Goal: Task Accomplishment & Management: Use online tool/utility

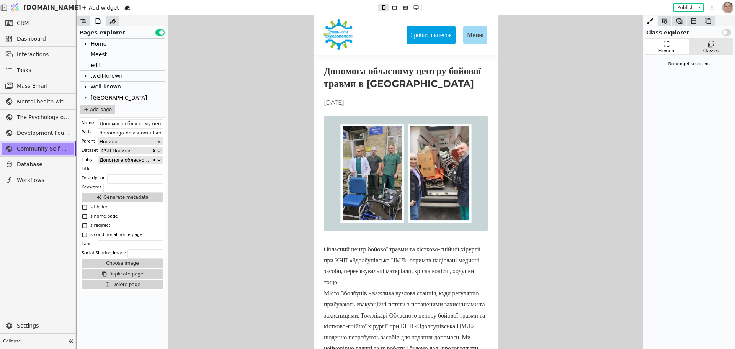
click at [85, 96] on icon at bounding box center [85, 98] width 6 height 6
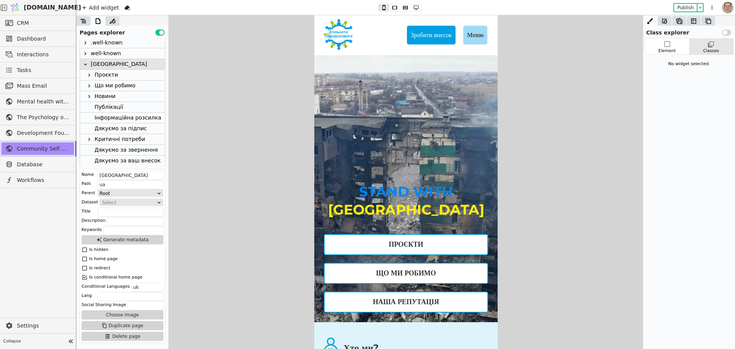
scroll to position [77, 0]
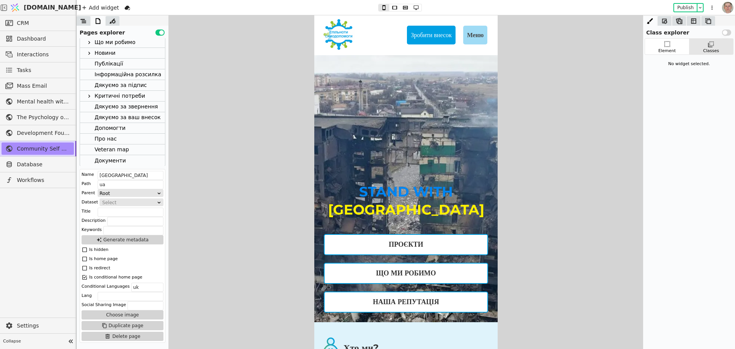
click at [116, 93] on div "Критичні потреби" at bounding box center [120, 96] width 51 height 10
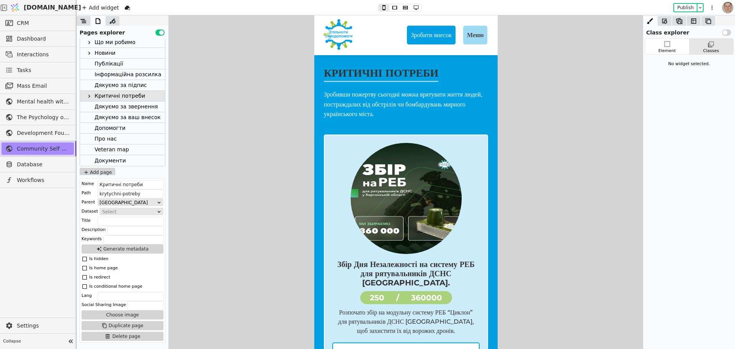
click at [88, 96] on icon at bounding box center [89, 96] width 6 height 6
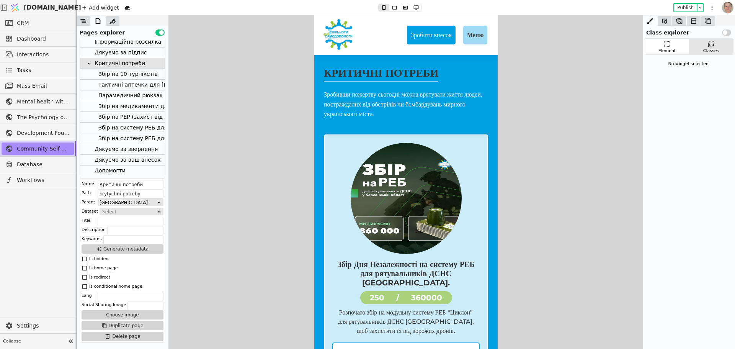
scroll to position [104, 0]
click at [129, 142] on div "Збір на систему РЕБ для рятувальників ДСНС Херсонської області." at bounding box center [192, 143] width 189 height 10
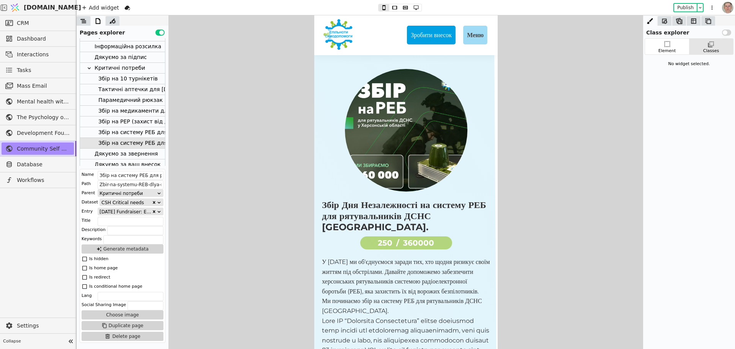
click at [132, 132] on div "Збір на систему РЕБ для рятувальників ДСНС Херсонської області." at bounding box center [192, 132] width 189 height 10
click at [133, 141] on div "Збір на систему РЕБ для рятувальників ДСНС Херсонської області." at bounding box center [192, 143] width 189 height 10
click at [135, 130] on div "Збір на систему РЕБ для рятувальників ДСНС Херсонської області." at bounding box center [192, 132] width 189 height 10
click at [140, 119] on div "Збір на РЕР (захист від дронів) для рятувальників з [GEOGRAPHIC_DATA]" at bounding box center [200, 121] width 204 height 10
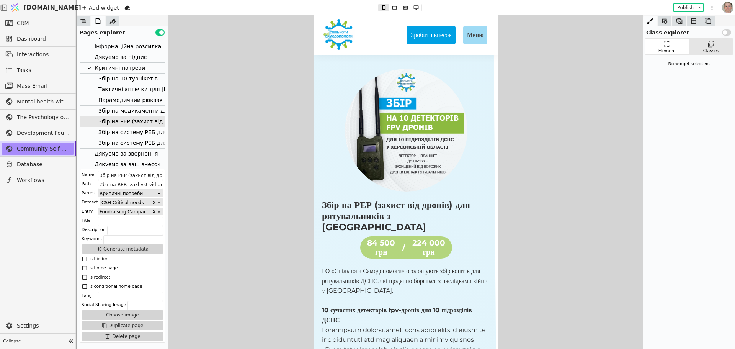
click at [137, 109] on div "Збір на медикаменти для прифронтових госпіталів" at bounding box center [171, 111] width 146 height 10
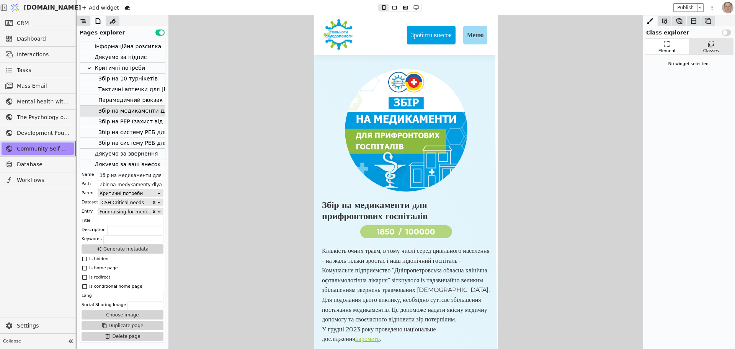
click at [138, 98] on div "Парамедичний рюкзак" at bounding box center [130, 100] width 64 height 10
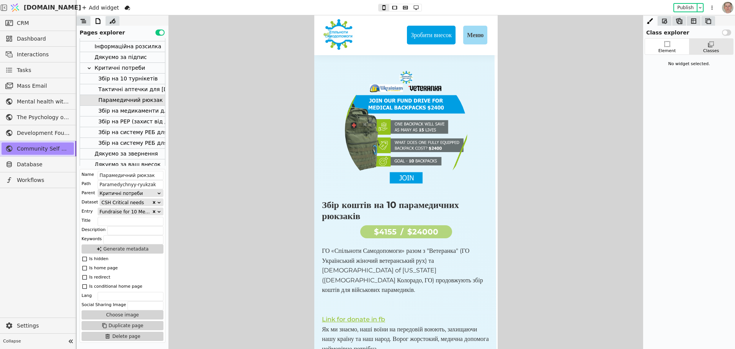
click at [142, 88] on div "Тактичні аптечки для капеланів" at bounding box center [160, 89] width 124 height 10
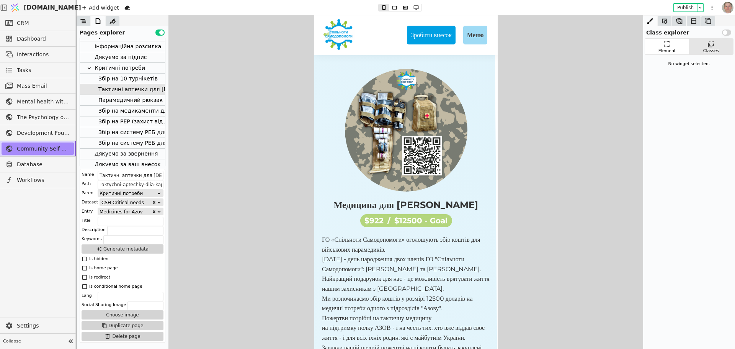
click at [123, 78] on div "Збір на 10 турнікетів" at bounding box center [127, 78] width 59 height 10
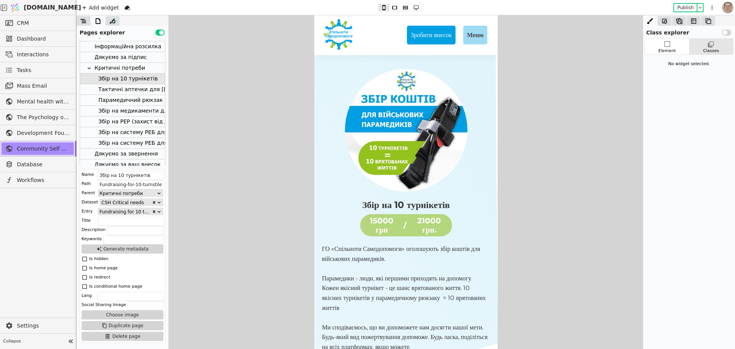
click at [132, 67] on div "Критичні потреби" at bounding box center [120, 68] width 51 height 10
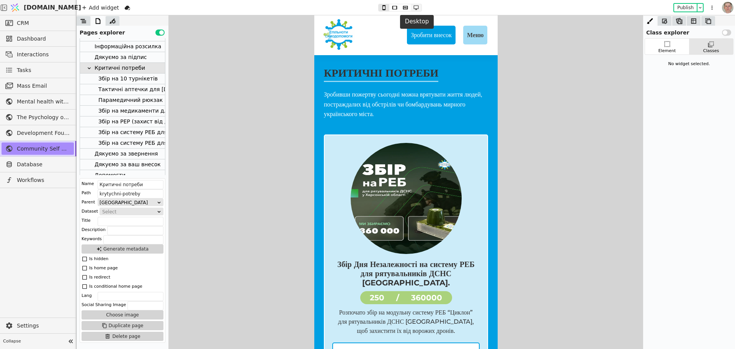
click at [414, 7] on icon at bounding box center [415, 7] width 9 height 5
click at [402, 8] on icon at bounding box center [405, 7] width 9 height 5
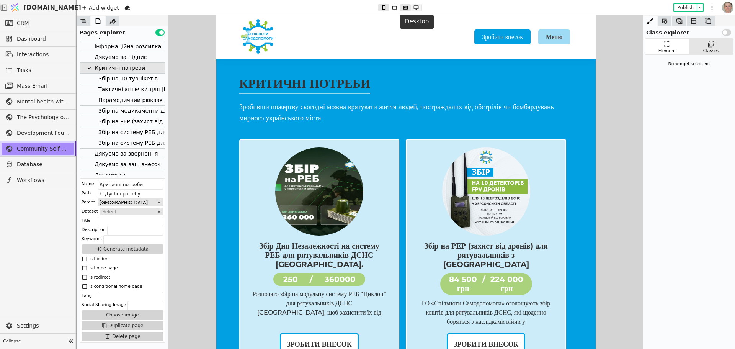
click at [415, 8] on icon at bounding box center [415, 7] width 9 height 5
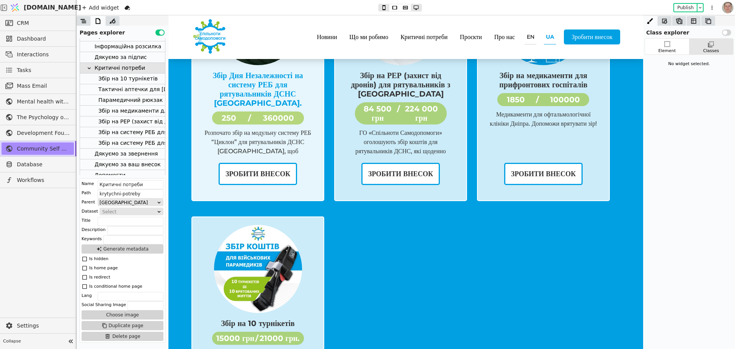
scroll to position [152, 0]
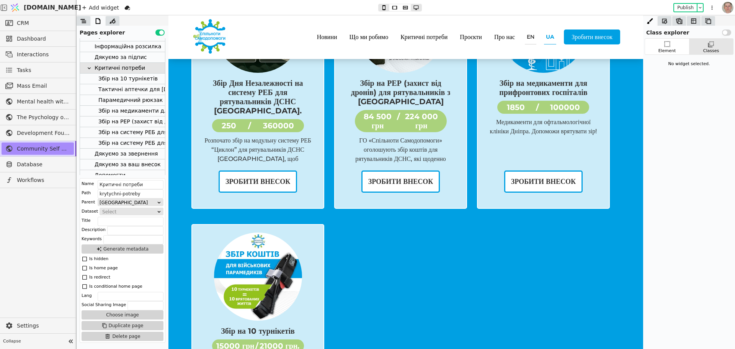
click at [128, 76] on div "Збір на 10 турнікетів" at bounding box center [127, 78] width 59 height 10
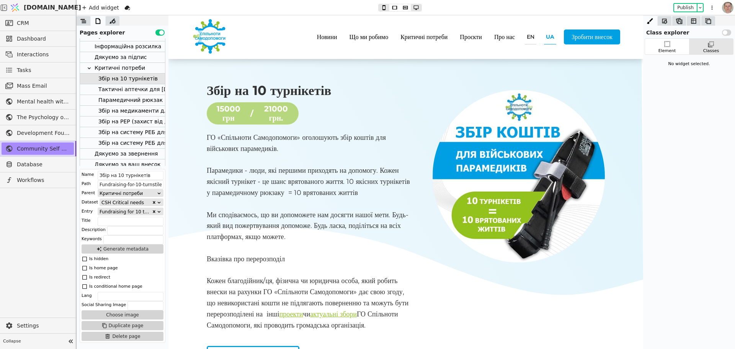
scroll to position [0, 0]
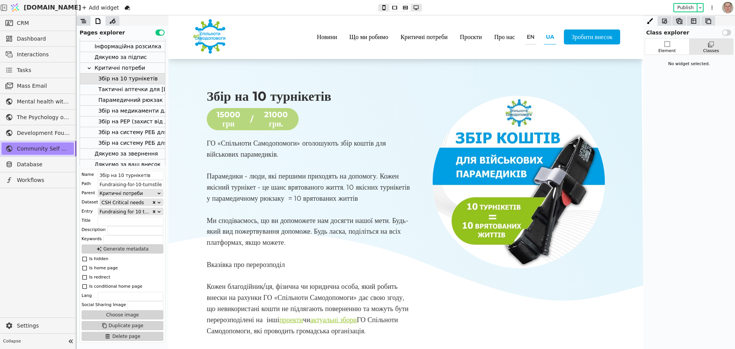
click at [120, 90] on div "Тактичні аптечки для капеланів" at bounding box center [160, 89] width 124 height 10
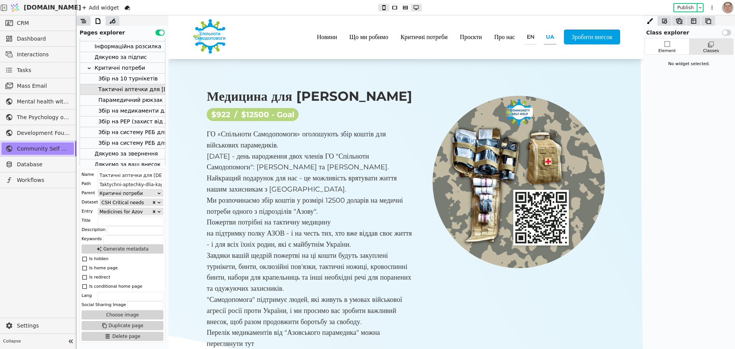
click at [121, 66] on div "Критичні потреби" at bounding box center [120, 68] width 51 height 10
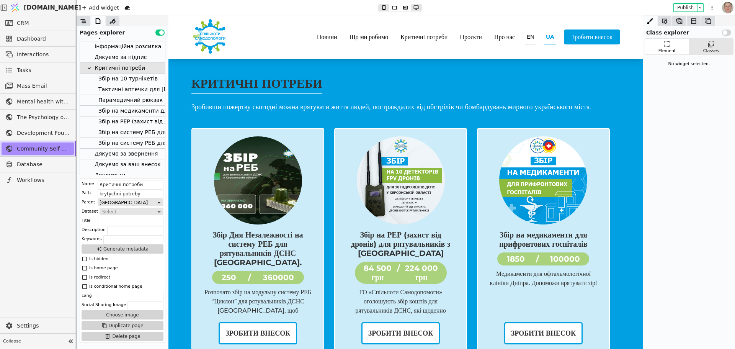
click at [111, 90] on div "Тактичні аптечки для капеланів" at bounding box center [160, 89] width 124 height 10
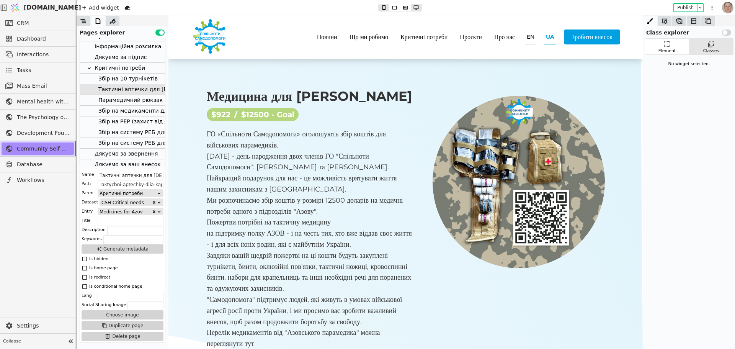
click at [122, 99] on div "Парамедичний рюкзак" at bounding box center [130, 100] width 64 height 10
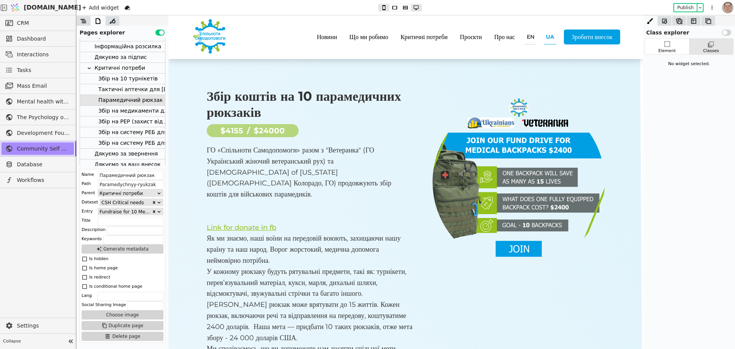
drag, startPoint x: 130, startPoint y: 68, endPoint x: 142, endPoint y: 73, distance: 12.4
click at [130, 68] on div "Критичні потреби" at bounding box center [120, 68] width 51 height 10
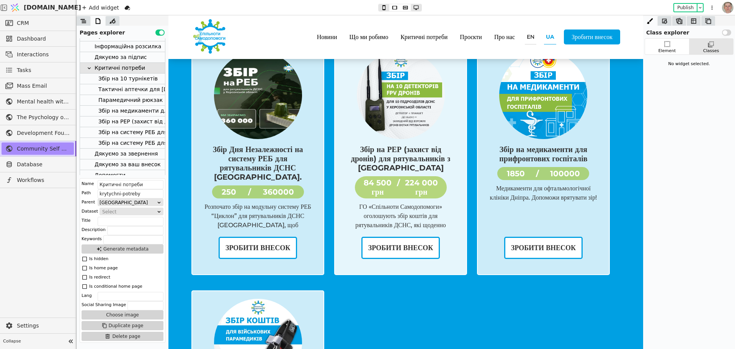
scroll to position [77, 0]
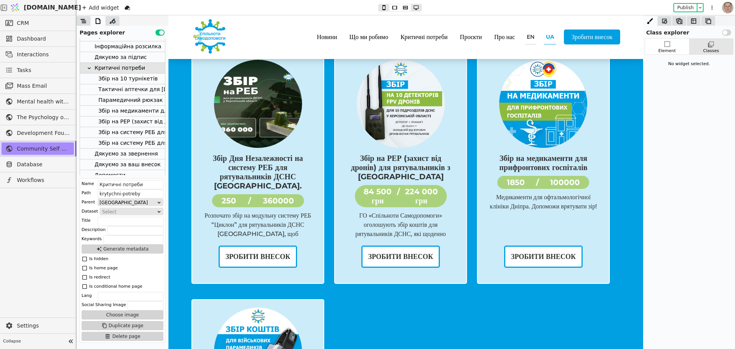
click at [129, 89] on div "Тактичні аптечки для капеланів" at bounding box center [160, 89] width 124 height 10
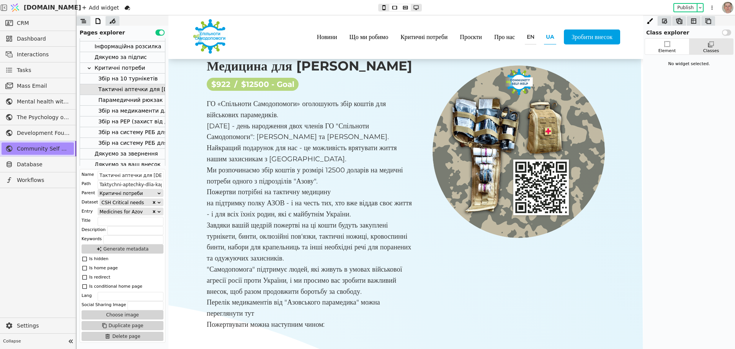
scroll to position [0, 0]
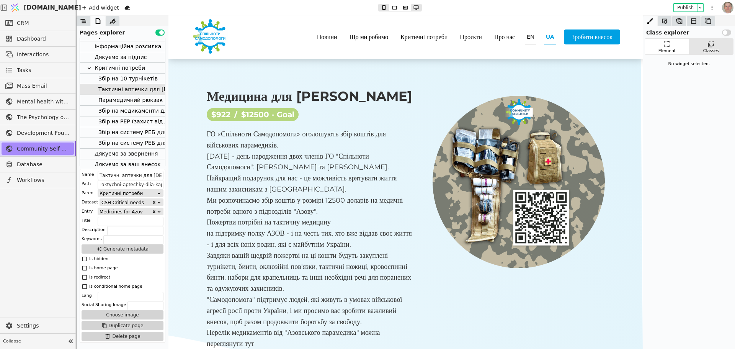
click at [126, 69] on div "Критичні потреби" at bounding box center [120, 68] width 51 height 10
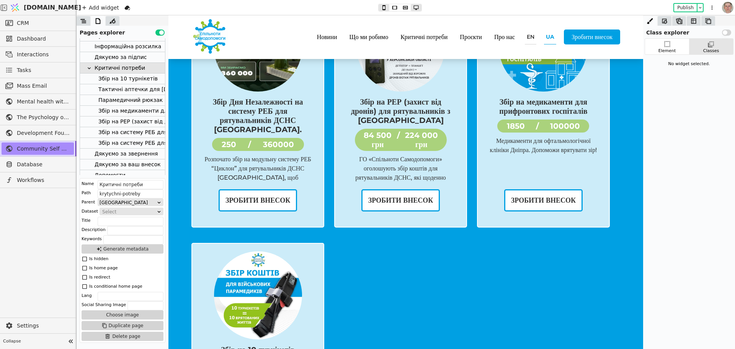
scroll to position [284, 0]
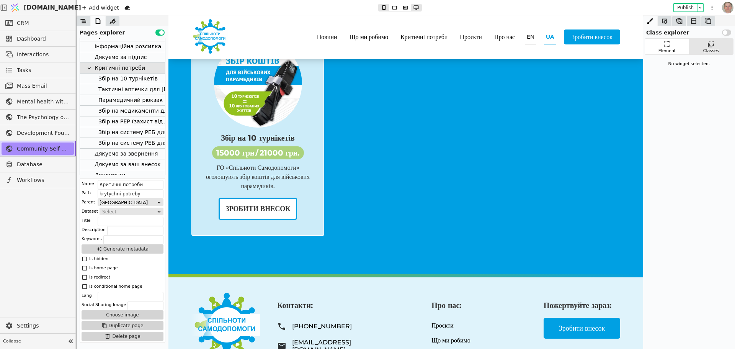
click at [125, 99] on div "Парамедичний рюкзак" at bounding box center [130, 100] width 64 height 10
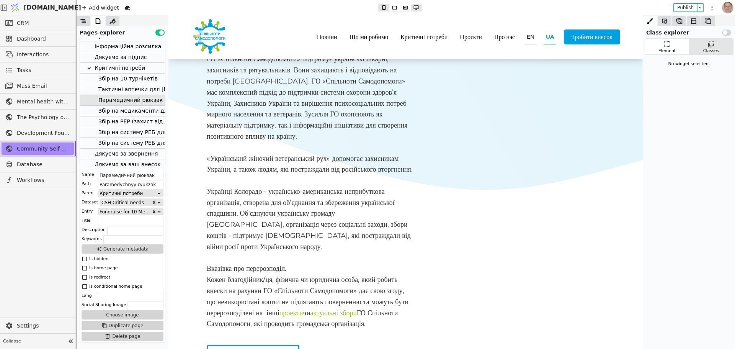
click at [136, 109] on div "Збір на медикаменти для прифронтових госпіталів" at bounding box center [171, 111] width 146 height 10
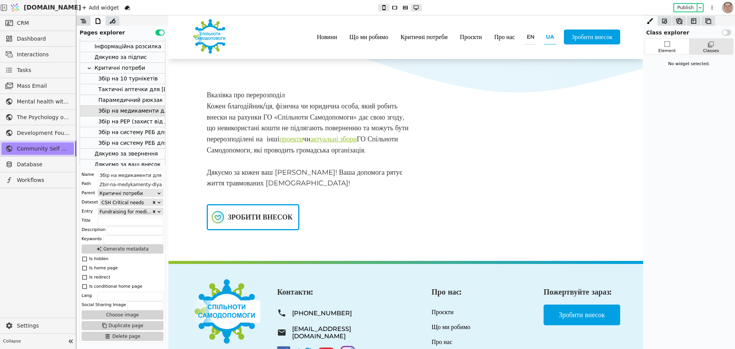
click at [139, 119] on div "Збір на РЕР (захист від дронів) для рятувальників з [GEOGRAPHIC_DATA]" at bounding box center [200, 121] width 204 height 10
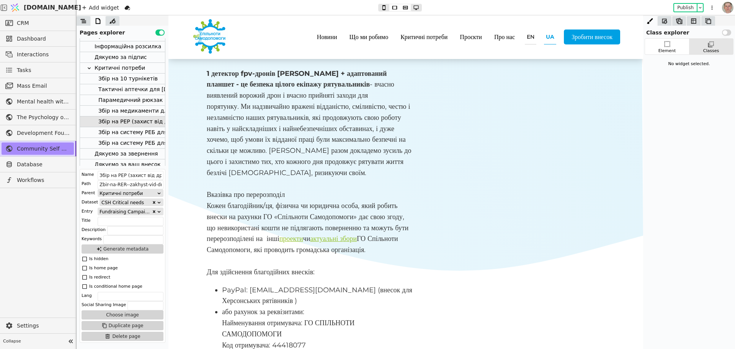
click at [139, 132] on div "Збір на систему РЕБ для рятувальників ДСНС [GEOGRAPHIC_DATA]." at bounding box center [192, 132] width 189 height 10
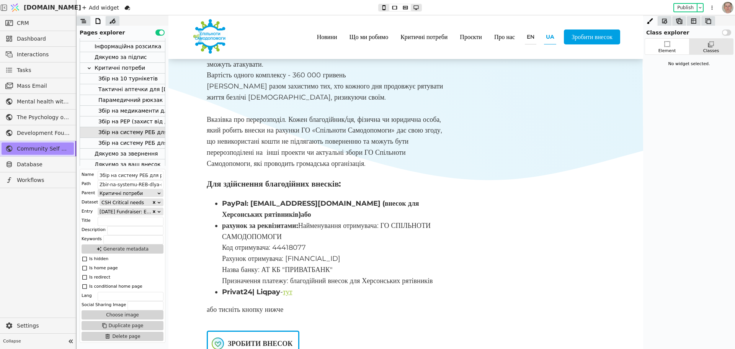
click at [141, 142] on div "Збір на систему РЕБ для рятувальників ДСНС [GEOGRAPHIC_DATA]." at bounding box center [192, 143] width 189 height 10
click at [122, 65] on div "Критичні потреби" at bounding box center [120, 68] width 51 height 10
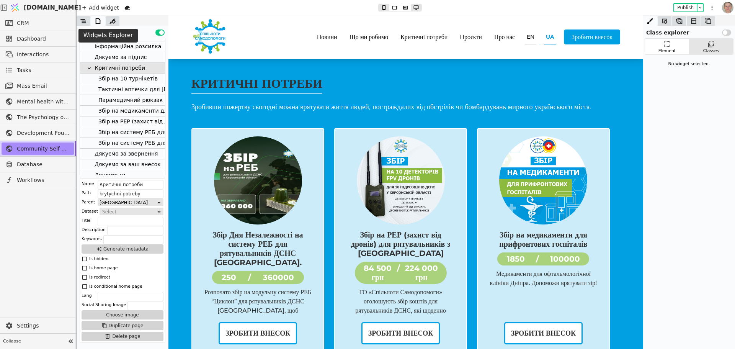
click at [84, 19] on icon at bounding box center [84, 21] width 8 height 8
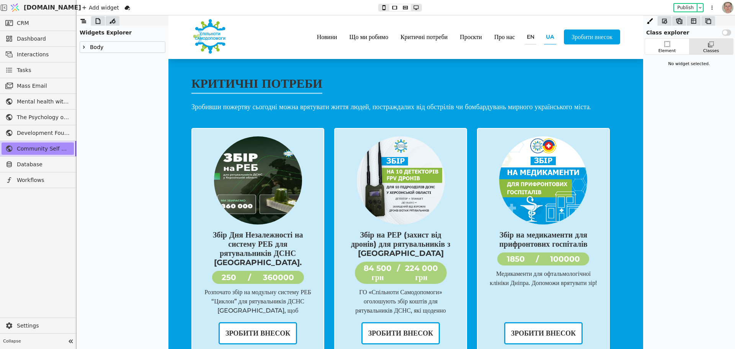
click at [262, 107] on p "Зробивши пожертву сьогодні можна врятувати життя людей, постраждалих від обстрі…" at bounding box center [405, 106] width 429 height 11
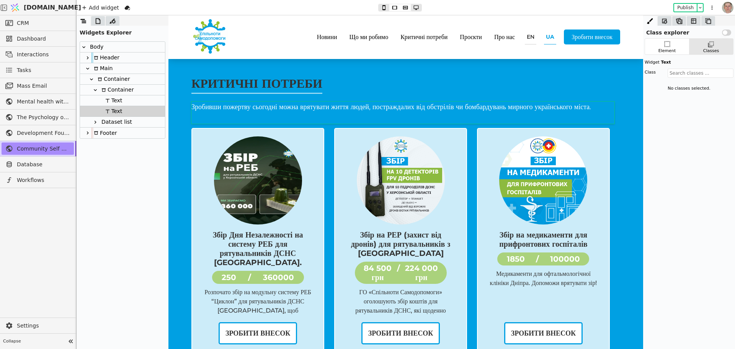
click at [129, 88] on div "Container" at bounding box center [116, 90] width 34 height 10
click at [129, 76] on div "Container" at bounding box center [122, 79] width 85 height 11
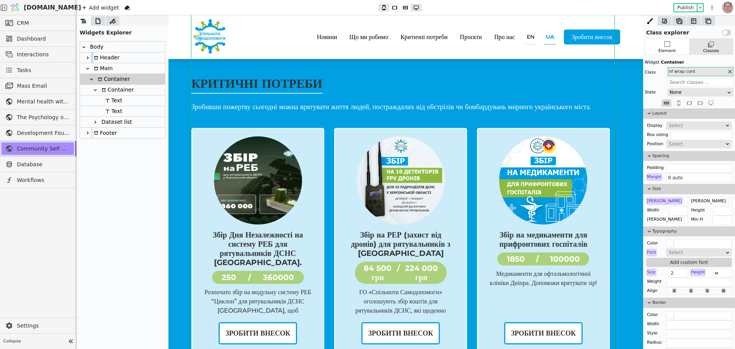
click at [123, 67] on div "Main" at bounding box center [122, 68] width 85 height 11
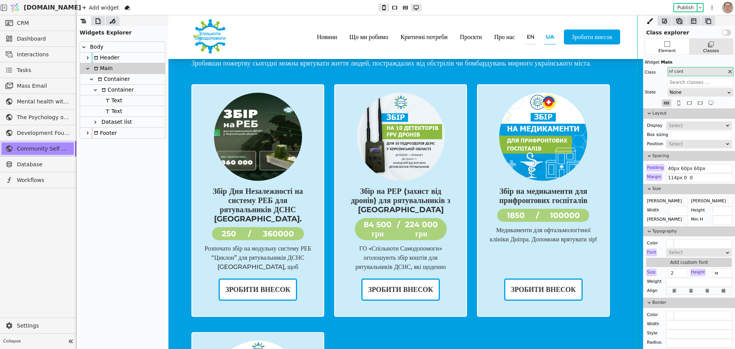
click at [125, 78] on div "Container" at bounding box center [112, 79] width 34 height 10
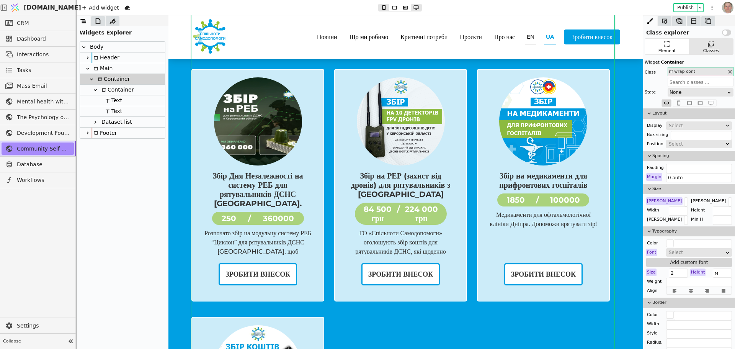
click at [128, 91] on div "Container" at bounding box center [116, 90] width 34 height 10
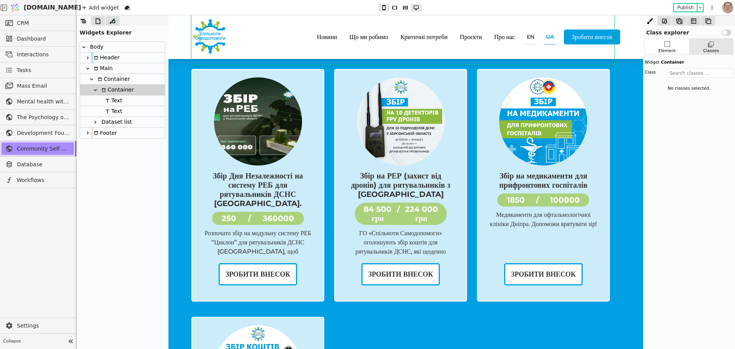
click at [126, 120] on div "Dataset list" at bounding box center [115, 122] width 33 height 10
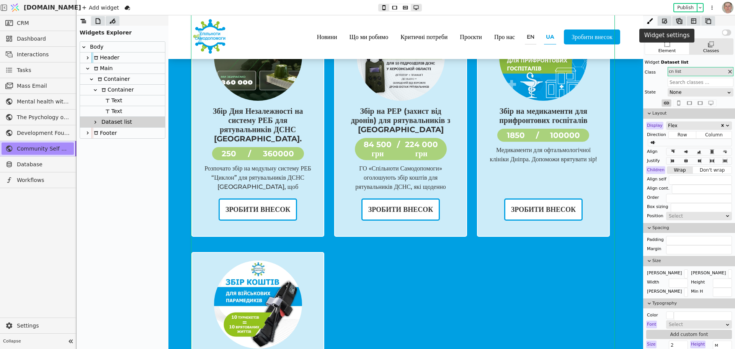
click at [665, 19] on icon at bounding box center [664, 20] width 5 height 5
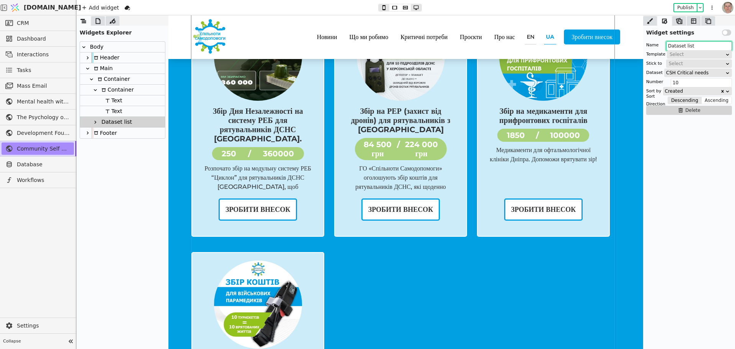
drag, startPoint x: 863, startPoint y: 61, endPoint x: 638, endPoint y: 46, distance: 225.9
click at [701, 43] on input "Dataset list" at bounding box center [699, 45] width 66 height 9
click at [707, 47] on input "Dataset list" at bounding box center [699, 45] width 66 height 9
drag, startPoint x: 851, startPoint y: 60, endPoint x: 611, endPoint y: 45, distance: 240.4
click at [112, 122] on div "list Активні" at bounding box center [116, 122] width 34 height 10
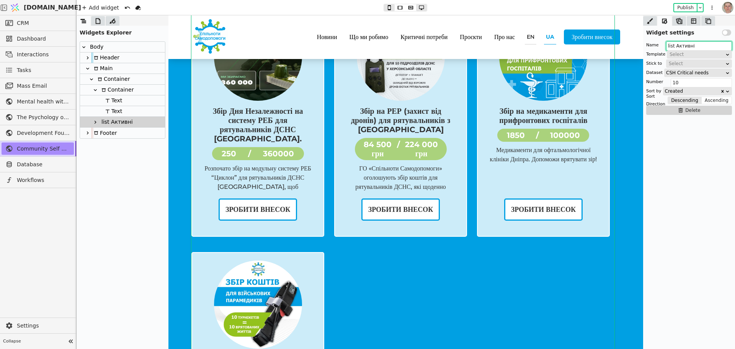
click at [92, 79] on icon at bounding box center [91, 79] width 3 height 2
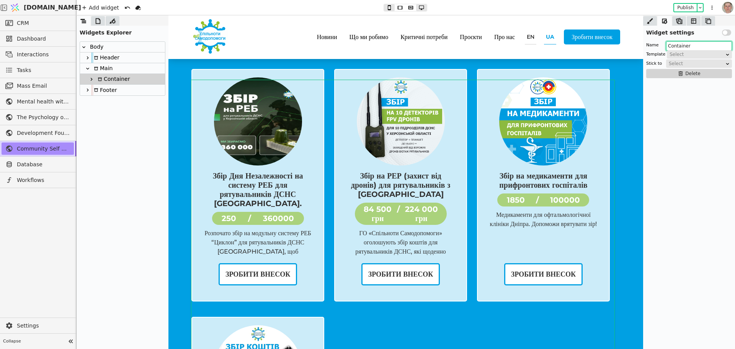
click at [92, 77] on icon at bounding box center [91, 79] width 6 height 6
drag, startPoint x: 863, startPoint y: 61, endPoint x: 616, endPoint y: 47, distance: 247.6
click at [128, 88] on div "Container" at bounding box center [116, 90] width 34 height 10
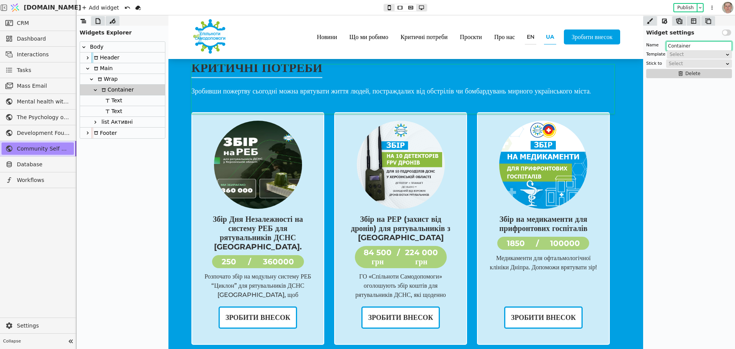
scroll to position [0, 0]
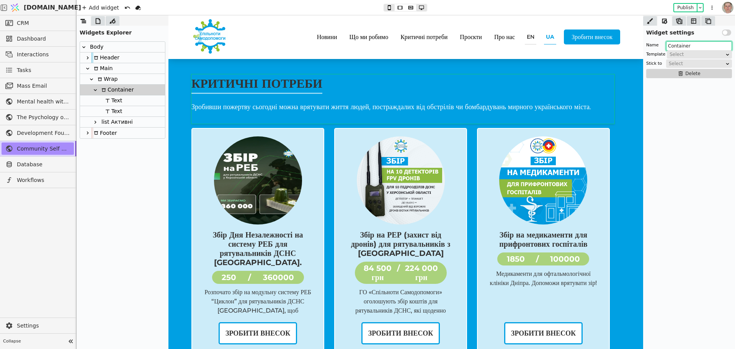
drag, startPoint x: 859, startPoint y: 60, endPoint x: 635, endPoint y: 47, distance: 224.6
type input "P"
click at [125, 99] on div "Text" at bounding box center [122, 100] width 85 height 11
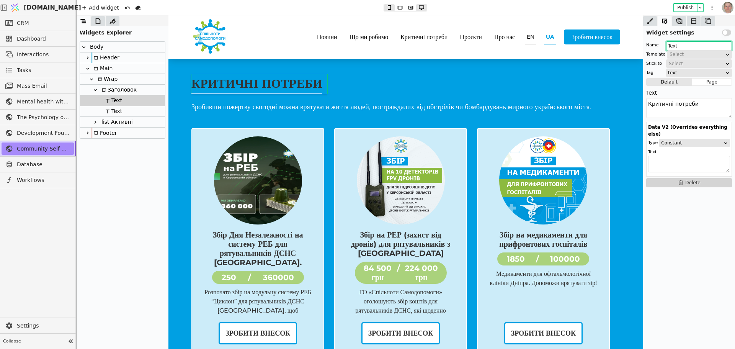
click at [139, 107] on div "Text" at bounding box center [122, 111] width 85 height 11
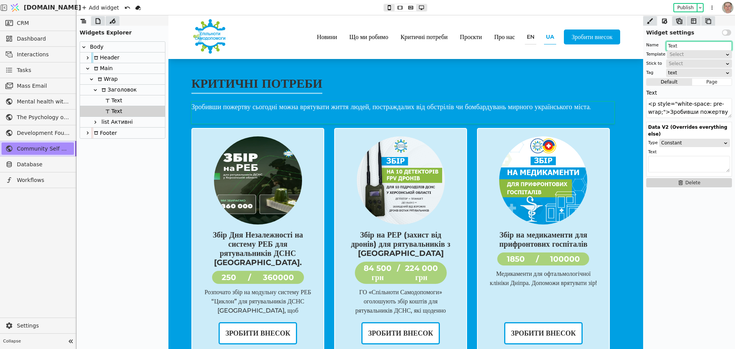
click at [135, 118] on div "list Активні" at bounding box center [122, 122] width 85 height 11
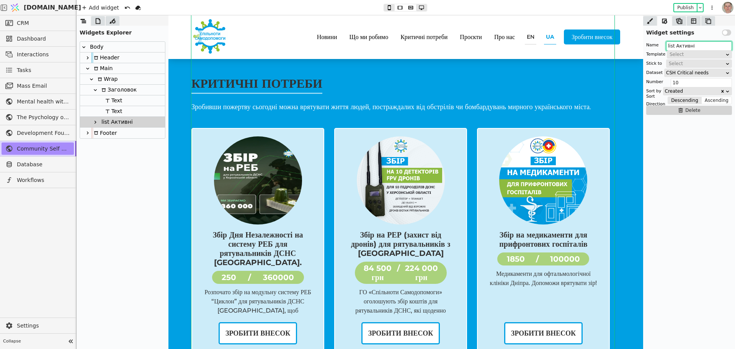
scroll to position [124, 0]
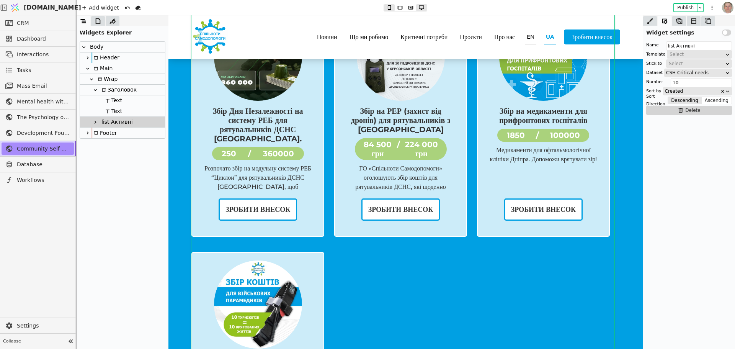
click at [679, 187] on div "Widget settings Use setting Name list Активні Template Select Stick to Select D…" at bounding box center [689, 187] width 92 height 323
click at [139, 111] on div "Text" at bounding box center [122, 111] width 85 height 11
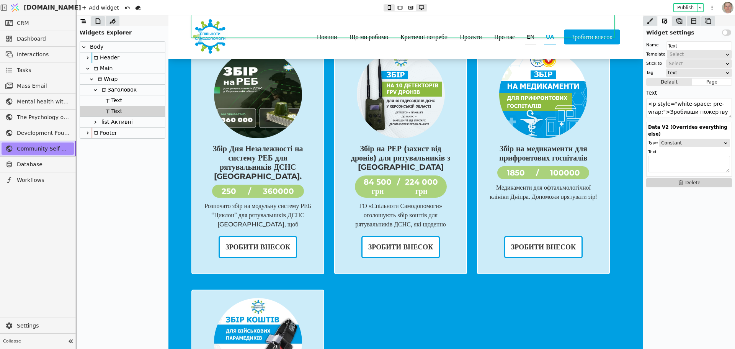
scroll to position [86, 0]
drag, startPoint x: 138, startPoint y: 101, endPoint x: 138, endPoint y: 105, distance: 4.2
click at [138, 101] on div "Text" at bounding box center [122, 100] width 85 height 11
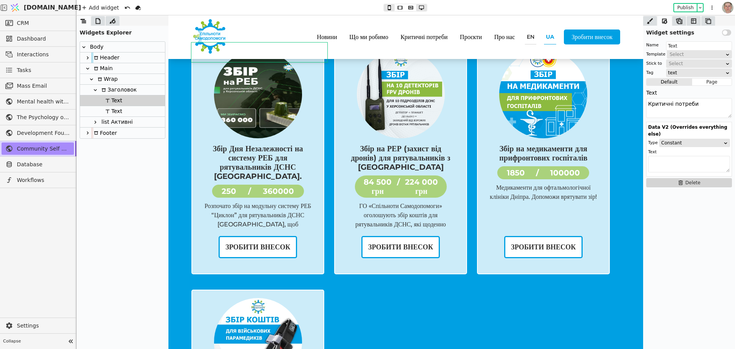
scroll to position [59, 0]
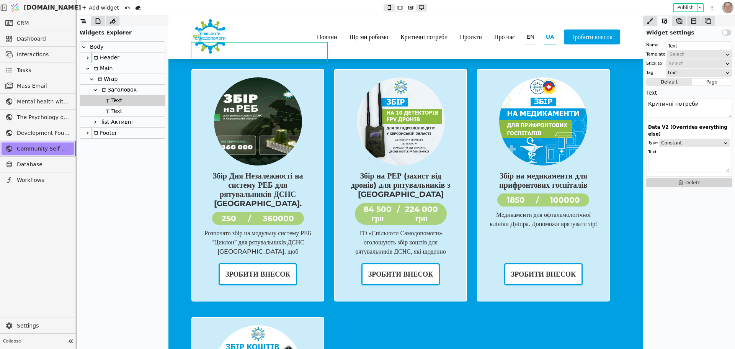
click at [140, 114] on div "Text" at bounding box center [122, 111] width 85 height 11
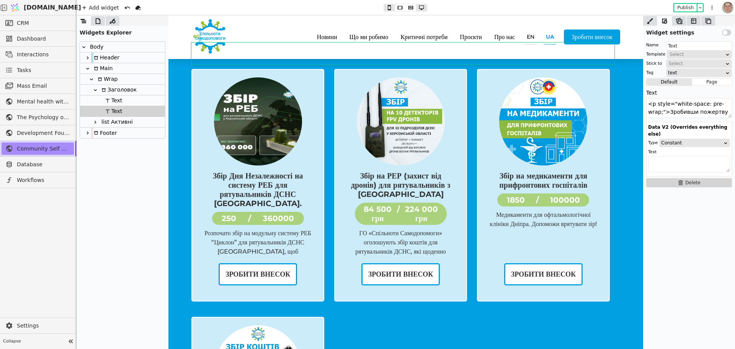
click at [144, 123] on div "list Активні" at bounding box center [122, 122] width 85 height 11
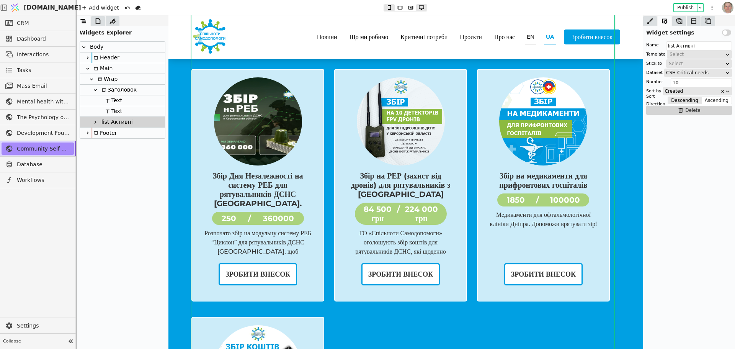
scroll to position [124, 0]
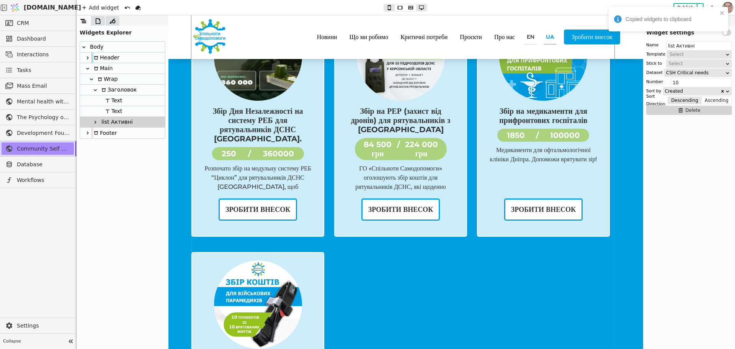
click at [121, 76] on div "Wrap" at bounding box center [122, 79] width 85 height 11
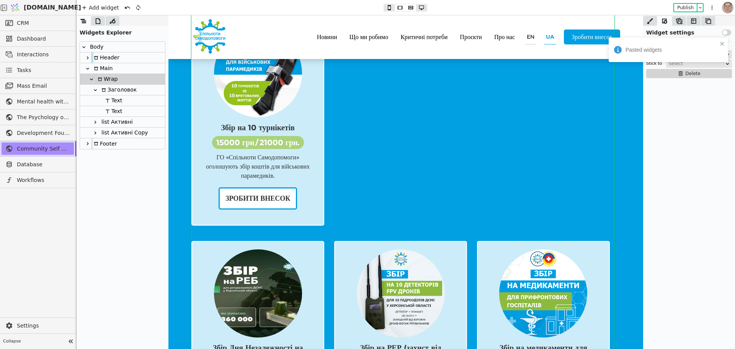
scroll to position [442, 0]
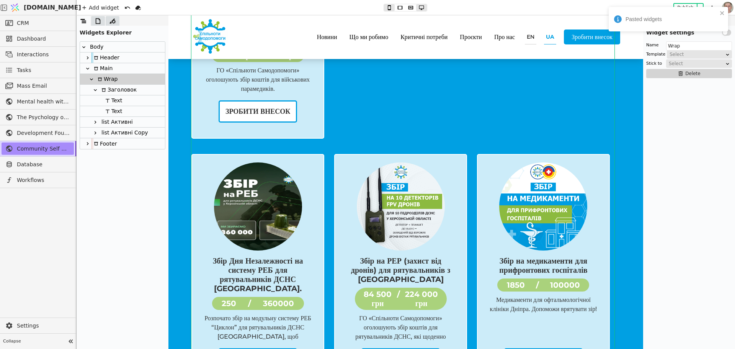
click at [134, 88] on div "Заголовок" at bounding box center [122, 90] width 85 height 11
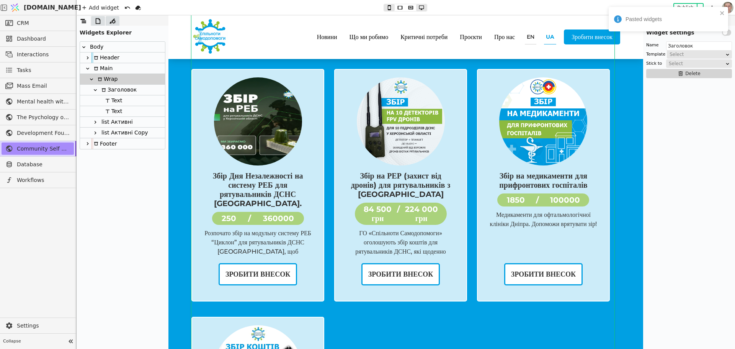
scroll to position [59, 0]
click at [131, 78] on div "Wrap" at bounding box center [122, 79] width 85 height 11
drag, startPoint x: 132, startPoint y: 143, endPoint x: 133, endPoint y: 132, distance: 11.5
click at [133, 132] on div "Body Header Main Wrap Заголовок Text Text list Активні list Активні Copy Заголо…" at bounding box center [122, 101] width 85 height 118
click at [95, 132] on icon at bounding box center [95, 133] width 6 height 6
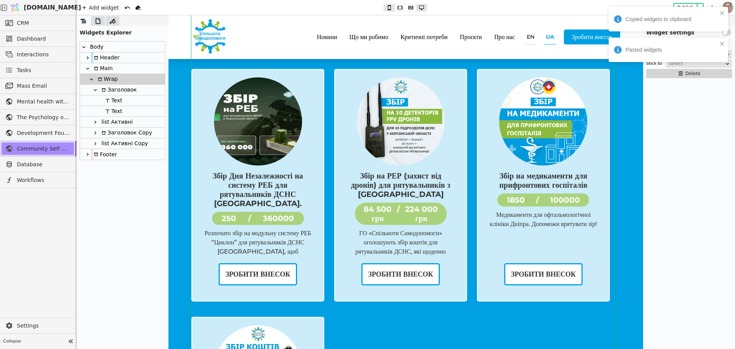
type input "Заголовок Copy"
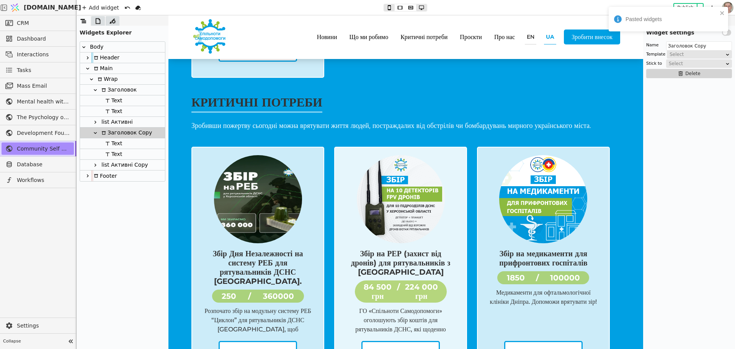
scroll to position [525, 0]
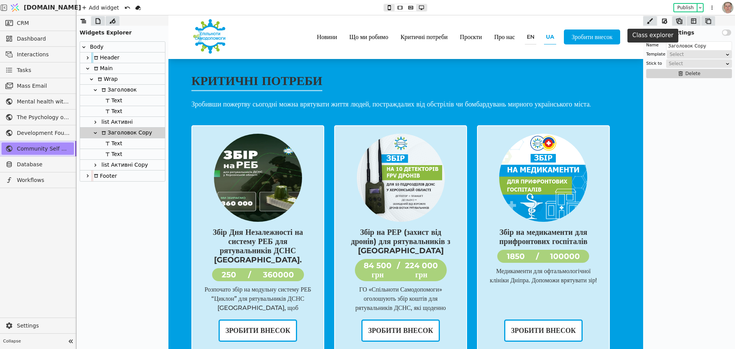
click at [650, 21] on icon at bounding box center [650, 21] width 6 height 6
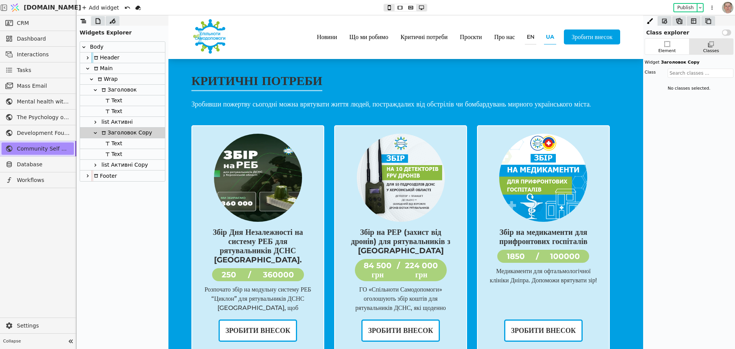
click at [663, 20] on icon at bounding box center [664, 21] width 8 height 8
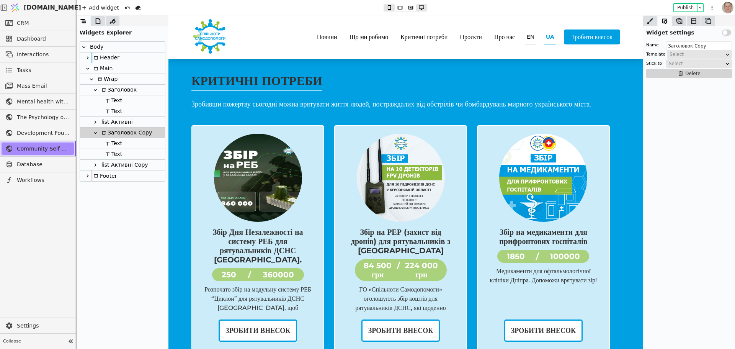
click at [727, 33] on button "Use setting" at bounding box center [726, 32] width 9 height 6
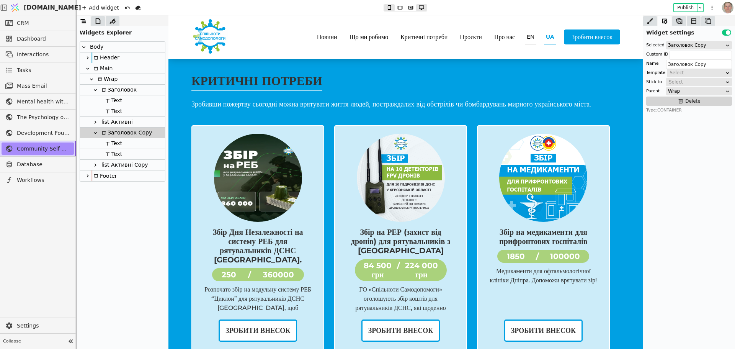
click at [142, 144] on div "Text" at bounding box center [122, 143] width 85 height 11
type input "Text"
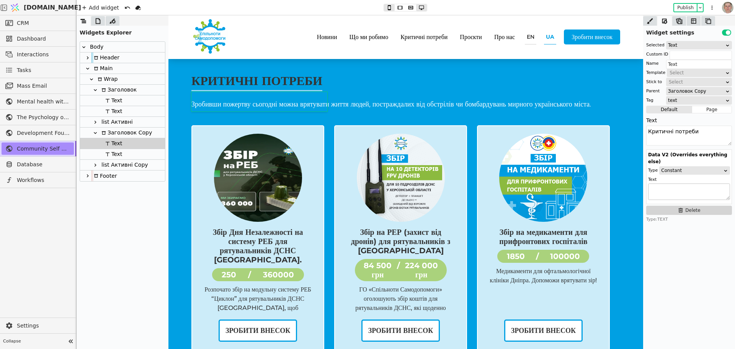
click at [673, 183] on textarea at bounding box center [689, 191] width 82 height 16
drag, startPoint x: 882, startPoint y: 148, endPoint x: 553, endPoint y: 135, distance: 329.3
type textarea "Закриті збори"
click at [136, 154] on div "Text" at bounding box center [122, 154] width 85 height 11
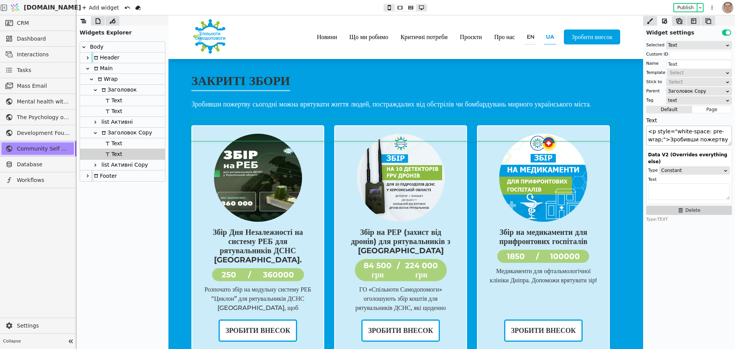
click at [686, 134] on textarea "<p style="white-space: pre-wrap;">Зробивши пожертву сьогодні можна врятувати жи…" at bounding box center [689, 136] width 86 height 20
click at [686, 135] on textarea "<p style="white-space: pre-wrap;">Зробивши пожертву сьогодні можна врятувати жи…" at bounding box center [689, 136] width 86 height 20
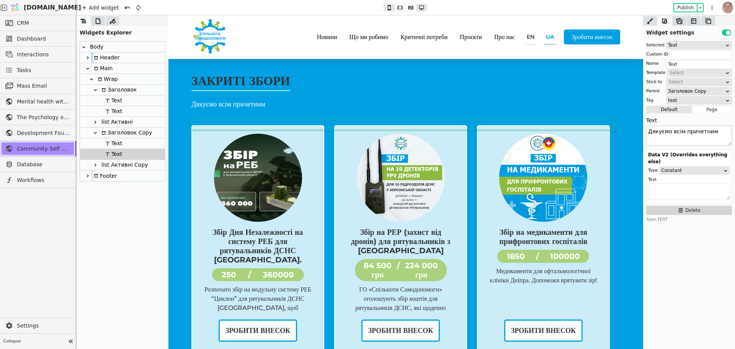
type textarea "Дякуємо всім причетним!"
drag, startPoint x: 132, startPoint y: 163, endPoint x: 140, endPoint y: 166, distance: 8.5
click at [132, 163] on div "list Активні Copy" at bounding box center [123, 165] width 49 height 10
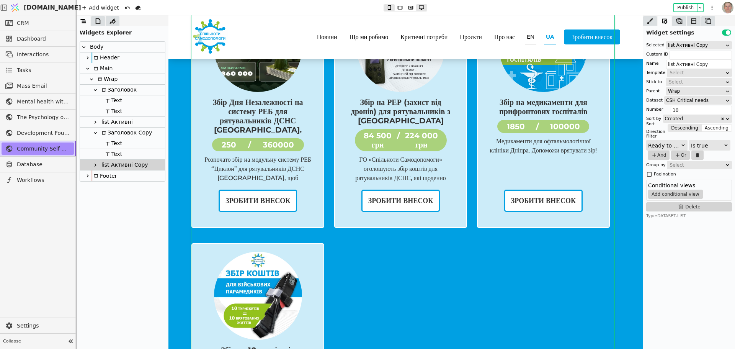
scroll to position [654, 0]
click at [709, 64] on input "list Активні Copy" at bounding box center [699, 64] width 66 height 9
drag, startPoint x: 675, startPoint y: 64, endPoint x: 732, endPoint y: 64, distance: 56.2
click at [732, 64] on div "Selected list Активні Copy Custom ID Name list Активні Copy Template Select Sti…" at bounding box center [689, 130] width 92 height 184
click at [95, 164] on icon at bounding box center [95, 165] width 6 height 6
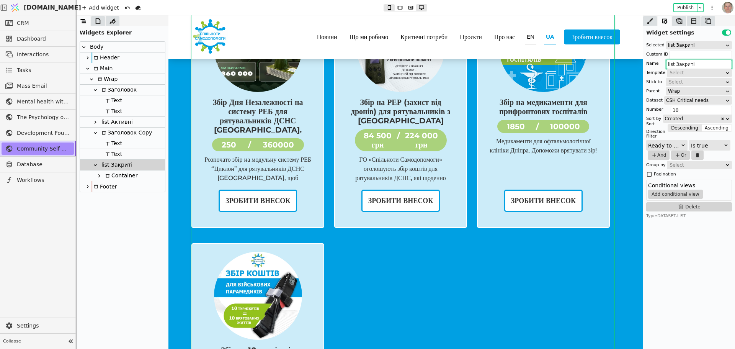
click at [98, 174] on icon at bounding box center [99, 176] width 6 height 6
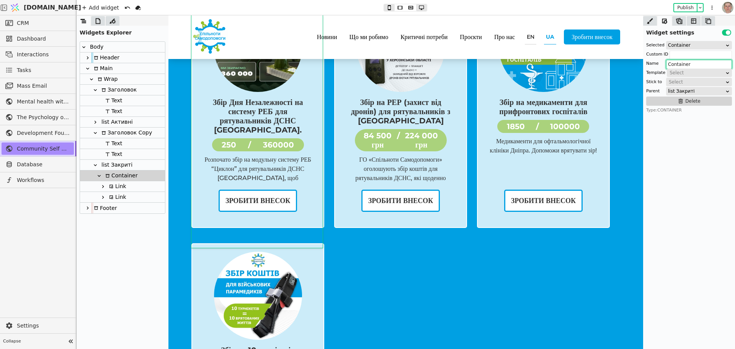
click at [136, 163] on div "list Закриті" at bounding box center [122, 165] width 85 height 11
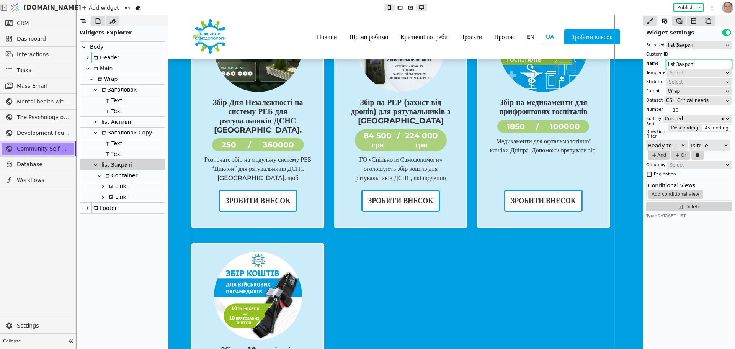
type input "list Закриті"
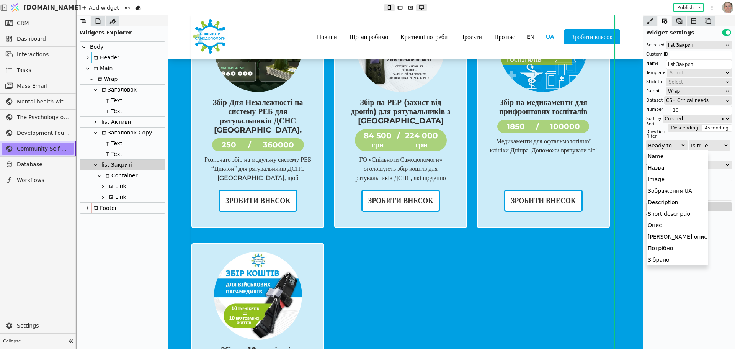
click at [678, 143] on div "Ready to publish" at bounding box center [664, 145] width 33 height 11
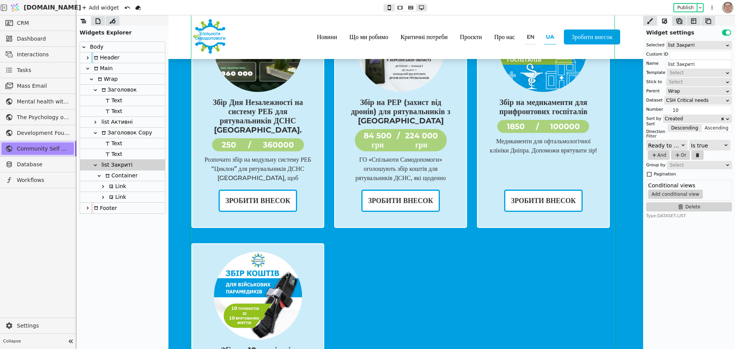
click at [678, 143] on div "Ready to publish" at bounding box center [664, 145] width 33 height 11
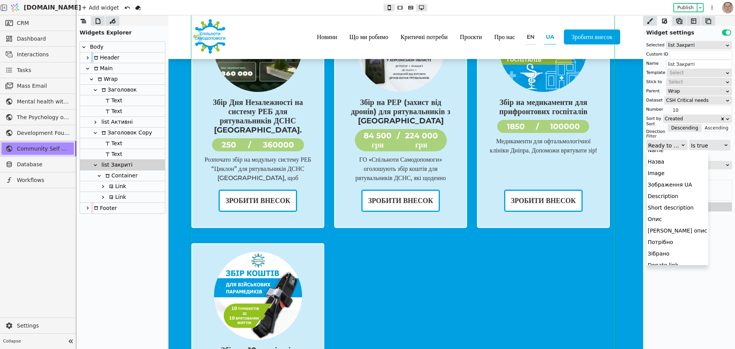
scroll to position [0, 0]
click at [729, 259] on div "Widget settings Use setting Selected list Закриті Custom ID Name list Закриті T…" at bounding box center [689, 187] width 92 height 323
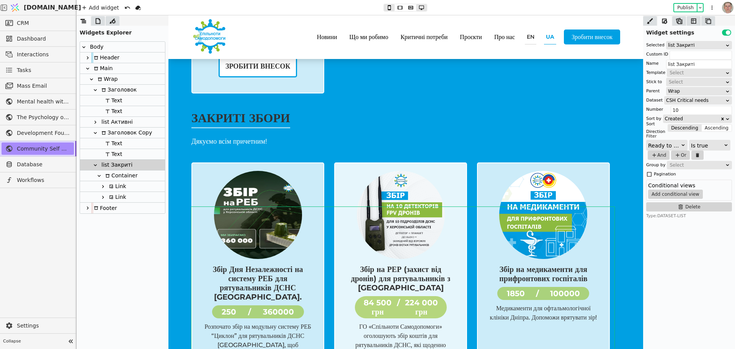
scroll to position [462, 0]
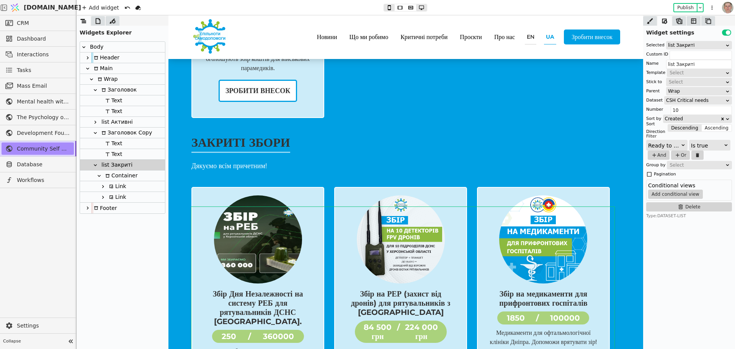
click at [676, 143] on div "Ready to publish" at bounding box center [664, 145] width 33 height 11
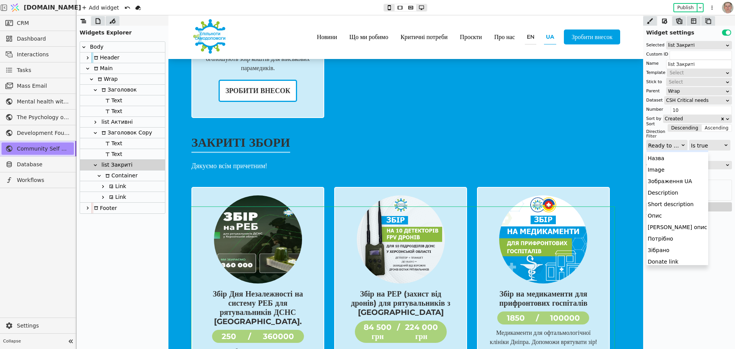
scroll to position [0, 0]
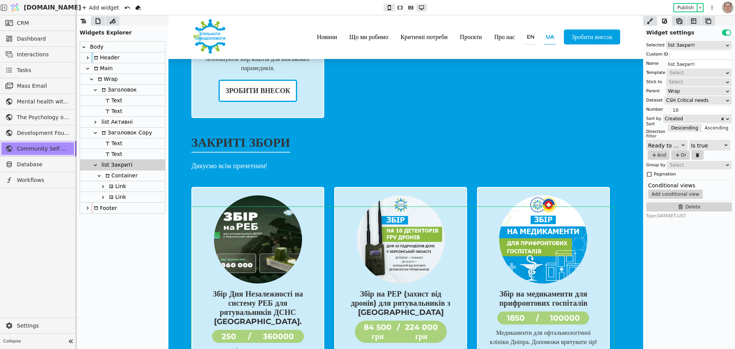
click at [121, 163] on div "list Закриті" at bounding box center [115, 165] width 33 height 10
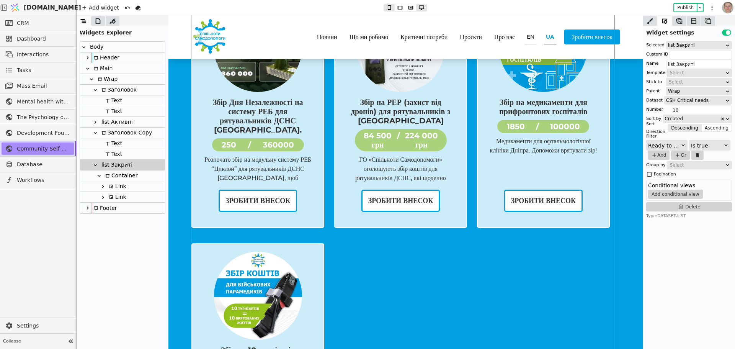
click at [680, 143] on icon at bounding box center [682, 144] width 5 height 5
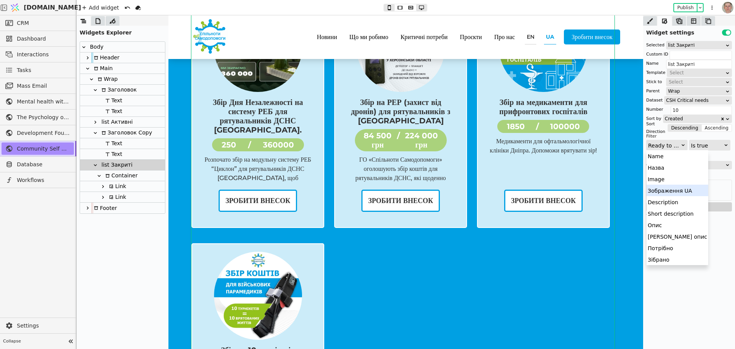
scroll to position [34, 0]
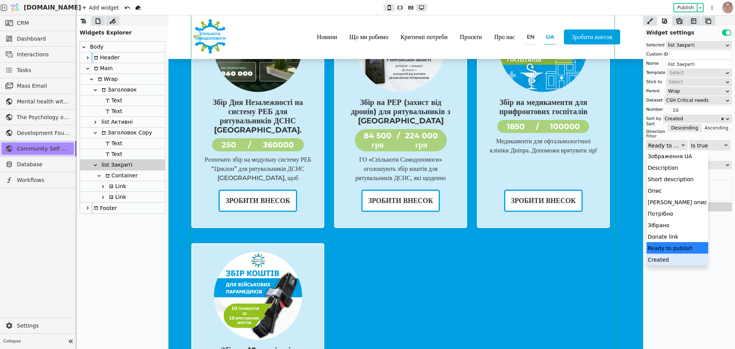
drag, startPoint x: 679, startPoint y: 285, endPoint x: 663, endPoint y: 275, distance: 18.9
click at [680, 285] on div "Widget settings Use setting Selected list Закриті Custom ID Name list Закриті T…" at bounding box center [689, 187] width 92 height 323
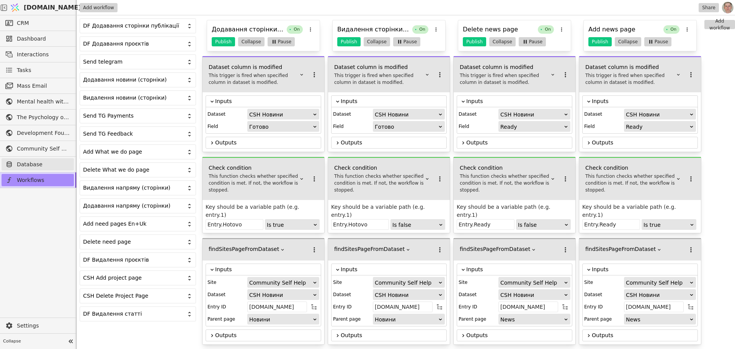
click at [42, 161] on span "Database" at bounding box center [43, 164] width 53 height 8
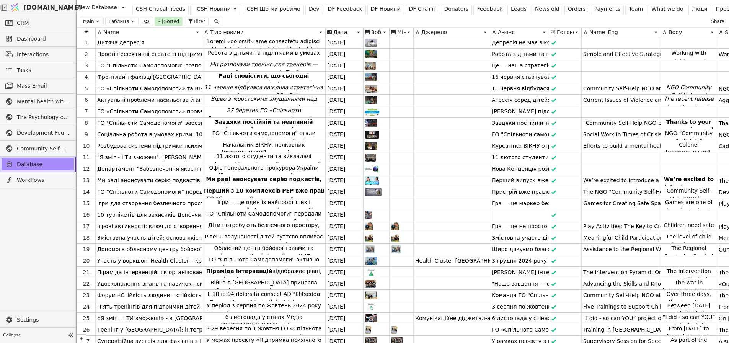
click at [594, 9] on div "Payments" at bounding box center [607, 9] width 26 height 8
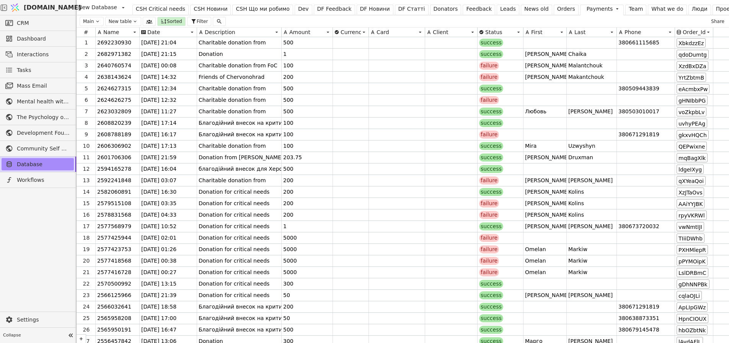
click at [524, 10] on div "News old" at bounding box center [536, 9] width 24 height 8
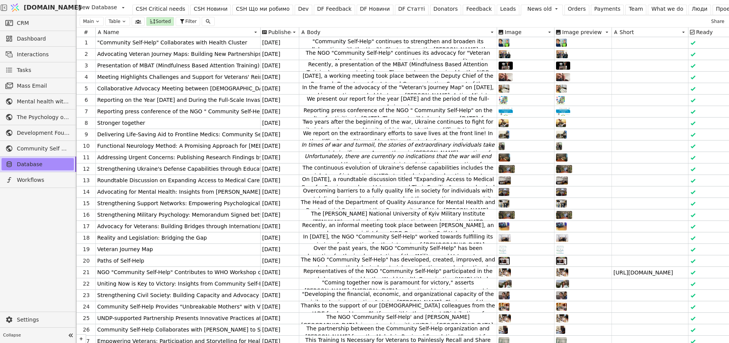
click at [360, 10] on div "DF Новини" at bounding box center [375, 9] width 30 height 8
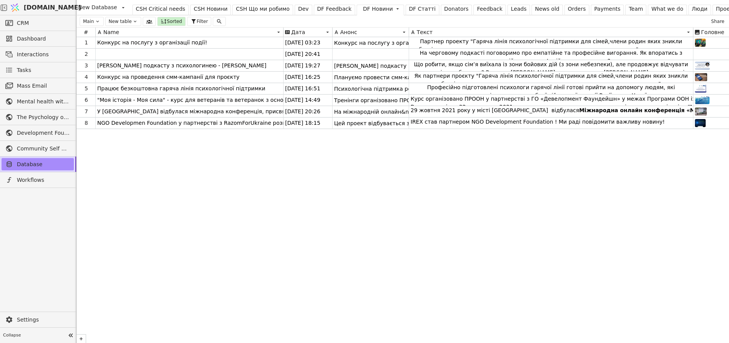
click at [143, 8] on div "CSH Critical needs" at bounding box center [160, 9] width 49 height 8
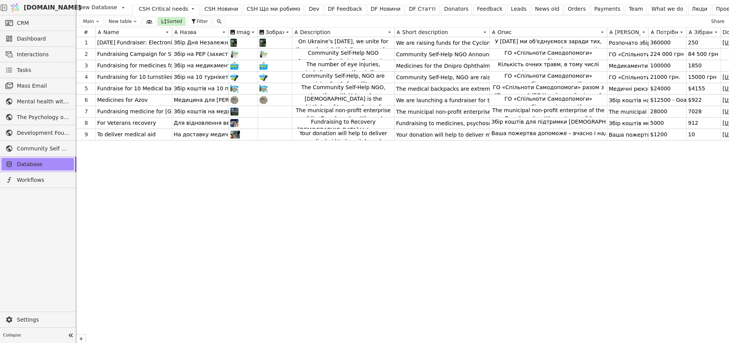
scroll to position [0, 34]
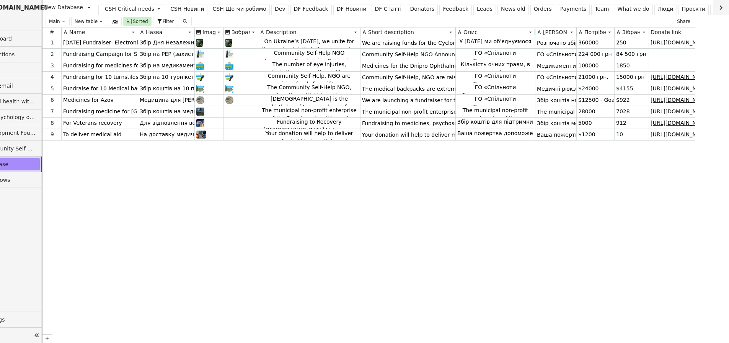
drag, startPoint x: 573, startPoint y: 31, endPoint x: 535, endPoint y: 31, distance: 37.9
click at [535, 31] on div at bounding box center [535, 32] width 1 height 6
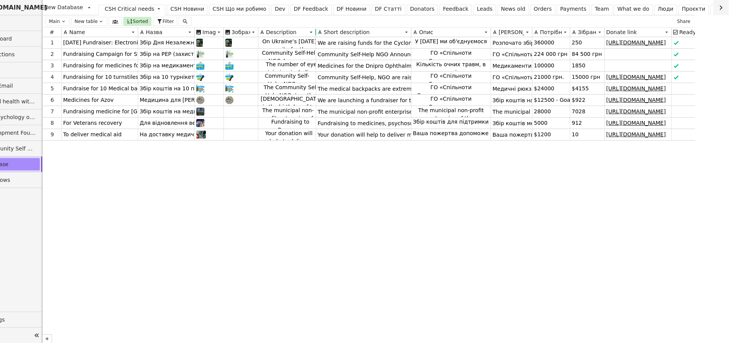
drag, startPoint x: 359, startPoint y: 33, endPoint x: 315, endPoint y: 33, distance: 44.0
click at [315, 33] on div at bounding box center [316, 32] width 6 height 9
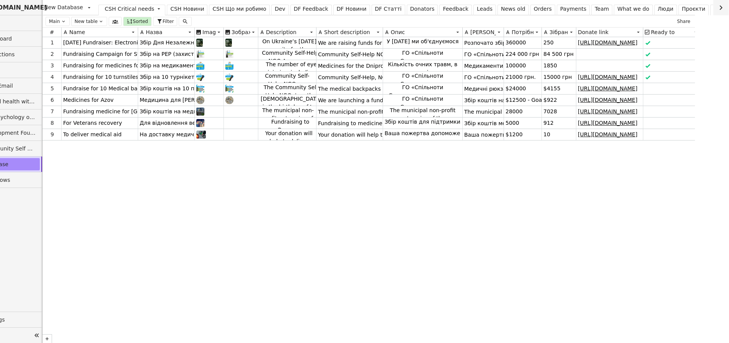
drag, startPoint x: 411, startPoint y: 31, endPoint x: 385, endPoint y: 26, distance: 25.7
click at [382, 25] on div "Main New table Sorted Filter Share # Name Назва Image Зображення UA Description…" at bounding box center [368, 179] width 652 height 328
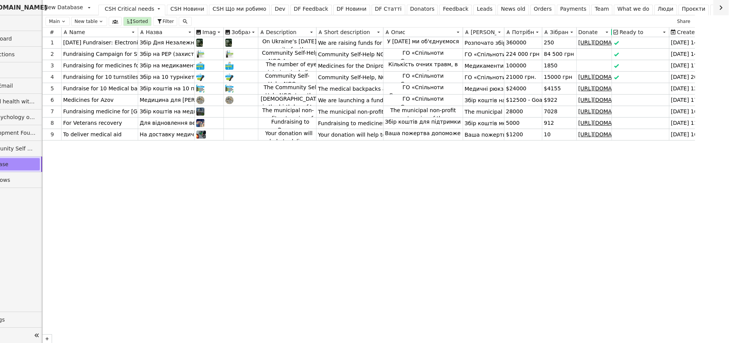
drag, startPoint x: 643, startPoint y: 33, endPoint x: 611, endPoint y: 31, distance: 31.8
click at [611, 31] on div at bounding box center [611, 32] width 1 height 6
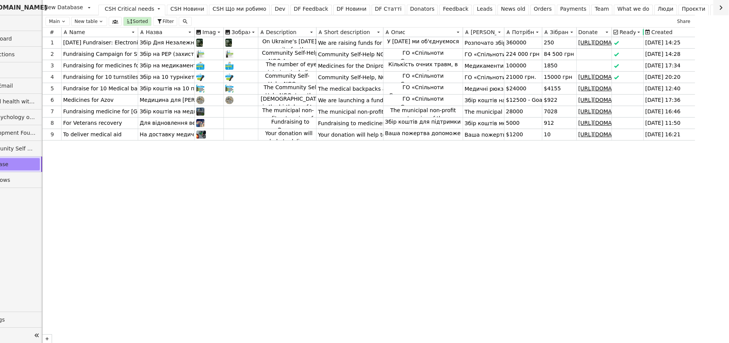
drag, startPoint x: 668, startPoint y: 31, endPoint x: 643, endPoint y: 31, distance: 25.6
click at [643, 31] on div at bounding box center [643, 32] width 1 height 6
click at [156, 10] on icon at bounding box center [159, 9] width 6 height 6
click at [139, 33] on div "Edit Table" at bounding box center [131, 36] width 40 height 10
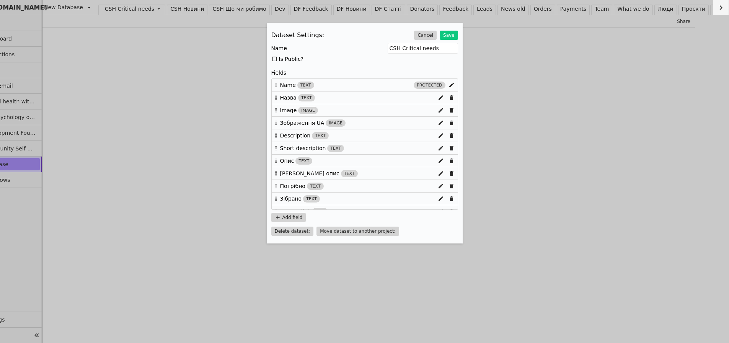
scroll to position [33, 0]
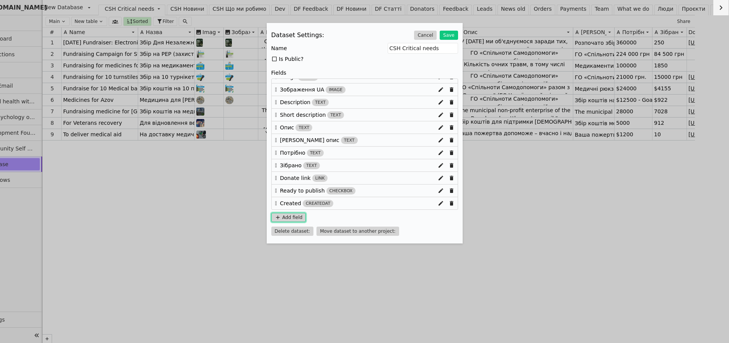
click at [293, 218] on button "Add field" at bounding box center [288, 217] width 35 height 9
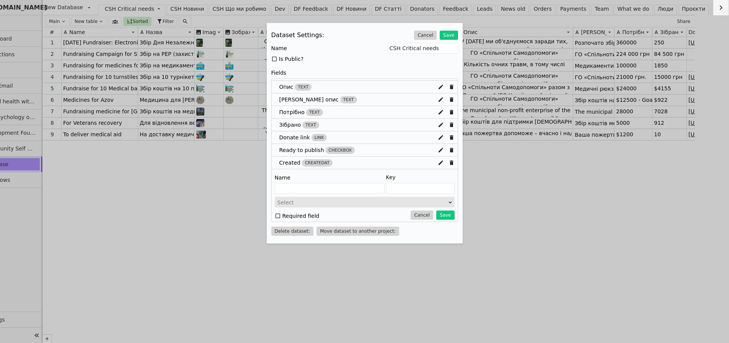
scroll to position [77, 0]
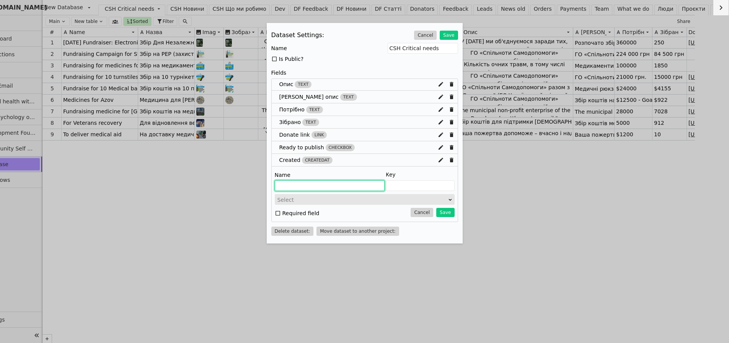
click at [339, 184] on input "Edit Dataset Modal" at bounding box center [330, 185] width 110 height 11
type input "З"
type input "Z"
type input "За"
type input "Za"
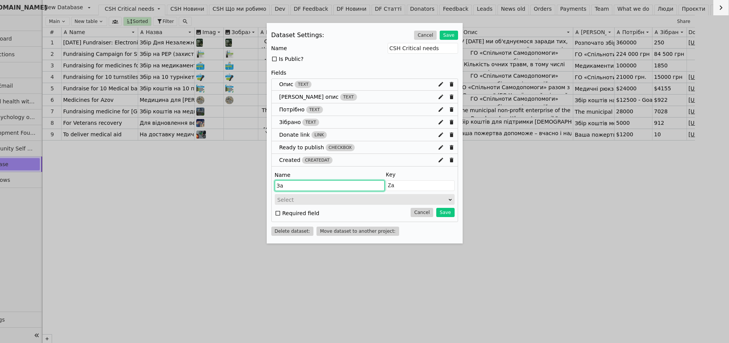
type input "Зак"
type input "Zak"
type input "Закр"
type input "Zakr"
type input "Закри"
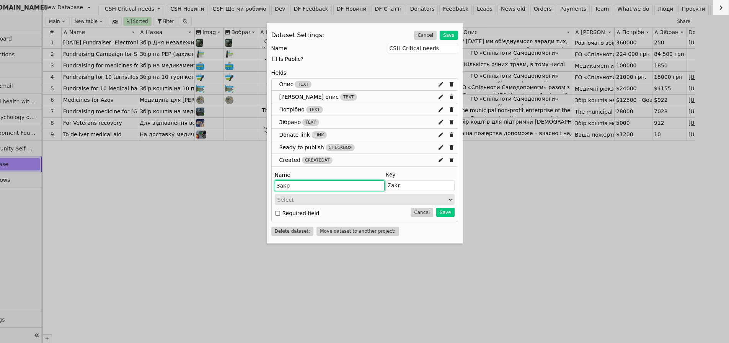
type input "Zakry"
type input "Закрит"
type input "Zakryt"
type input "Закритч"
type input "Zakrytch"
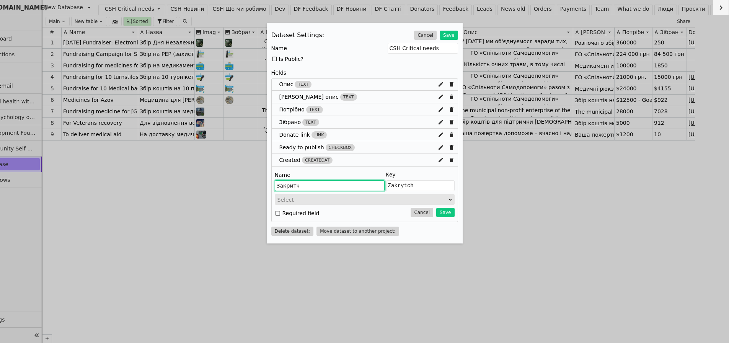
type input "Закрит"
type input "Zakryt"
type input "Закриті"
type input "Zakryti"
type input "Закриті"
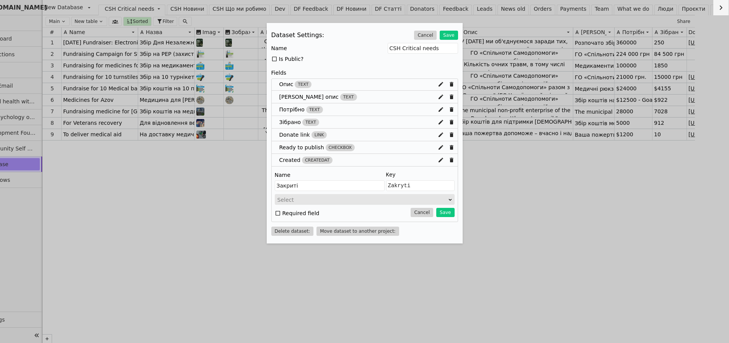
click at [353, 201] on div "Select" at bounding box center [362, 199] width 170 height 11
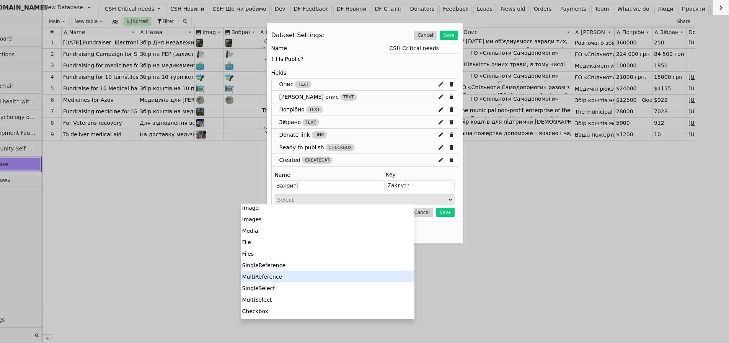
scroll to position [38, 0]
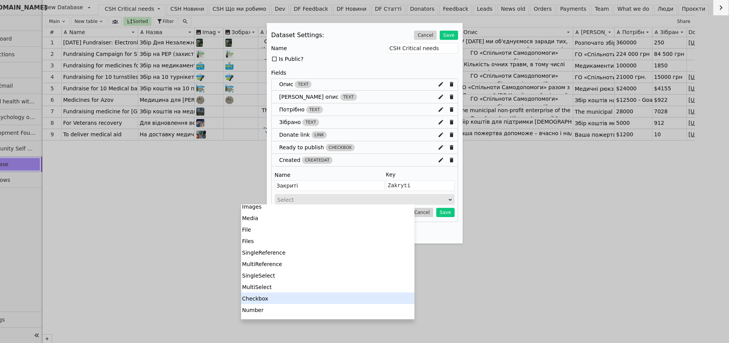
click at [319, 300] on div "Checkbox" at bounding box center [327, 297] width 173 height 11
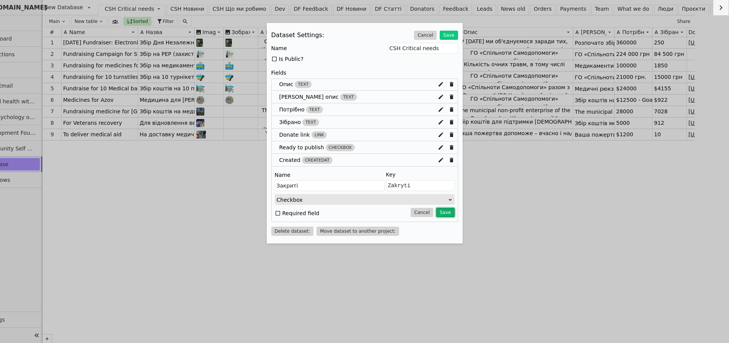
click at [442, 210] on button "Save" at bounding box center [445, 212] width 18 height 9
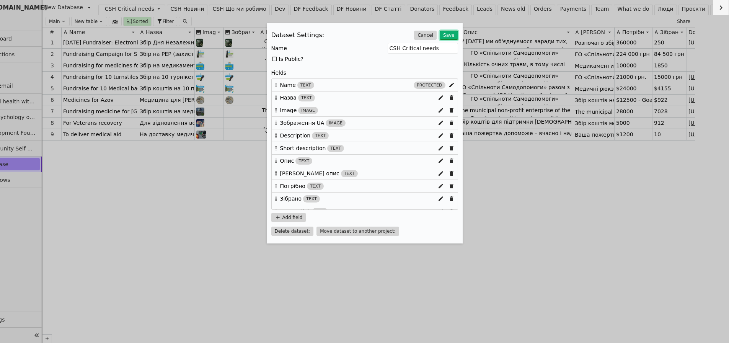
click at [451, 33] on button "Save" at bounding box center [449, 35] width 18 height 9
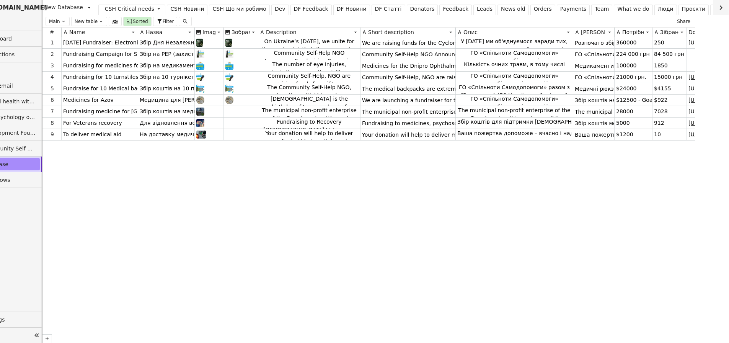
click at [92, 20] on button "New table" at bounding box center [89, 21] width 36 height 9
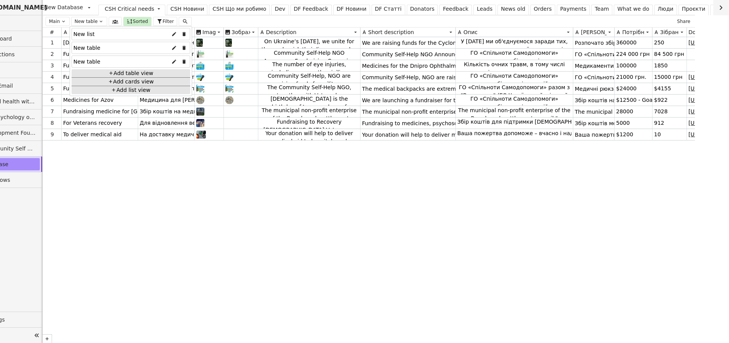
click at [103, 32] on div "New list" at bounding box center [131, 34] width 119 height 12
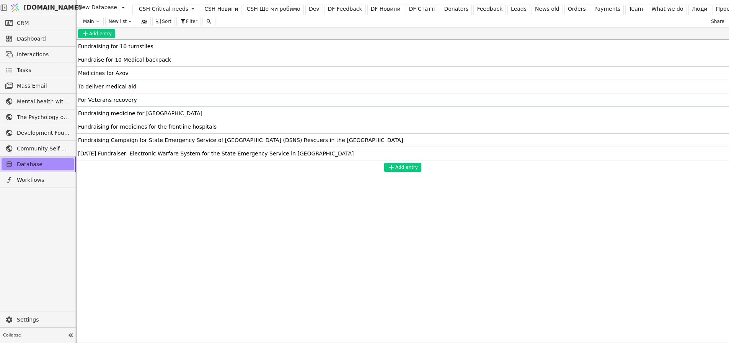
click at [129, 21] on icon at bounding box center [130, 22] width 3 height 2
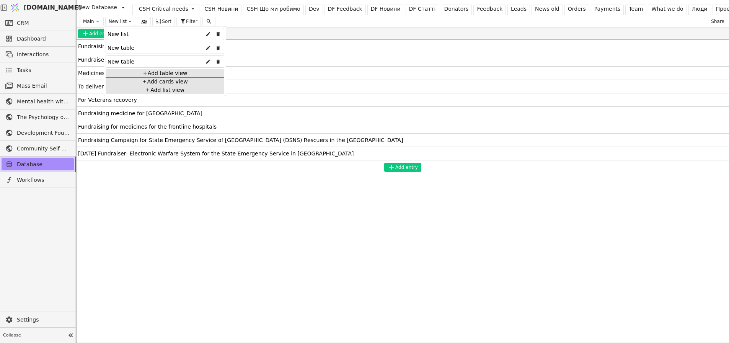
click at [128, 47] on div "New table" at bounding box center [121, 48] width 27 height 12
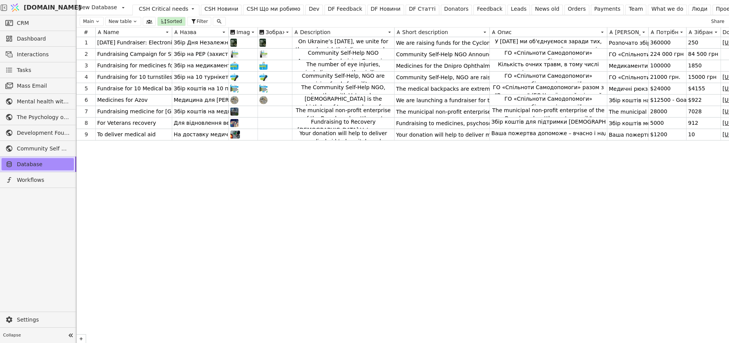
drag, startPoint x: 657, startPoint y: 223, endPoint x: 563, endPoint y: 179, distance: 103.7
click at [657, 223] on div "1 Independence Day Fundraiser: Electronic Warfare System for the State Emergenc…" at bounding box center [403, 192] width 652 height 311
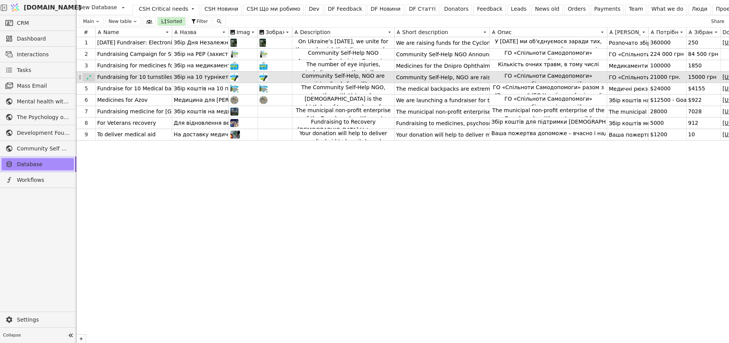
click at [89, 76] on icon at bounding box center [88, 77] width 5 height 5
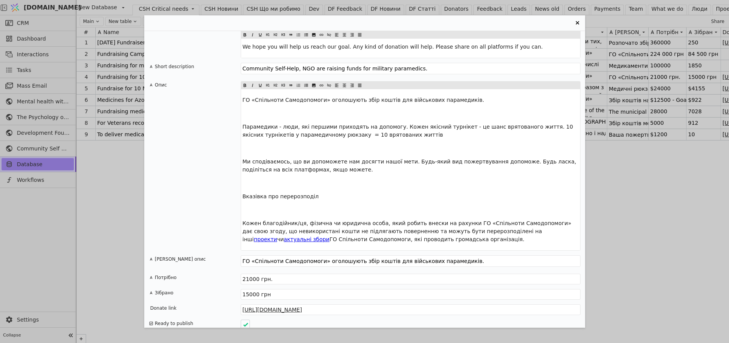
scroll to position [503, 0]
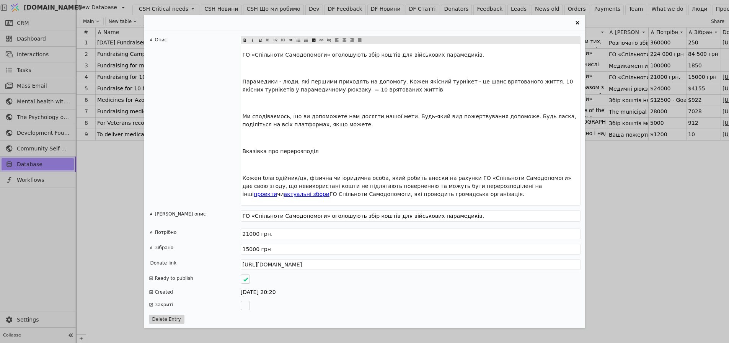
click at [246, 305] on div "Entry Card" at bounding box center [245, 305] width 9 height 9
click at [579, 21] on icon "Entry Card" at bounding box center [577, 22] width 9 height 9
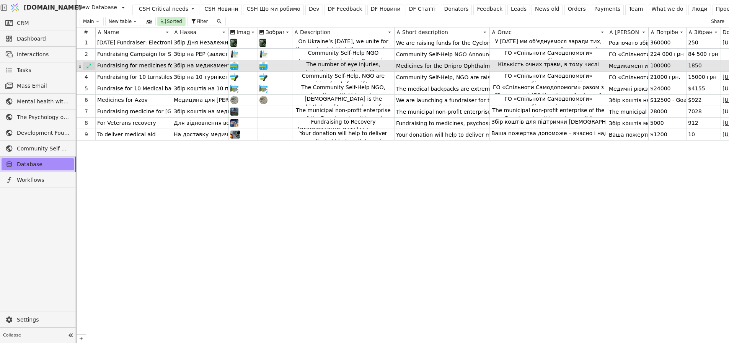
click at [88, 64] on icon at bounding box center [88, 65] width 5 height 5
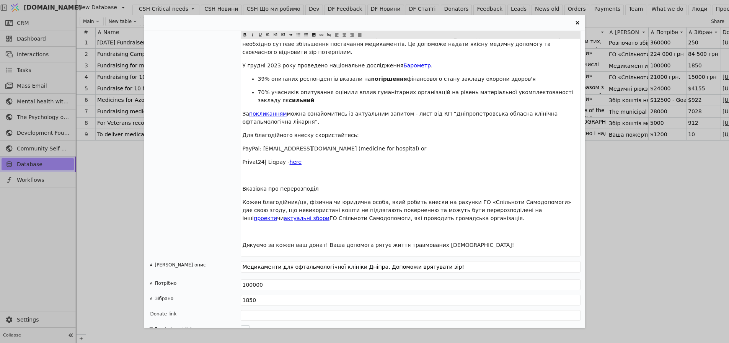
scroll to position [693, 0]
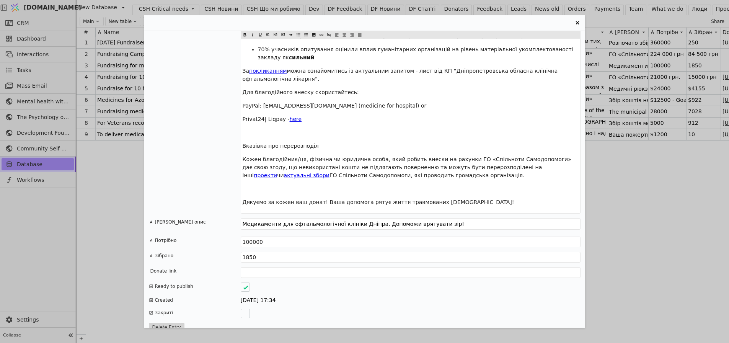
click at [248, 309] on div "Entry Card" at bounding box center [245, 313] width 9 height 9
click at [108, 212] on div "Fundraising for medicines for the frontline hospitals Назва Збір на медикаменти…" at bounding box center [364, 171] width 729 height 343
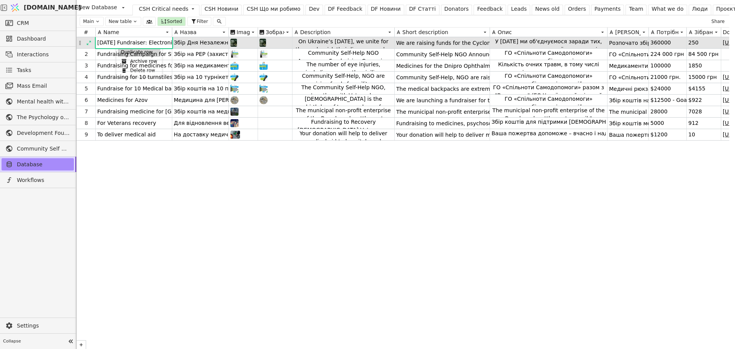
click at [122, 52] on div "Duplicate row" at bounding box center [139, 51] width 42 height 9
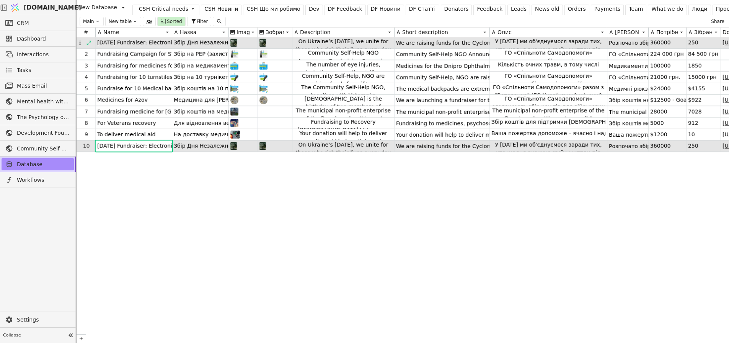
click at [187, 173] on div "1 Independence Day Fundraiser: Electronic Warfare System for the State Emergenc…" at bounding box center [403, 192] width 652 height 311
click at [89, 146] on icon at bounding box center [88, 145] width 5 height 5
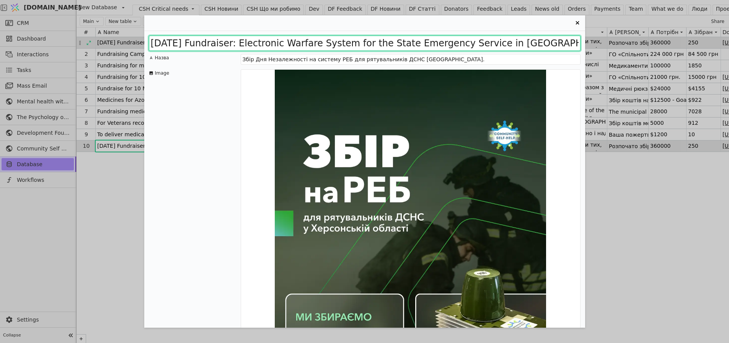
drag, startPoint x: 277, startPoint y: 42, endPoint x: 109, endPoint y: 44, distance: 168.0
click at [109, 44] on div "Independence Day Fundraiser: Electronic Warfare System for the State Emergency …" at bounding box center [364, 171] width 729 height 343
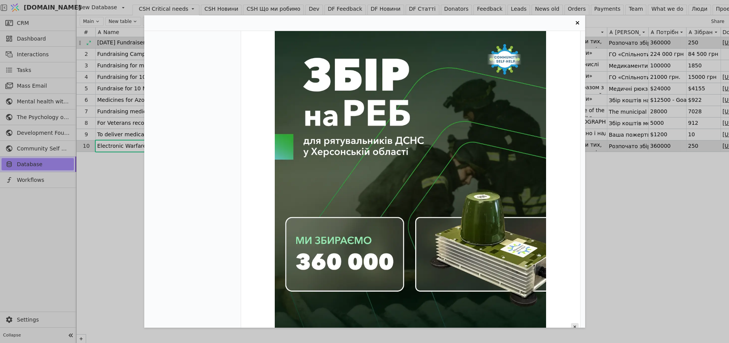
scroll to position [612, 0]
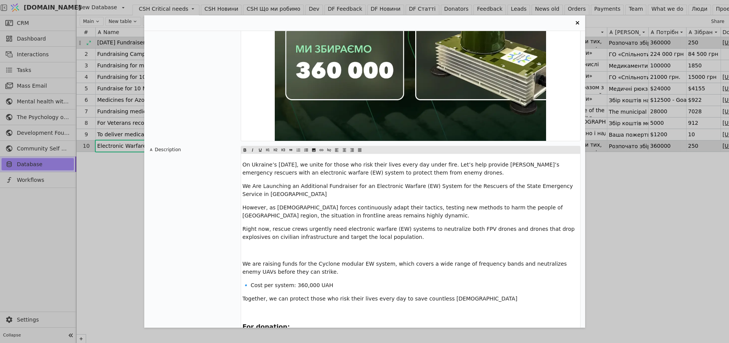
type input "Electronic Warfare System for the State Emergency Service in Kherson Region Copy"
click at [302, 162] on span "On Ukraine’s Independence Day, we unite for those who risk their lives every da…" at bounding box center [402, 168] width 318 height 14
drag, startPoint x: 320, startPoint y: 152, endPoint x: 223, endPoint y: 149, distance: 97.2
click at [223, 149] on div "Description On Ukraine’s Independence Day, we unite for those who risk their li…" at bounding box center [365, 270] width 432 height 248
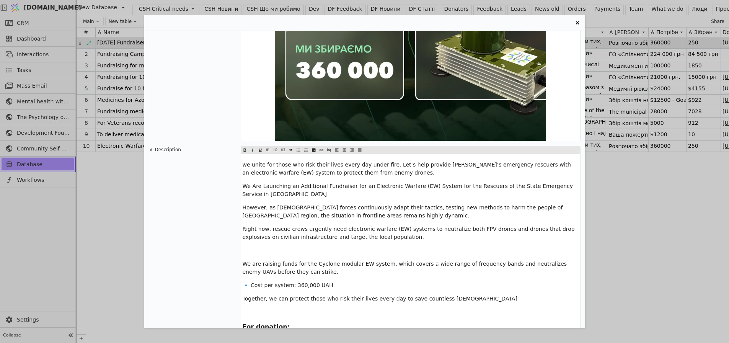
click at [631, 209] on div "Electronic Warfare System for the State Emergency Service in Kherson Region Cop…" at bounding box center [364, 171] width 729 height 343
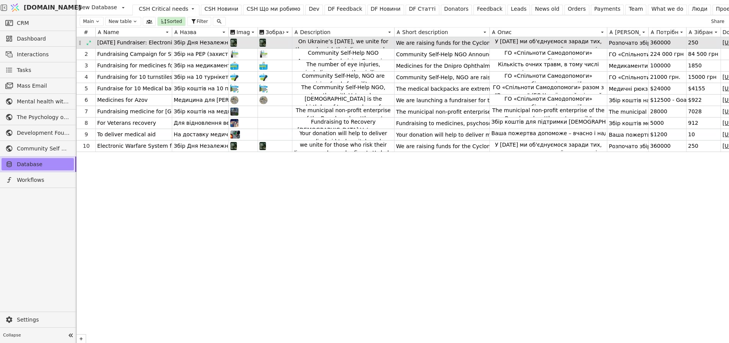
scroll to position [0, 34]
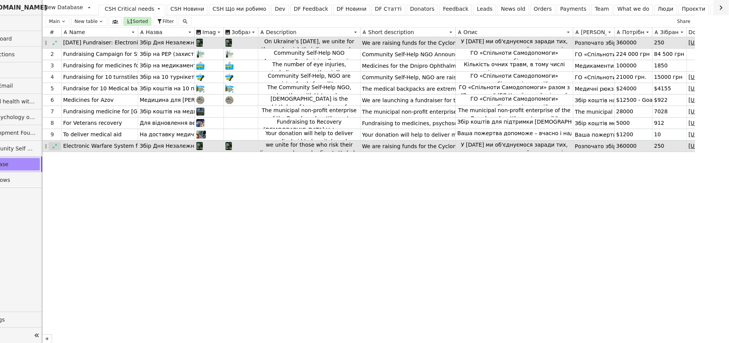
click at [53, 145] on icon at bounding box center [54, 145] width 5 height 5
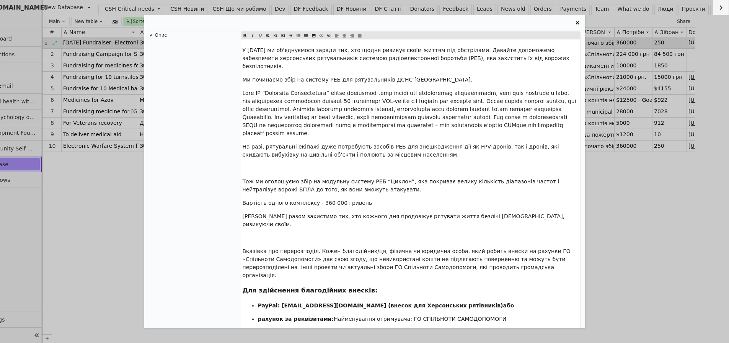
scroll to position [1177, 0]
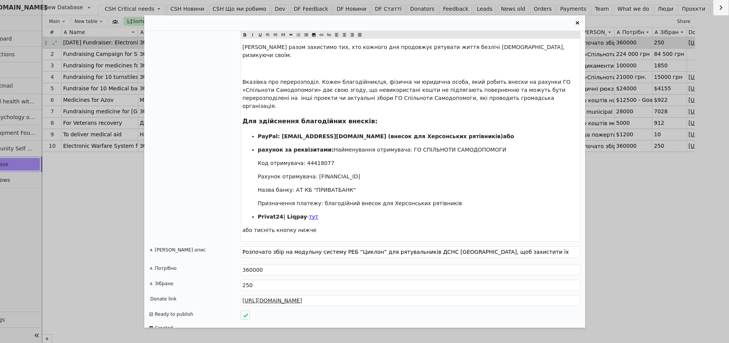
click at [244, 336] on div "Entry Card" at bounding box center [245, 340] width 9 height 9
drag, startPoint x: 132, startPoint y: 264, endPoint x: 146, endPoint y: 238, distance: 30.1
click at [133, 264] on div "Electronic Warfare System for the State Emergency Service in Kherson Region Cop…" at bounding box center [364, 171] width 729 height 343
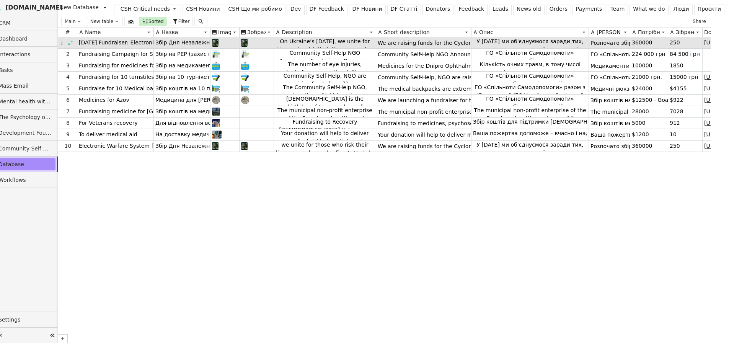
scroll to position [0, 0]
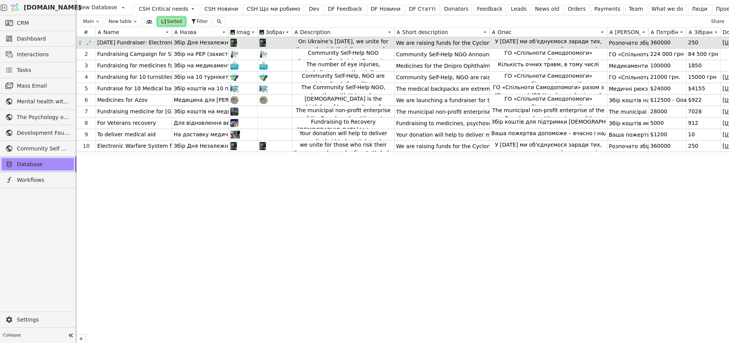
click at [170, 18] on span "Sorted" at bounding box center [174, 21] width 15 height 7
click at [193, 201] on div "1 Independence Day Fundraiser: Electronic Warfare System for the State Emergenc…" at bounding box center [403, 192] width 652 height 311
click at [169, 17] on button "Sorted" at bounding box center [171, 21] width 28 height 9
click at [191, 48] on button "Descending" at bounding box center [196, 48] width 37 height 11
click at [164, 46] on button "Ascending" at bounding box center [161, 48] width 34 height 11
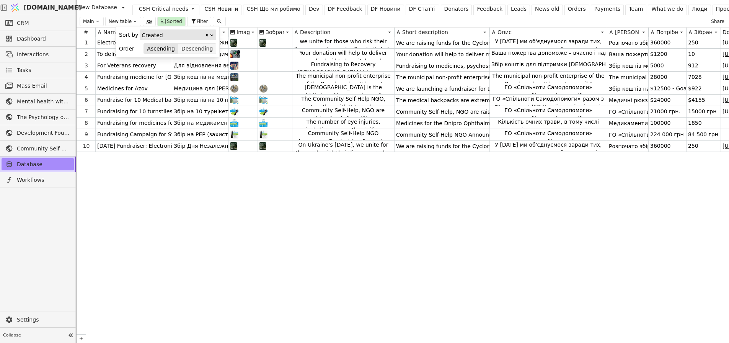
click at [199, 46] on button "Descending" at bounding box center [196, 48] width 37 height 11
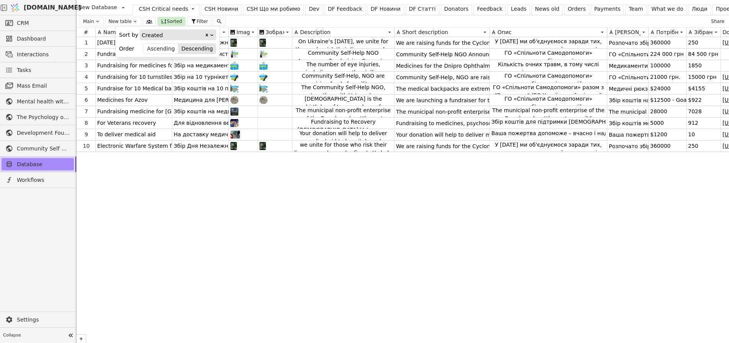
drag, startPoint x: 206, startPoint y: 198, endPoint x: 268, endPoint y: 193, distance: 62.2
click at [207, 198] on div "1 Independence Day Fundraiser: Electronic Warfare System for the State Emergenc…" at bounding box center [403, 192] width 652 height 311
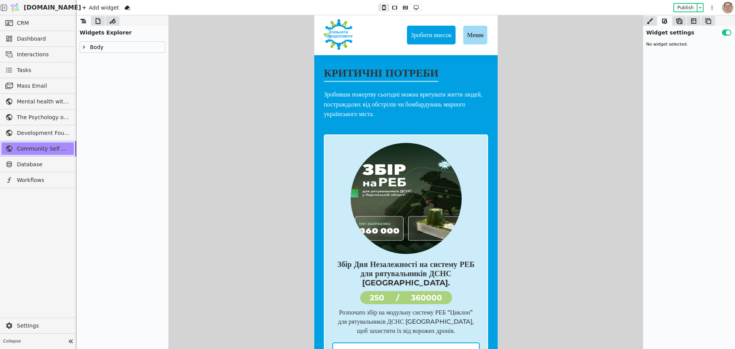
click at [85, 47] on icon at bounding box center [84, 47] width 6 height 6
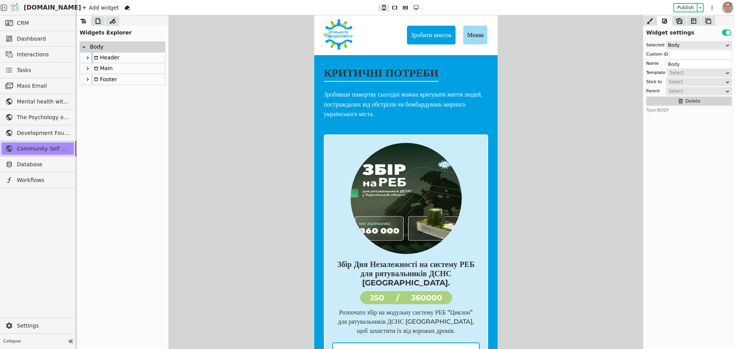
click at [87, 68] on icon at bounding box center [88, 68] width 6 height 6
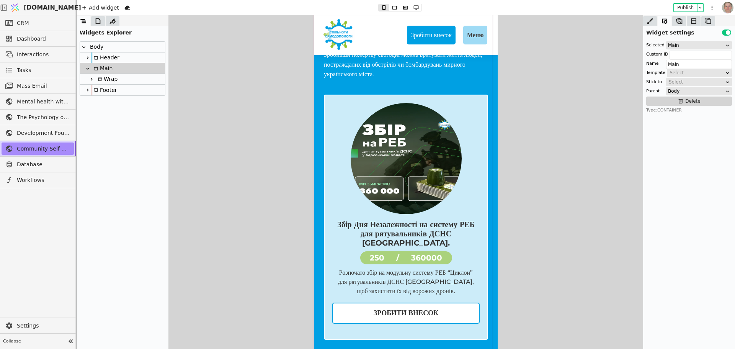
click at [91, 79] on icon at bounding box center [91, 79] width 6 height 6
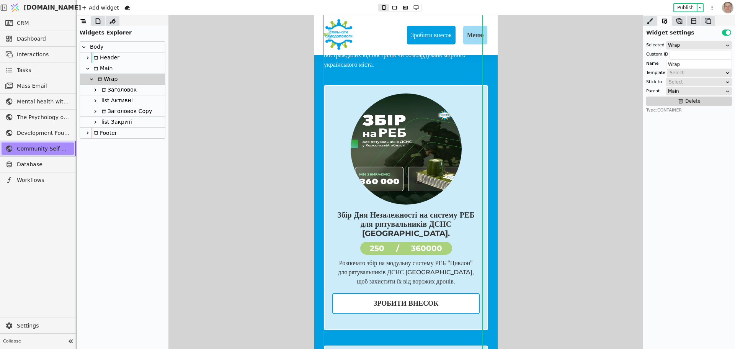
scroll to position [49, 0]
click at [106, 121] on div "list Закриті" at bounding box center [115, 122] width 33 height 10
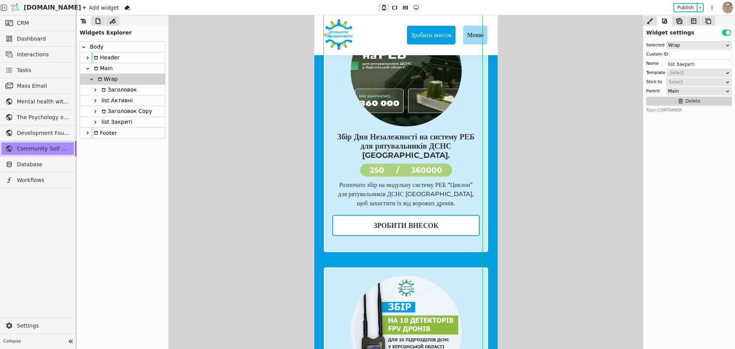
scroll to position [1183, 0]
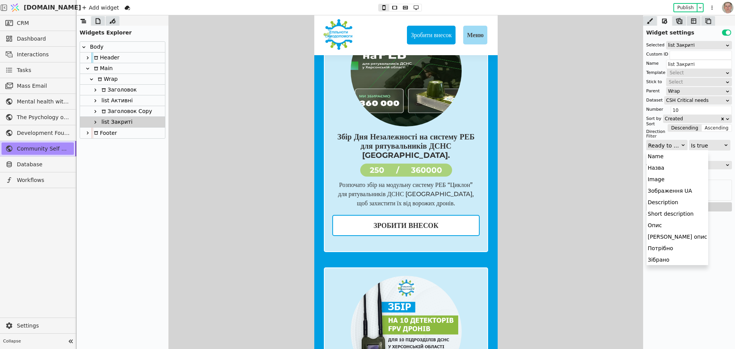
click at [678, 144] on div "Ready to publish" at bounding box center [664, 145] width 33 height 11
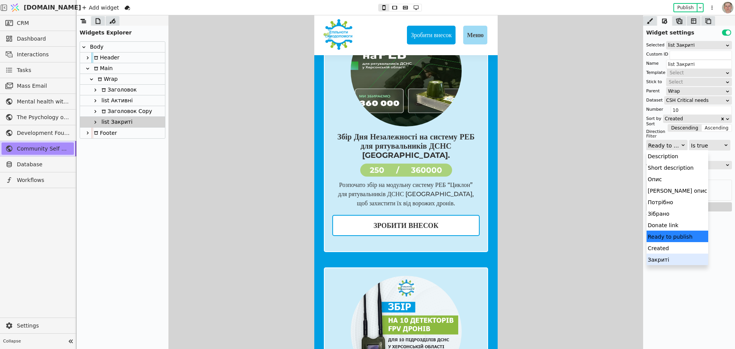
click at [671, 259] on div "Закриті" at bounding box center [677, 258] width 62 height 11
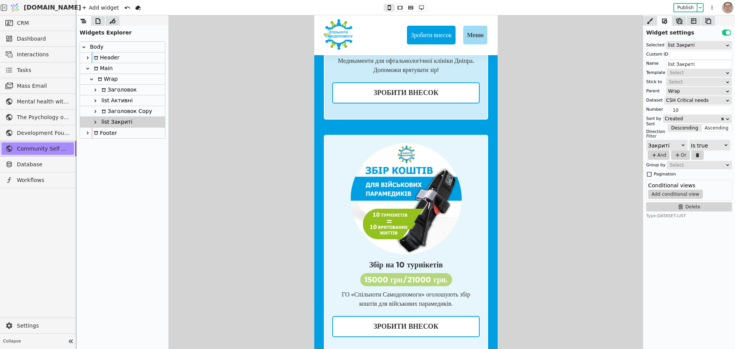
scroll to position [724, 0]
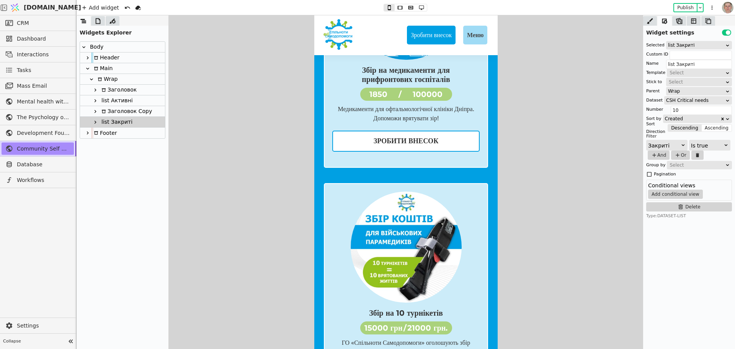
click at [138, 111] on div "Заголовок Copy" at bounding box center [125, 111] width 53 height 10
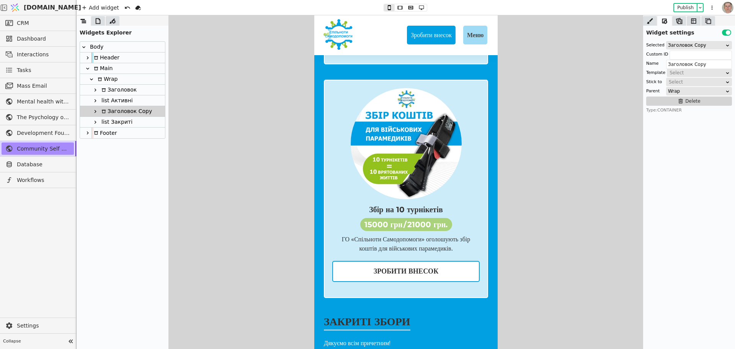
scroll to position [0, 0]
drag, startPoint x: 690, startPoint y: 63, endPoint x: 734, endPoint y: 59, distance: 44.2
click at [734, 62] on div "Selected Заголовок Copy Custom ID Name Заголовок Copy Template Select Stick to …" at bounding box center [689, 77] width 92 height 78
click at [110, 97] on div "list Активні" at bounding box center [116, 100] width 34 height 10
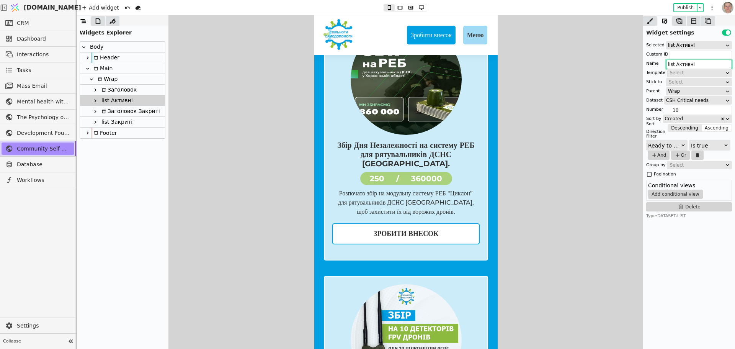
type input "list Активні"
click at [661, 153] on button "And" at bounding box center [658, 154] width 22 height 9
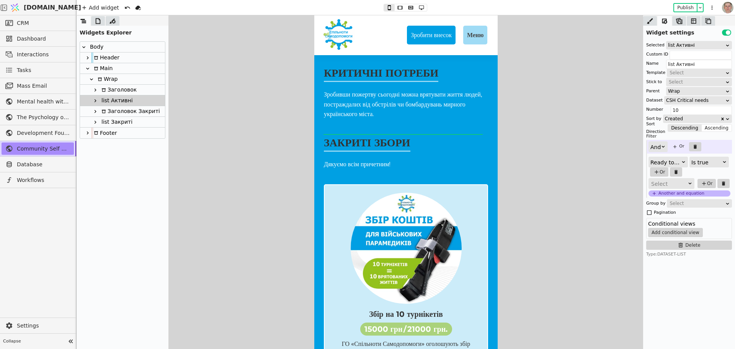
click at [679, 181] on div "Select" at bounding box center [669, 183] width 36 height 11
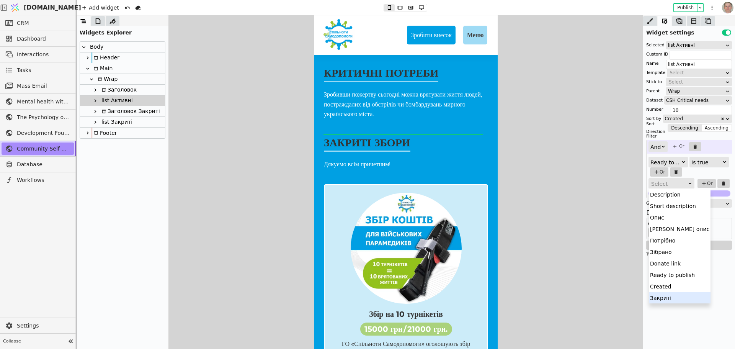
click at [675, 298] on div "Закриті" at bounding box center [680, 297] width 62 height 11
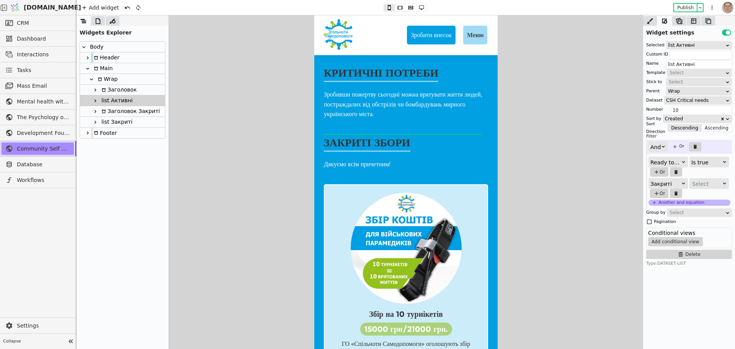
click at [710, 181] on div "Select" at bounding box center [706, 183] width 29 height 11
click at [718, 204] on div "Is false" at bounding box center [708, 205] width 39 height 11
click at [564, 189] on div at bounding box center [406, 181] width 658 height 333
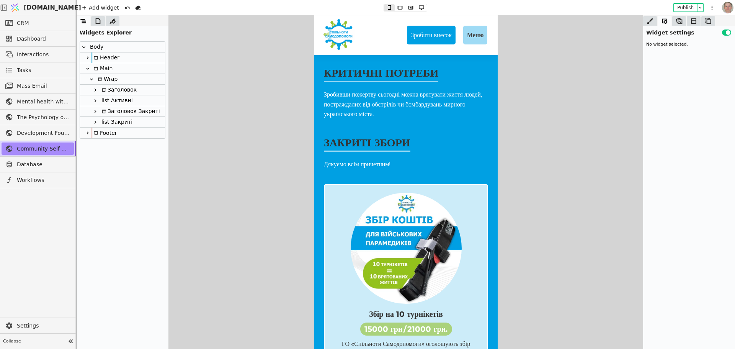
click at [394, 111] on p "Зробивши пожертву сьогодні можна врятувати життя людей, постраждалих від обстрі…" at bounding box center [405, 104] width 164 height 29
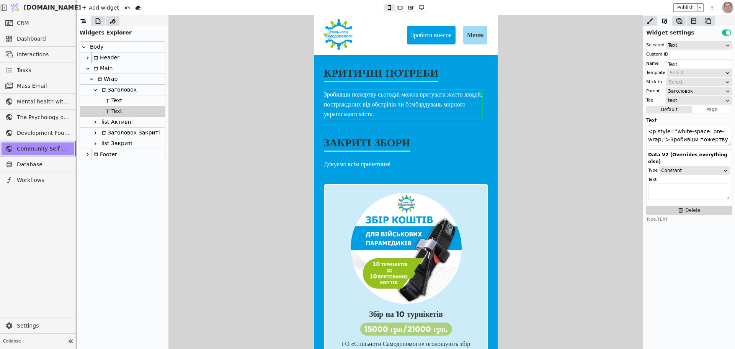
click at [124, 87] on div "Заголовок" at bounding box center [117, 90] width 37 height 10
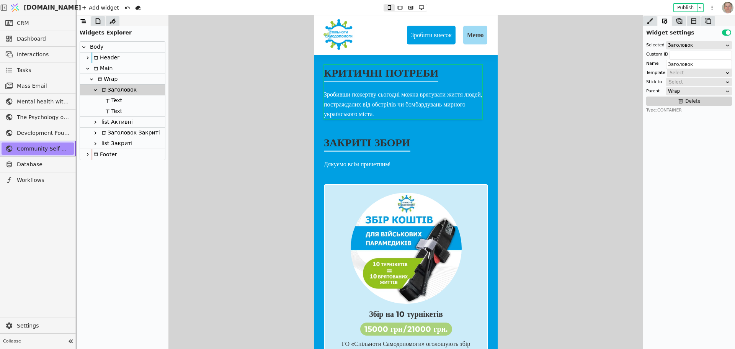
click at [138, 122] on div "list Активні" at bounding box center [122, 122] width 85 height 11
type input "list Активні"
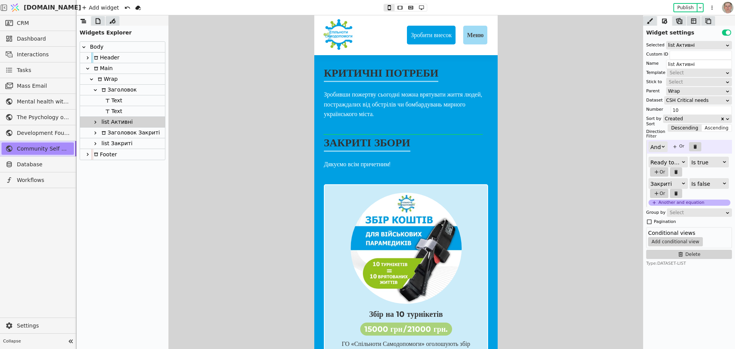
click at [708, 184] on div "Is false" at bounding box center [706, 183] width 31 height 11
click at [707, 219] on div "Is empty" at bounding box center [708, 216] width 39 height 11
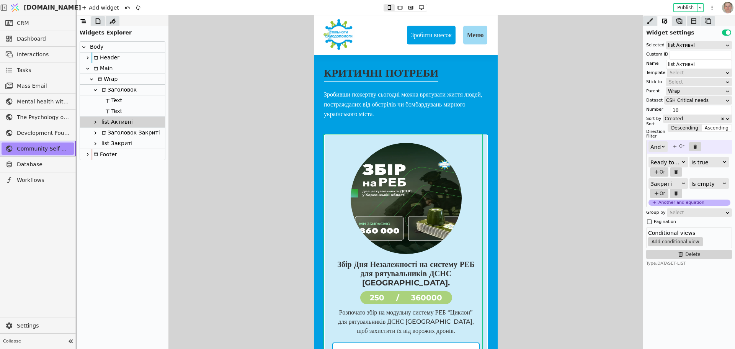
scroll to position [89, 0]
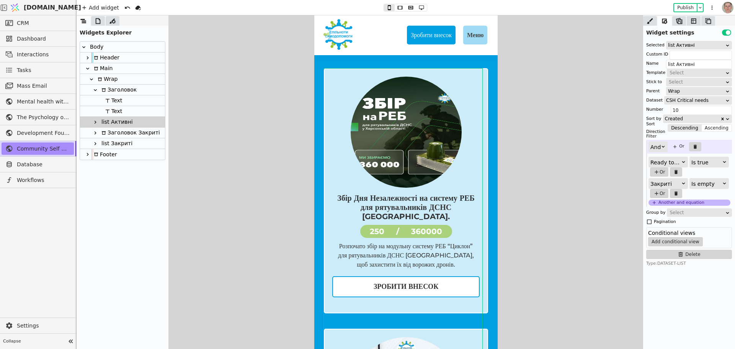
drag, startPoint x: 494, startPoint y: 88, endPoint x: 813, endPoint y: 124, distance: 321.2
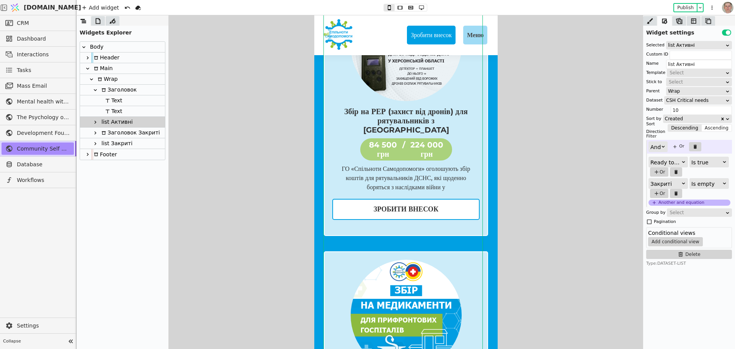
scroll to position [445, 0]
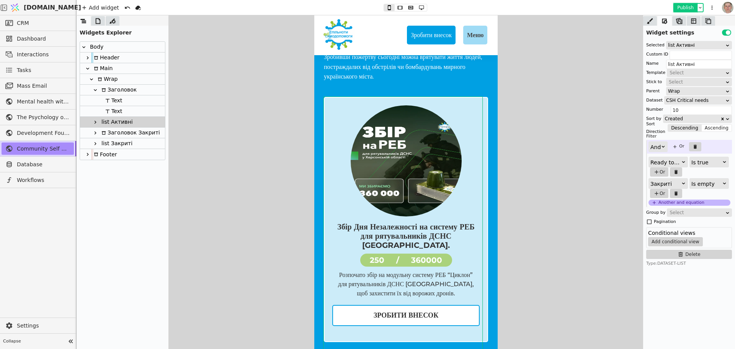
click at [687, 6] on button "Publish" at bounding box center [685, 8] width 23 height 8
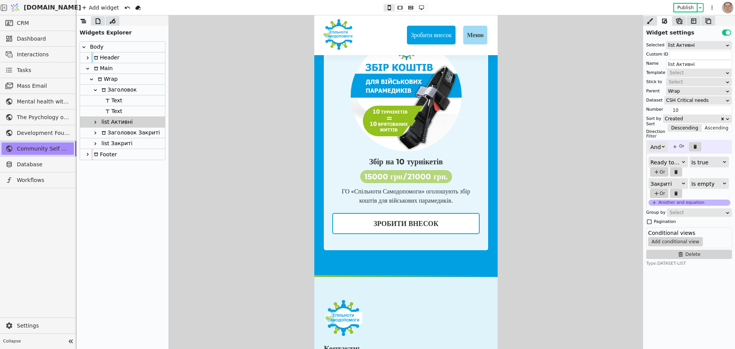
scroll to position [1032, 0]
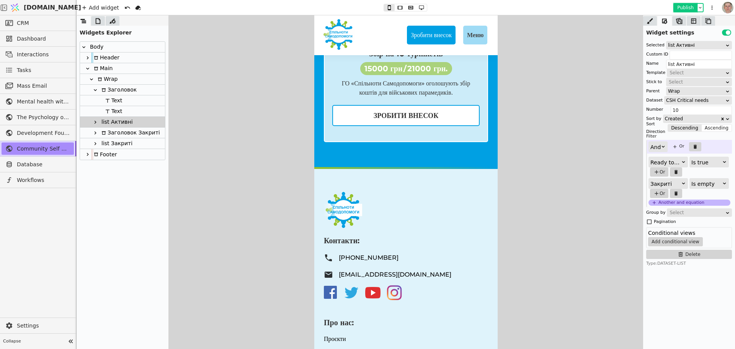
click at [686, 7] on button "Publish" at bounding box center [685, 8] width 23 height 8
click at [687, 5] on button "Publish" at bounding box center [685, 8] width 23 height 8
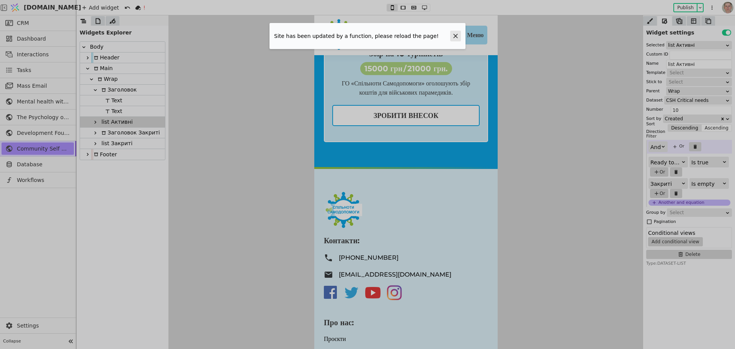
click at [455, 35] on icon at bounding box center [455, 36] width 5 height 5
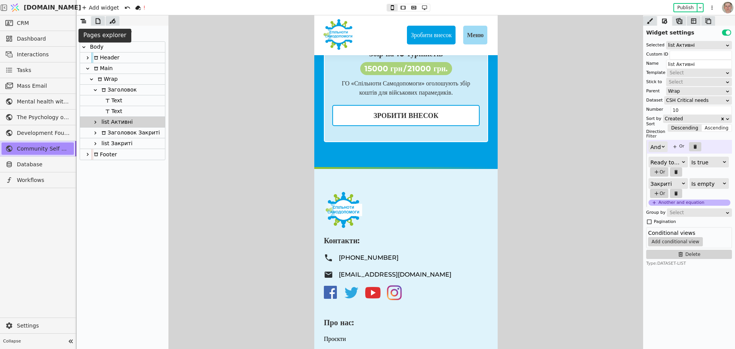
click at [99, 22] on icon at bounding box center [98, 21] width 8 height 8
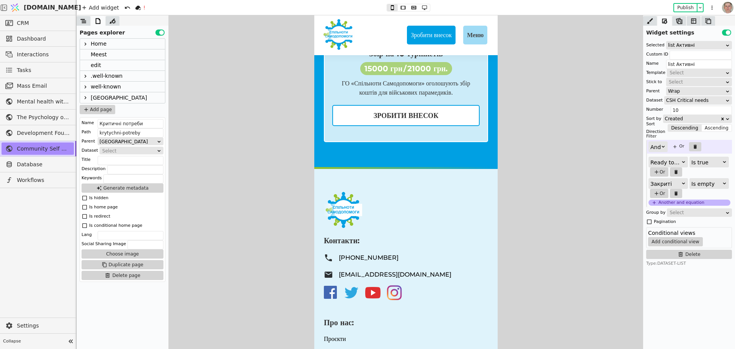
click at [87, 97] on icon at bounding box center [85, 98] width 6 height 6
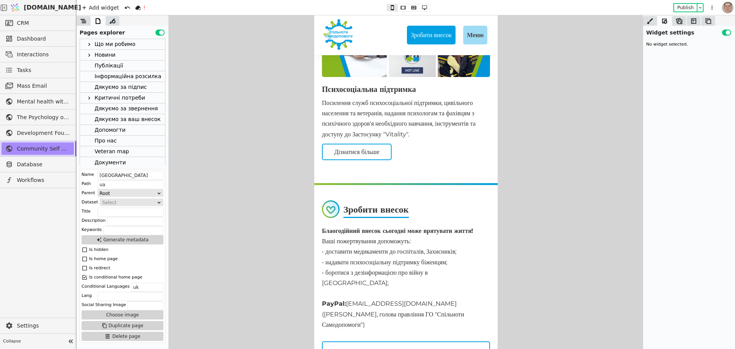
scroll to position [88, 0]
drag, startPoint x: 87, startPoint y: 85, endPoint x: 98, endPoint y: 86, distance: 11.6
click at [88, 85] on icon at bounding box center [89, 85] width 6 height 6
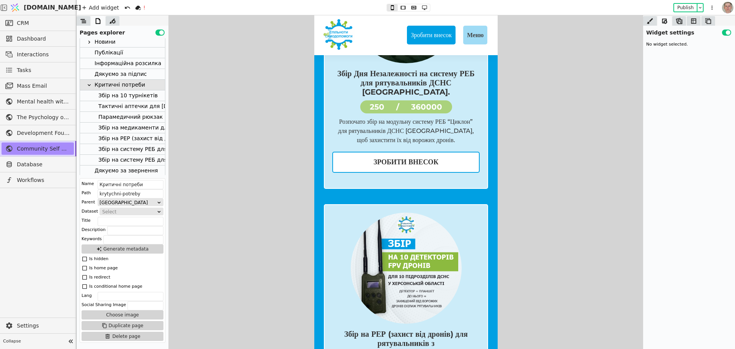
scroll to position [191, 0]
click at [681, 6] on button "Publish" at bounding box center [685, 8] width 23 height 8
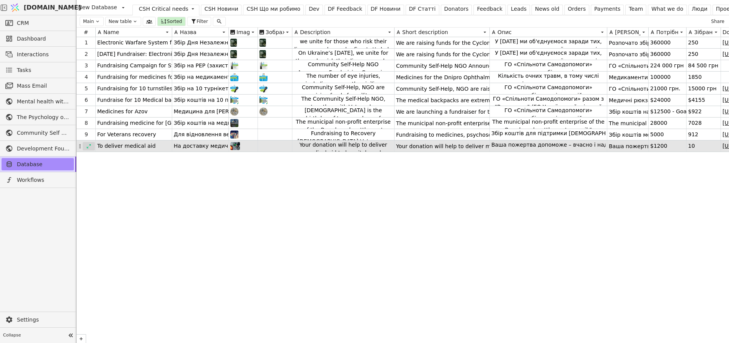
click at [88, 144] on icon at bounding box center [88, 145] width 5 height 5
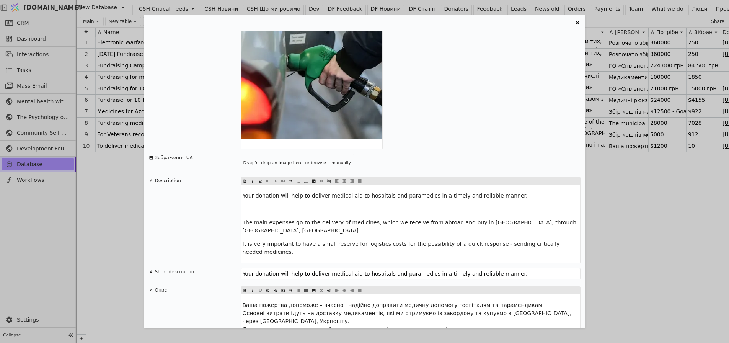
scroll to position [181, 0]
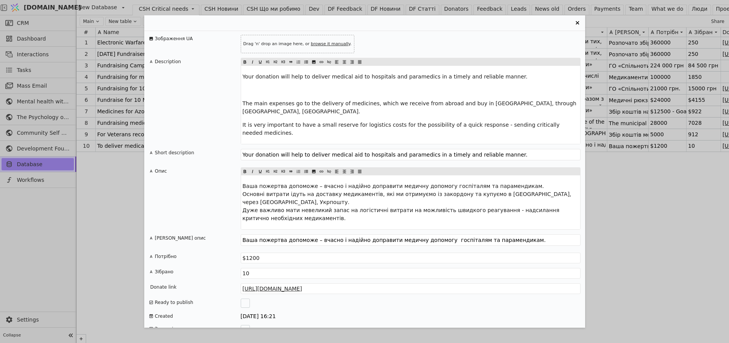
click at [245, 298] on div "Entry Card" at bounding box center [245, 302] width 9 height 9
click at [245, 325] on div "Entry Card" at bounding box center [245, 329] width 9 height 9
click at [112, 241] on div "To deliver medical aid Назва На доставку медичної допомоги Image Зображення UA …" at bounding box center [364, 171] width 729 height 343
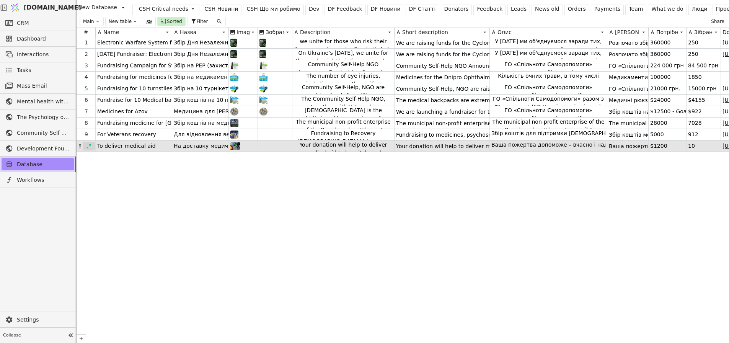
click at [85, 147] on div at bounding box center [89, 146] width 12 height 8
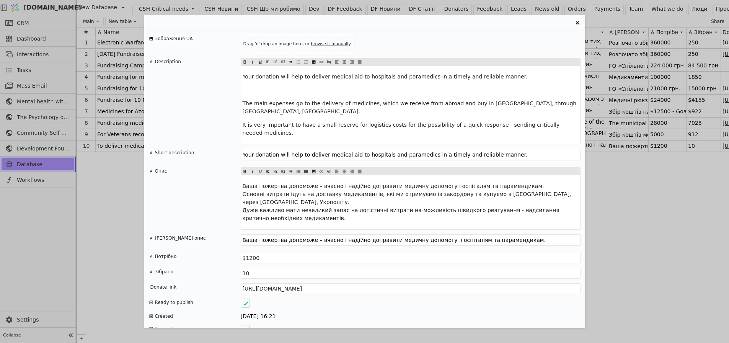
scroll to position [6, 0]
drag, startPoint x: 247, startPoint y: 306, endPoint x: 246, endPoint y: 280, distance: 26.0
click at [248, 327] on icon "Entry Card" at bounding box center [246, 330] width 6 height 6
click at [247, 300] on icon "Entry Card" at bounding box center [246, 303] width 6 height 6
click at [112, 224] on div "To deliver medical aid Назва На доставку медичної допомоги Image Зображення UA …" at bounding box center [364, 171] width 729 height 343
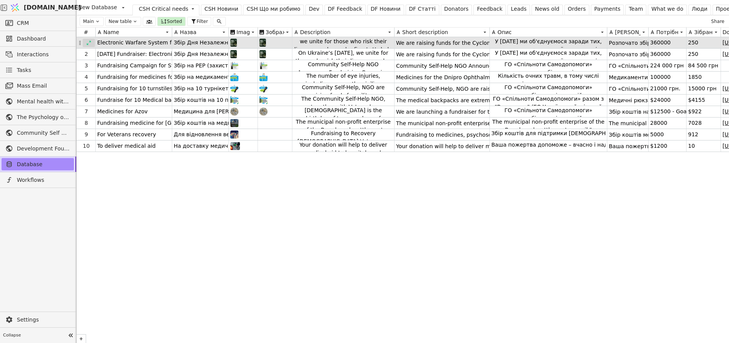
click at [90, 41] on icon at bounding box center [88, 42] width 5 height 5
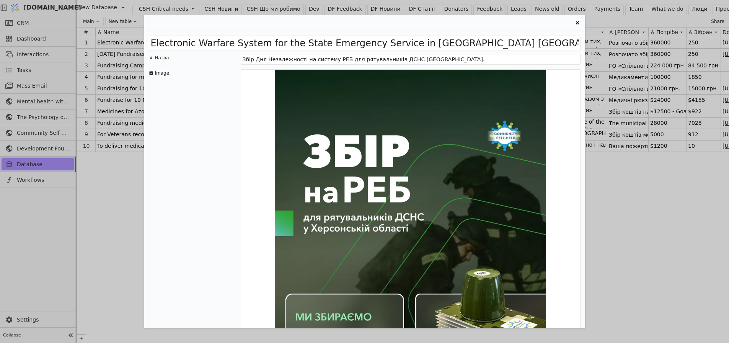
click at [578, 21] on icon "Entry Card" at bounding box center [577, 22] width 9 height 9
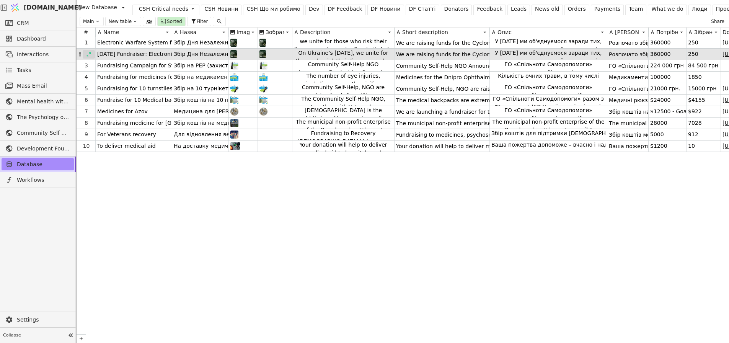
click at [87, 54] on icon at bounding box center [88, 54] width 5 height 5
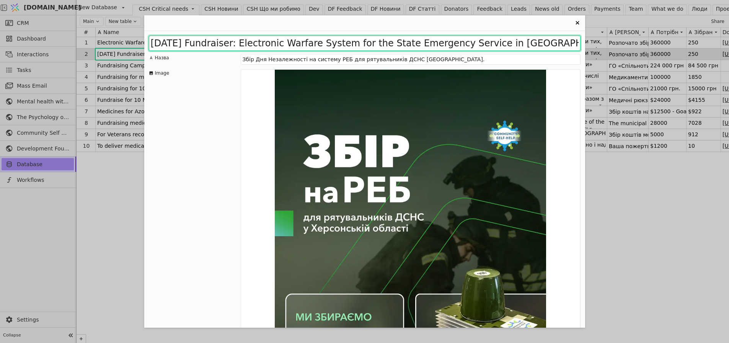
drag, startPoint x: 275, startPoint y: 42, endPoint x: 143, endPoint y: 42, distance: 131.6
click at [144, 42] on div "[DATE] Fundraiser: Electronic Warfare System for the State Emergency Service in…" at bounding box center [364, 179] width 441 height 297
type input "Electronic Warfare System for the State Emergency Service in [GEOGRAPHIC_DATA]"
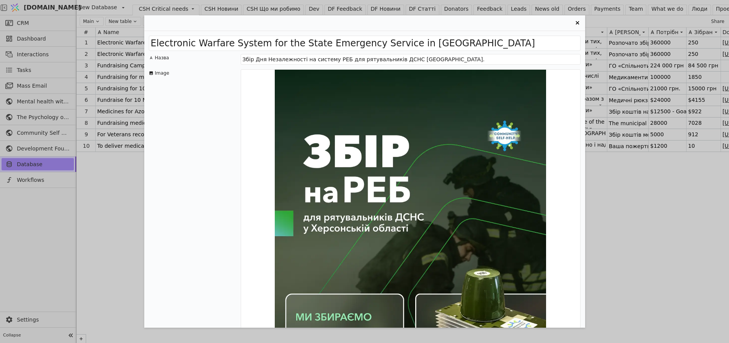
click at [100, 183] on div "Electronic Warfare System for the State Emergency Service in [GEOGRAPHIC_DATA] …" at bounding box center [364, 171] width 729 height 343
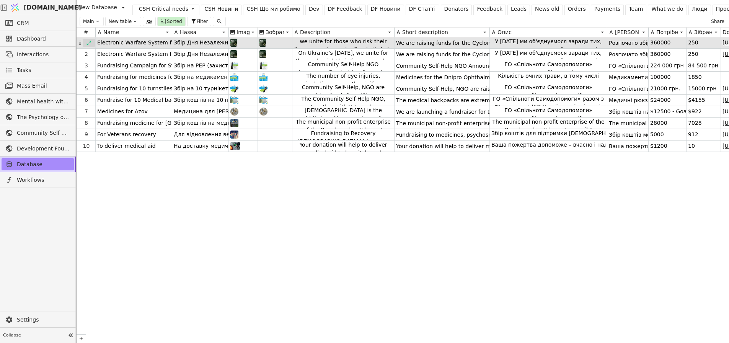
click at [88, 44] on icon at bounding box center [88, 42] width 5 height 5
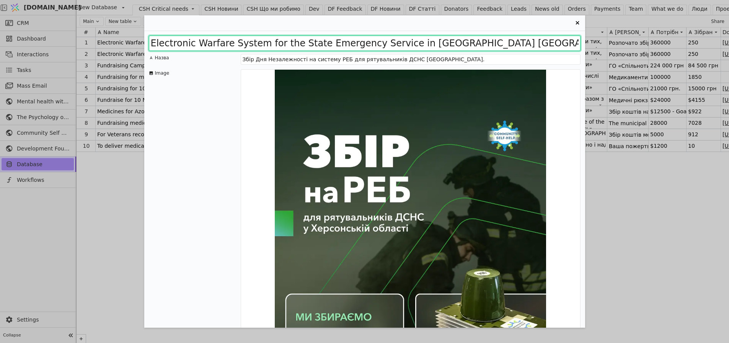
click at [151, 43] on input "Electronic Warfare System for the State Emergency Service in [GEOGRAPHIC_DATA] …" at bounding box center [365, 43] width 432 height 15
paste input "[DATE] Fundraiser:"
type input "[DATE] Fundraiser: Electronic Warfare System for the State Emergency Service in…"
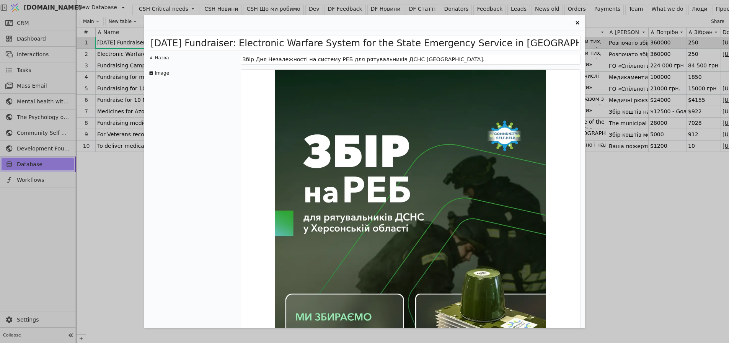
click at [182, 169] on div "Image" at bounding box center [195, 239] width 92 height 340
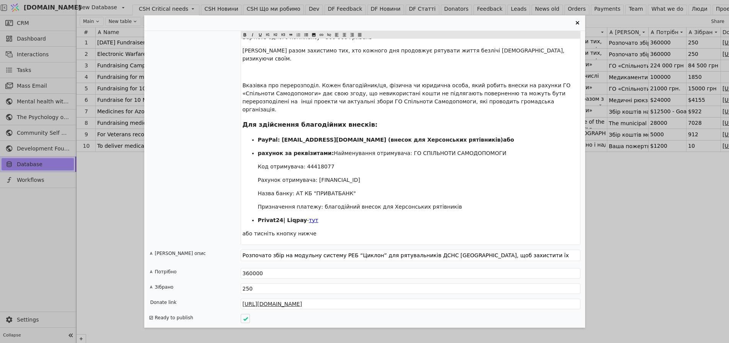
scroll to position [1177, 0]
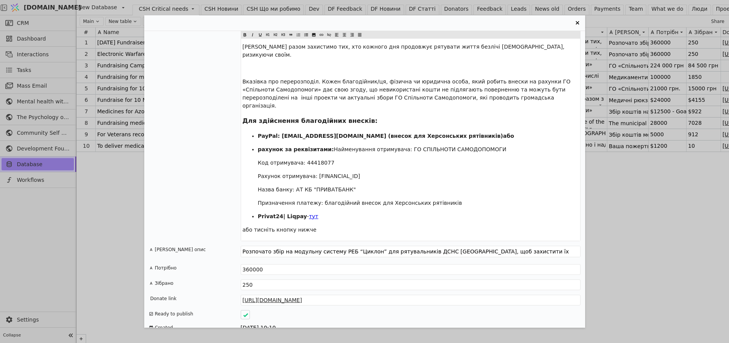
drag, startPoint x: 246, startPoint y: 305, endPoint x: 251, endPoint y: 295, distance: 10.6
click at [246, 339] on icon "Entry Card" at bounding box center [245, 341] width 5 height 4
click at [245, 313] on icon "Entry Card" at bounding box center [245, 315] width 5 height 4
click at [247, 310] on div "Entry Card" at bounding box center [245, 314] width 9 height 9
click at [247, 336] on div "Entry Card" at bounding box center [245, 340] width 9 height 9
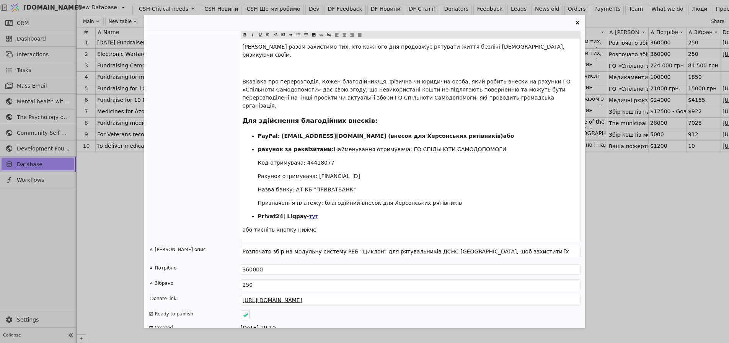
click at [133, 215] on div "Independence Day Fundraiser: Electronic Warfare System for the State Emergency …" at bounding box center [364, 171] width 729 height 343
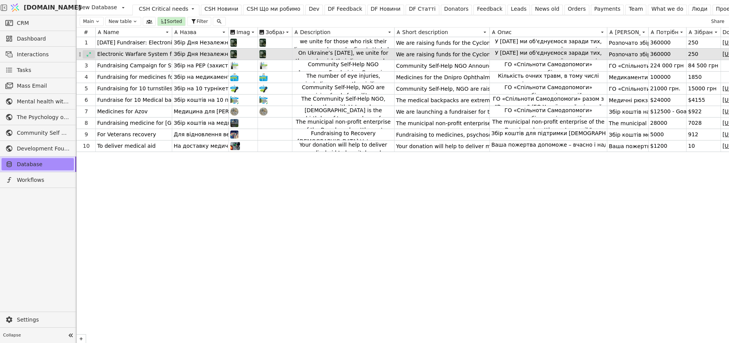
click at [88, 54] on icon at bounding box center [88, 54] width 5 height 5
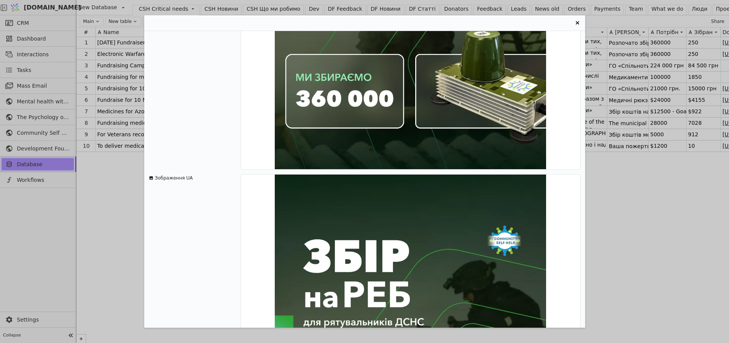
scroll to position [0, 0]
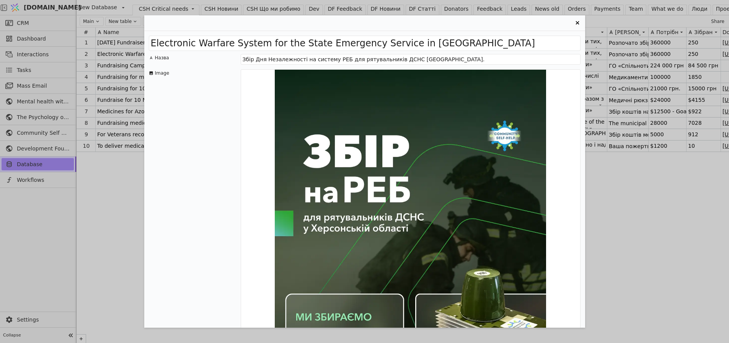
click at [697, 202] on div "Electronic Warfare System for the State Emergency Service in Kherson Region Наз…" at bounding box center [364, 171] width 729 height 343
click at [103, 178] on div "Electronic Warfare System for the State Emergency Service in Kherson Region Наз…" at bounding box center [364, 171] width 729 height 343
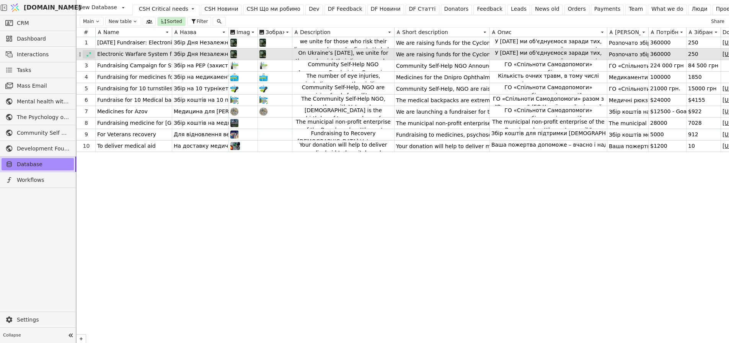
click at [88, 54] on icon at bounding box center [88, 54] width 5 height 5
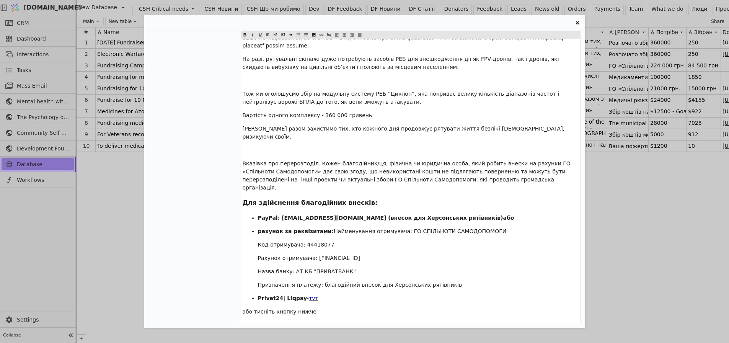
scroll to position [1177, 0]
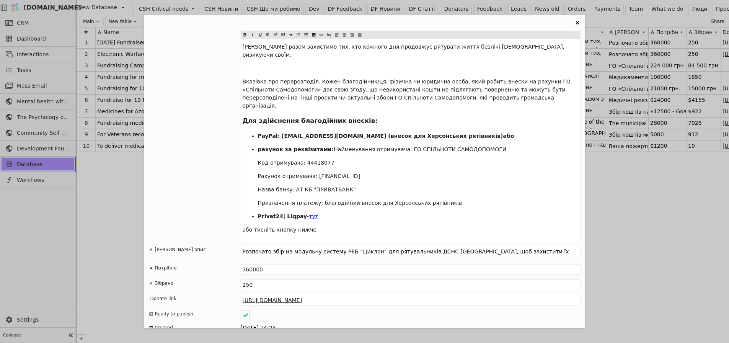
click at [632, 260] on div "Electronic Warfare System for the State Emergency Service in Kherson Region Наз…" at bounding box center [364, 171] width 729 height 343
click at [116, 166] on div "Electronic Warfare System for the State Emergency Service in Kherson Region Наз…" at bounding box center [364, 171] width 729 height 343
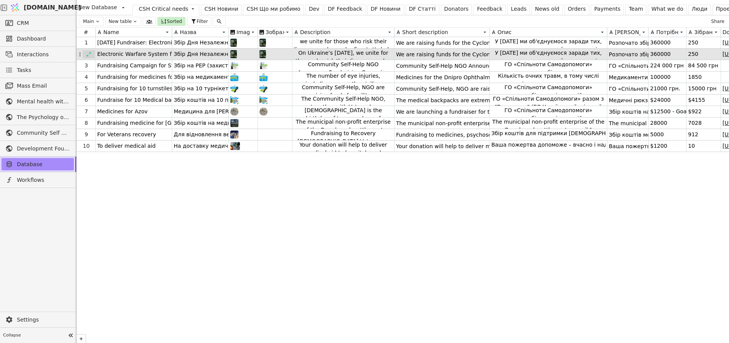
click at [88, 53] on icon at bounding box center [88, 54] width 5 height 5
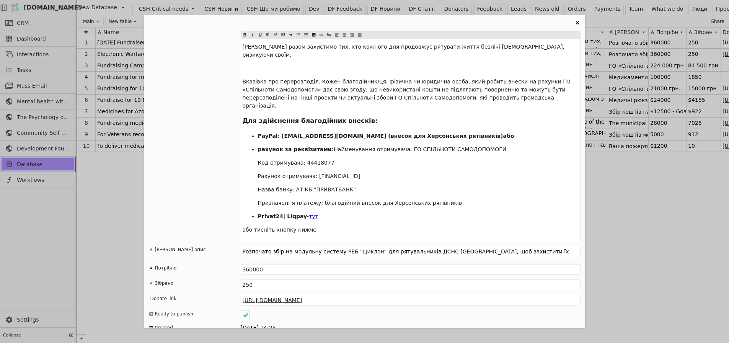
click at [642, 272] on div "Electronic Warfare System for the State Emergency Service in Kherson Region Наз…" at bounding box center [364, 171] width 729 height 343
click at [88, 42] on div "Electronic Warfare System for the State Emergency Service in Kherson Region Наз…" at bounding box center [364, 171] width 729 height 343
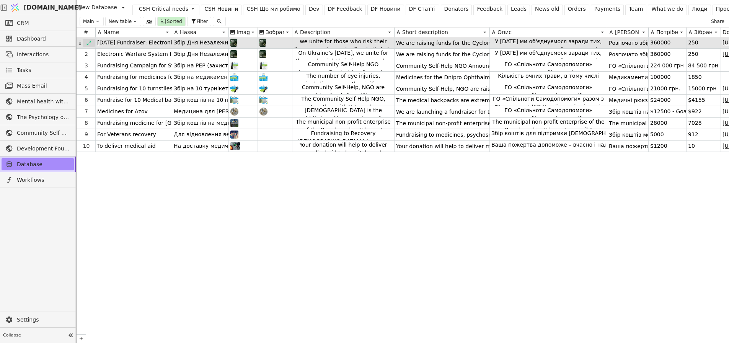
click at [88, 39] on div at bounding box center [89, 43] width 12 height 8
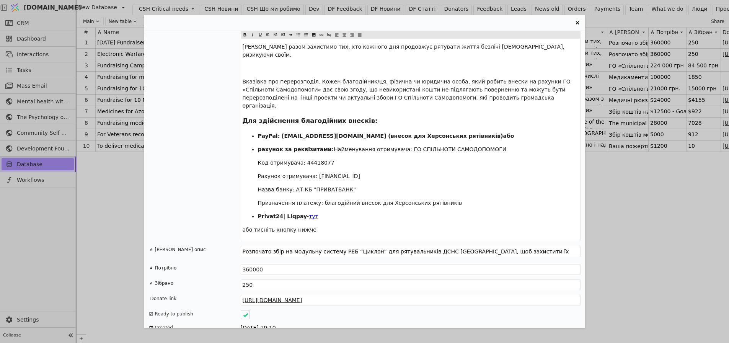
click at [640, 270] on div "Independence Day Fundraiser: Electronic Warfare System for the State Emergency …" at bounding box center [364, 171] width 729 height 343
click at [246, 338] on icon "Entry Card" at bounding box center [246, 341] width 6 height 6
drag, startPoint x: 696, startPoint y: 166, endPoint x: 716, endPoint y: 15, distance: 152.4
click at [696, 166] on div "Independence Day Fundraiser: Electronic Warfare System for the State Emergency …" at bounding box center [364, 171] width 729 height 343
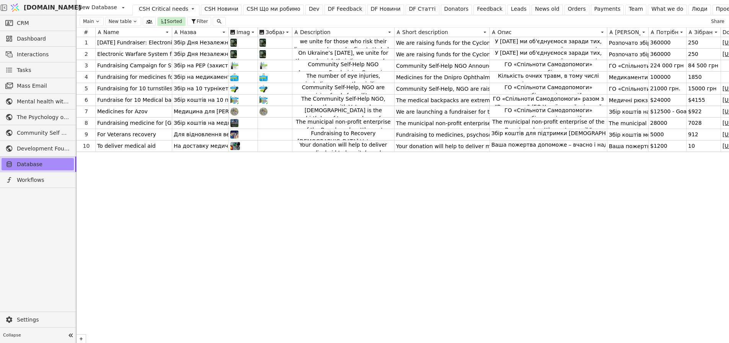
click at [616, 237] on div "1 Independence Day Fundraiser: Electronic Warfare System for the State Emergenc…" at bounding box center [403, 192] width 652 height 311
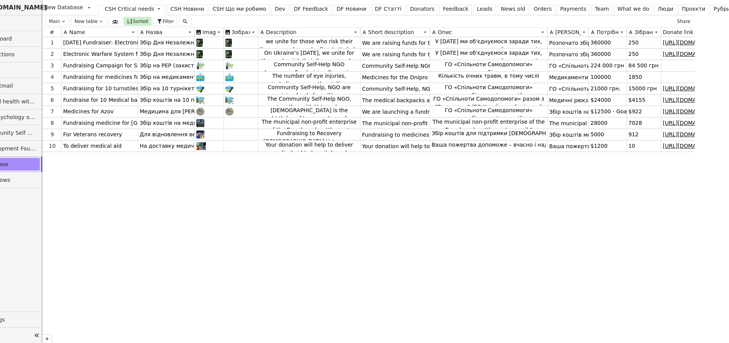
drag, startPoint x: 455, startPoint y: 28, endPoint x: 397, endPoint y: 31, distance: 57.9
click at [427, 29] on div at bounding box center [430, 32] width 6 height 9
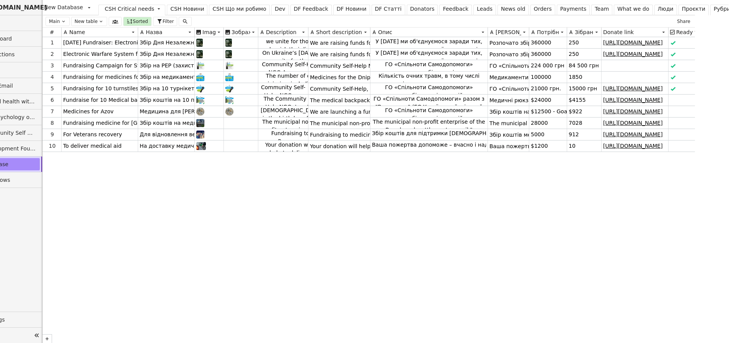
drag, startPoint x: 358, startPoint y: 33, endPoint x: 314, endPoint y: 36, distance: 44.1
click at [307, 34] on div at bounding box center [308, 32] width 6 height 9
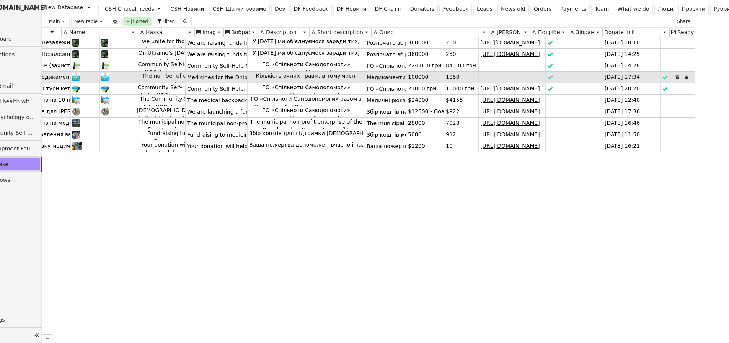
scroll to position [0, 124]
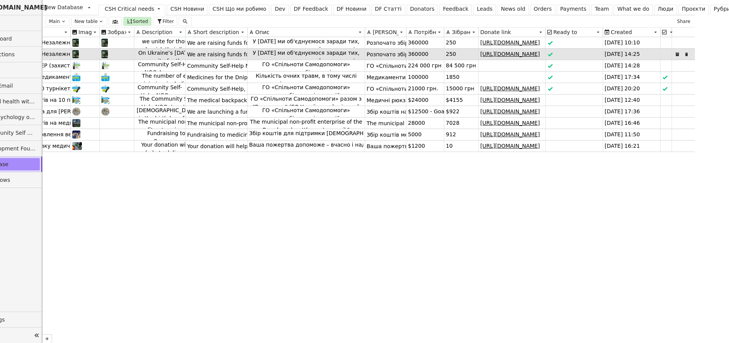
click at [667, 54] on div at bounding box center [665, 54] width 11 height 11
click at [666, 52] on div at bounding box center [666, 54] width 8 height 8
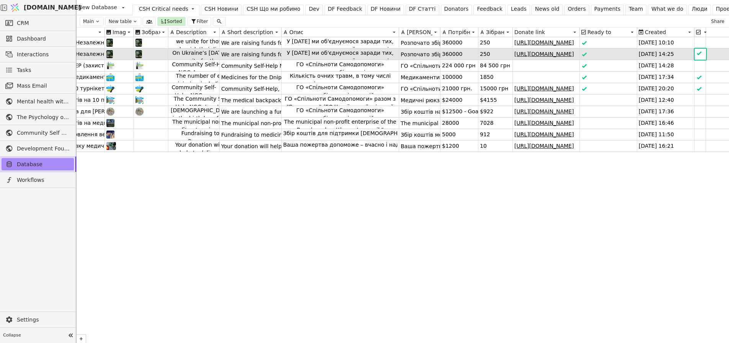
scroll to position [0, 0]
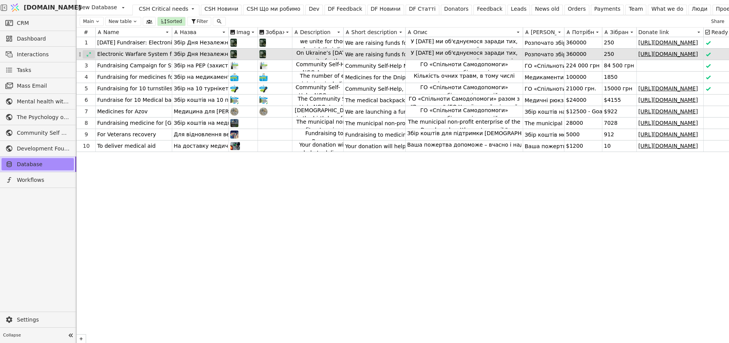
click at [88, 55] on icon at bounding box center [88, 54] width 5 height 5
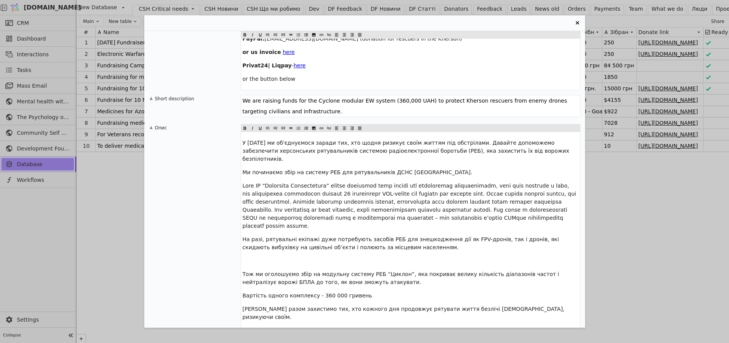
scroll to position [910, 0]
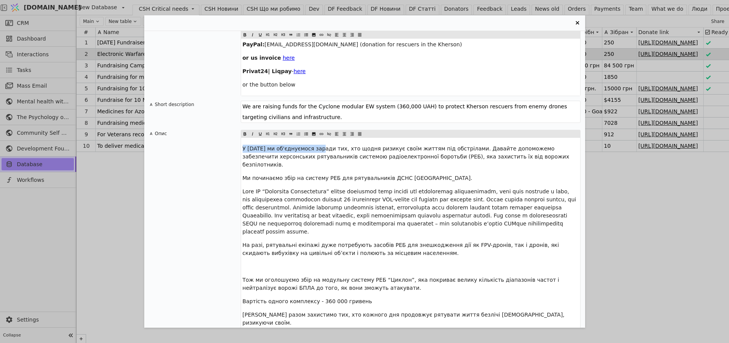
drag, startPoint x: 316, startPoint y: 135, endPoint x: 147, endPoint y: 124, distance: 169.5
click at [147, 124] on div "Electronic Warfare System for the State Emergency Service in Kherson Region Наз…" at bounding box center [364, 179] width 441 height 297
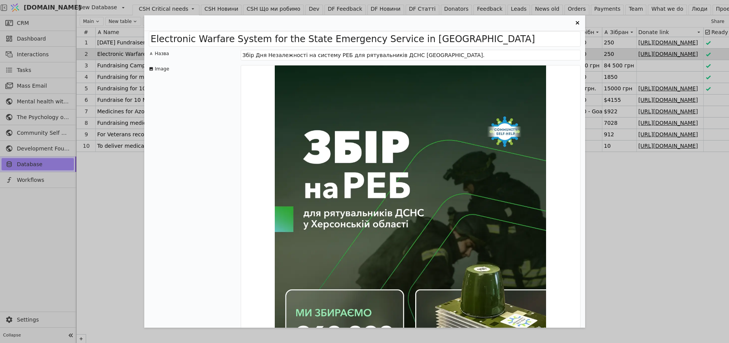
scroll to position [0, 0]
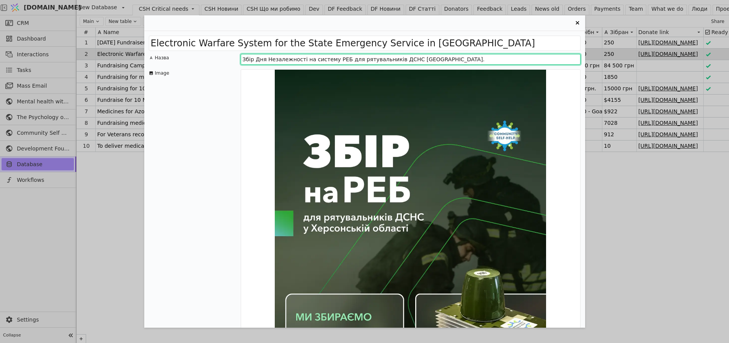
drag, startPoint x: 299, startPoint y: 59, endPoint x: 256, endPoint y: 59, distance: 43.2
click at [256, 59] on input "Збір Дня Незалежності на систему РЕБ для рятувальників ДСНС [GEOGRAPHIC_DATA]." at bounding box center [411, 59] width 340 height 11
type input "Збір на систему РЕБ для рятувальників ДСНС [GEOGRAPHIC_DATA]."
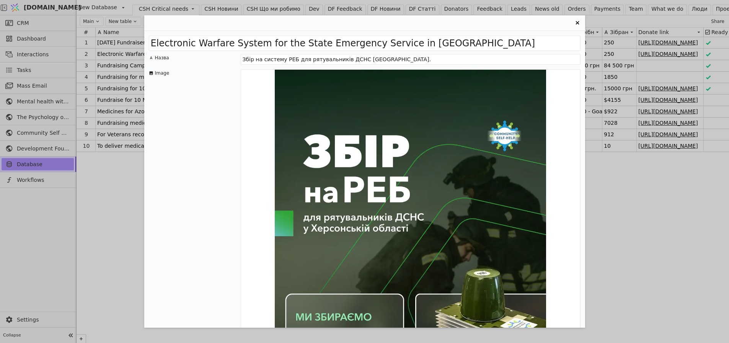
click at [577, 22] on icon "Entry Card" at bounding box center [577, 22] width 9 height 9
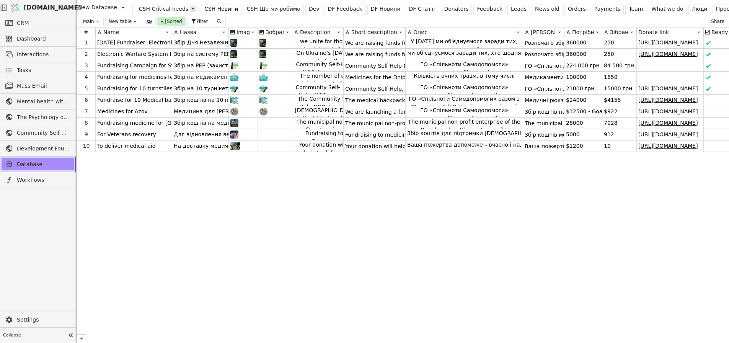
click at [190, 8] on icon at bounding box center [193, 9] width 6 height 6
click at [173, 34] on div "Edit Table" at bounding box center [165, 36] width 40 height 10
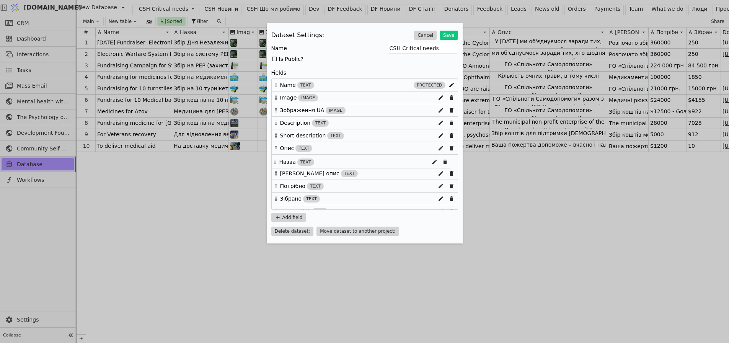
drag, startPoint x: 275, startPoint y: 98, endPoint x: 275, endPoint y: 165, distance: 66.6
click at [275, 165] on div "Name text protected Назва text Image image Зображення UA image Description text…" at bounding box center [364, 143] width 187 height 131
drag, startPoint x: 276, startPoint y: 124, endPoint x: 277, endPoint y: 99, distance: 25.7
click at [277, 99] on div "Name text protected Image image Зображення UA image Description text Short desc…" at bounding box center [364, 143] width 187 height 131
drag, startPoint x: 277, startPoint y: 125, endPoint x: 277, endPoint y: 98, distance: 26.8
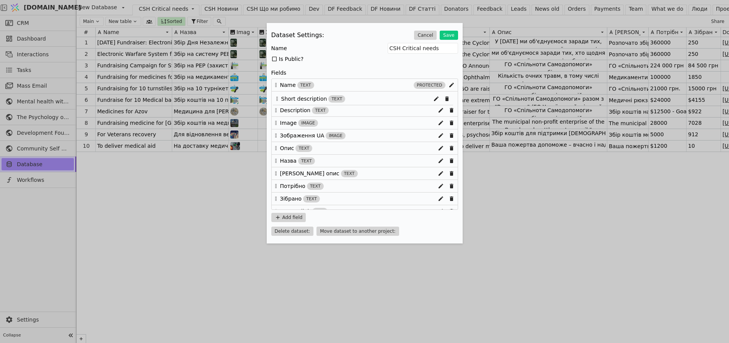
click at [277, 98] on div "Name text protected Description text Image image Зображення UA image Short desc…" at bounding box center [364, 143] width 187 height 131
drag, startPoint x: 277, startPoint y: 148, endPoint x: 274, endPoint y: 178, distance: 30.0
click at [274, 178] on div "Name text protected Short description text Description text Image image Зображе…" at bounding box center [364, 143] width 187 height 131
drag, startPoint x: 276, startPoint y: 189, endPoint x: 276, endPoint y: 99, distance: 89.2
click at [276, 99] on div "Name text protected Short description text Description text Image image Зображе…" at bounding box center [364, 143] width 187 height 131
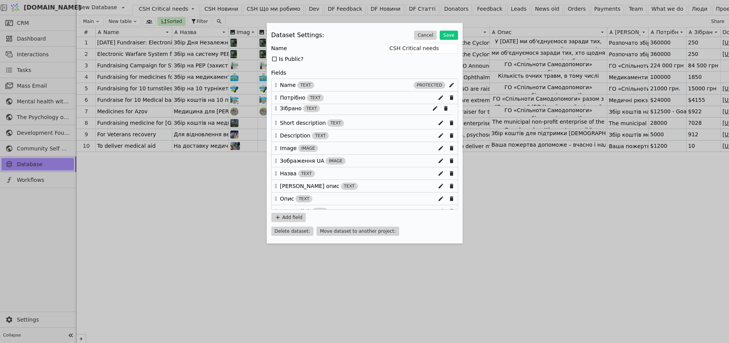
drag, startPoint x: 277, startPoint y: 172, endPoint x: 276, endPoint y: 106, distance: 65.8
click at [276, 106] on div "Name text protected Потрібно text Short description text Description text Image…" at bounding box center [364, 143] width 187 height 131
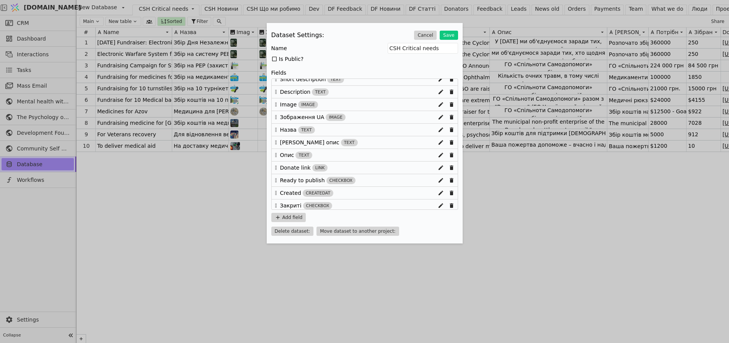
scroll to position [46, 0]
drag, startPoint x: 276, startPoint y: 202, endPoint x: 277, endPoint y: 188, distance: 13.8
click at [277, 188] on div "Name text protected Потрібно text Зібрано text Short description text Descripti…" at bounding box center [364, 143] width 187 height 131
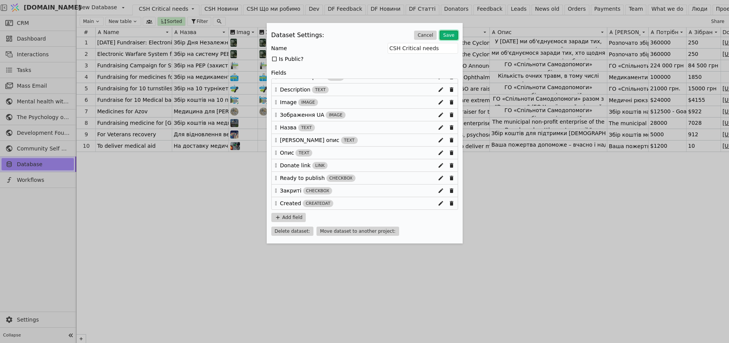
click at [447, 35] on button "Save" at bounding box center [449, 35] width 18 height 9
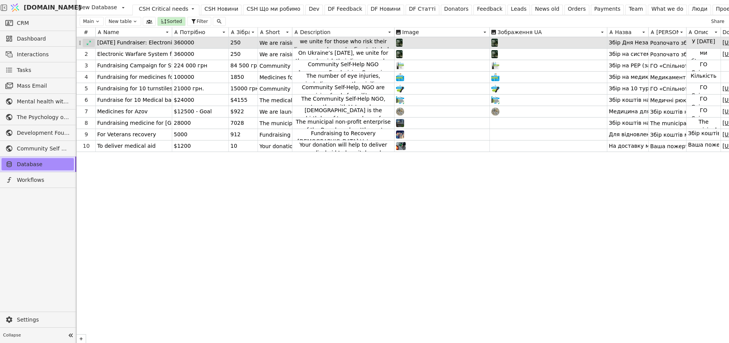
click at [88, 41] on icon at bounding box center [88, 42] width 5 height 5
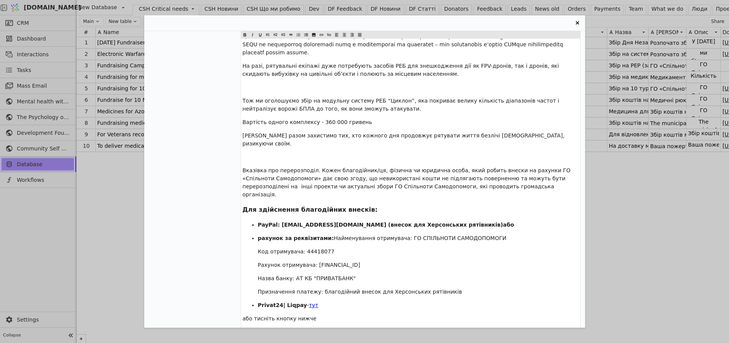
scroll to position [1177, 0]
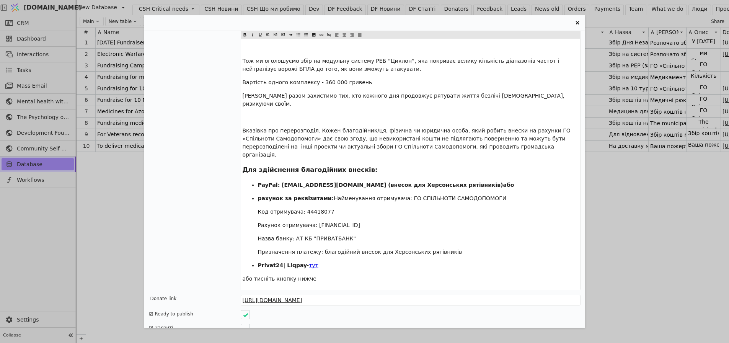
click at [115, 202] on div "Independence Day Fundraiser: Electronic Warfare System for the State Emergency …" at bounding box center [364, 171] width 729 height 343
click at [579, 21] on icon "Entry Card" at bounding box center [577, 22] width 9 height 9
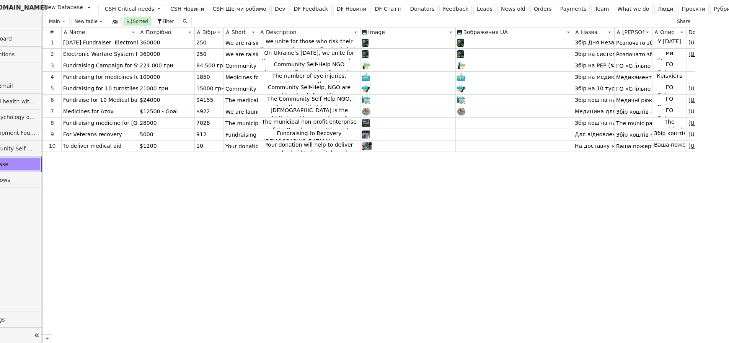
scroll to position [0, 0]
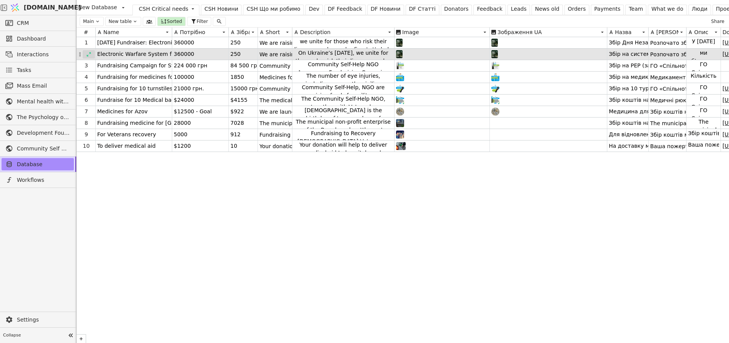
click at [88, 54] on icon at bounding box center [88, 54] width 5 height 5
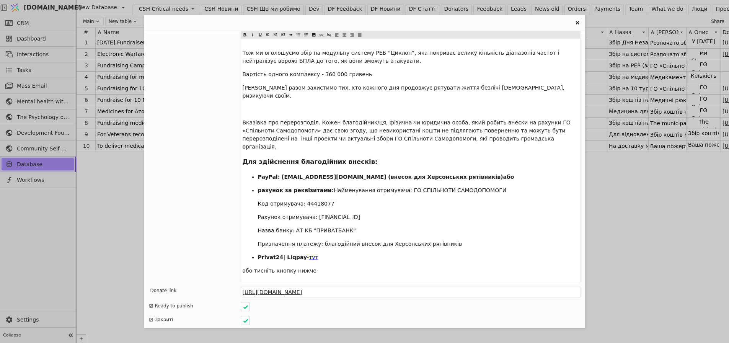
scroll to position [6, 0]
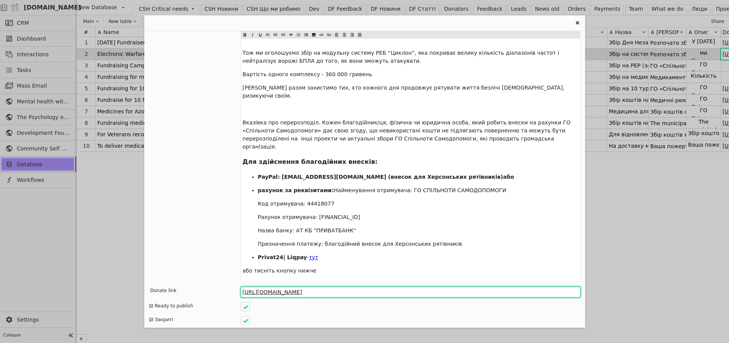
click at [334, 287] on input "https://www.liqpay.ua/api/3/checkout?data=eyJ2ZXJzaW9uIjozLCJhY3Rpb24iOiJwYXlkb…" at bounding box center [411, 292] width 340 height 11
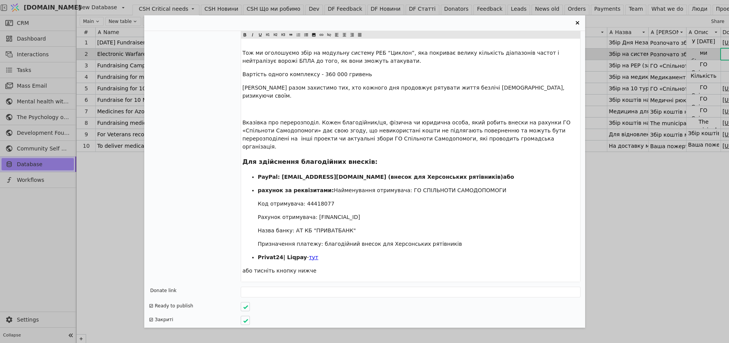
click at [212, 198] on div "Опис" at bounding box center [195, 96] width 92 height 371
click at [247, 304] on icon "Entry Card" at bounding box center [246, 307] width 6 height 6
click at [245, 302] on div "Entry Card" at bounding box center [245, 306] width 9 height 9
click at [120, 243] on div "Electronic Warfare System for the State Emergency Service in Kherson Region Пот…" at bounding box center [364, 171] width 729 height 343
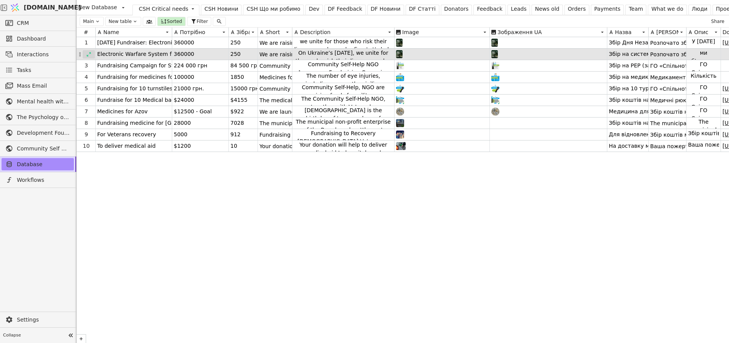
click at [87, 52] on icon at bounding box center [88, 54] width 5 height 5
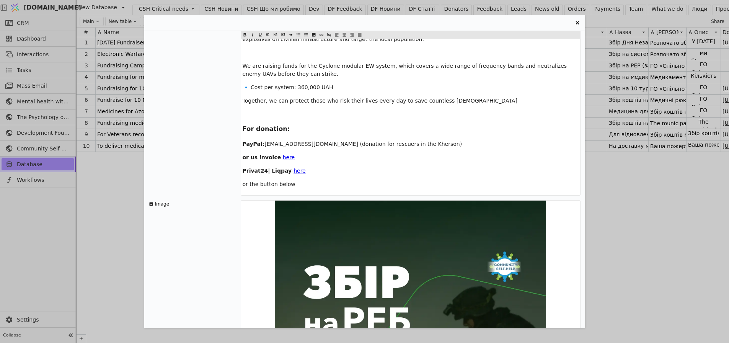
scroll to position [1177, 0]
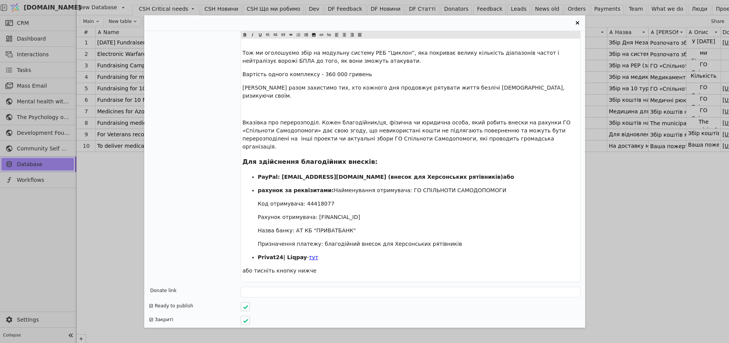
click at [245, 304] on icon "Entry Card" at bounding box center [246, 307] width 6 height 6
click at [135, 196] on div "Electronic Warfare System for the State Emergency Service in Kherson Region Пот…" at bounding box center [364, 171] width 729 height 343
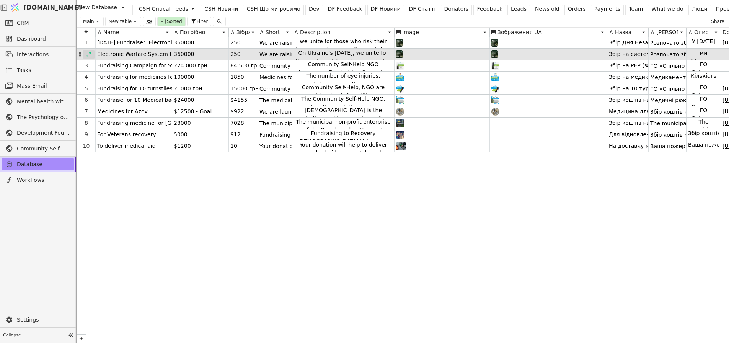
click at [89, 52] on icon at bounding box center [88, 54] width 5 height 5
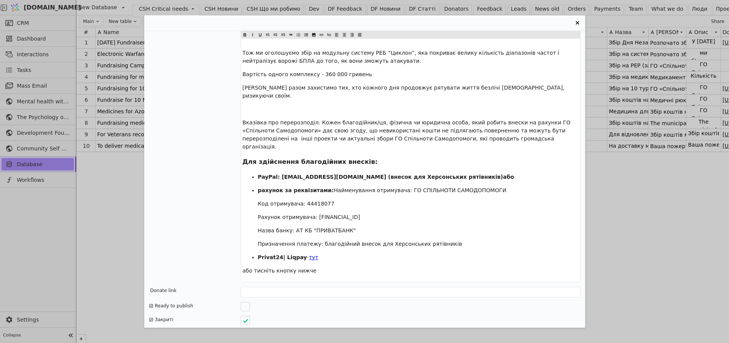
click at [94, 199] on div "Electronic Warfare System for the State Emergency Service in Kherson Region Пот…" at bounding box center [364, 171] width 729 height 343
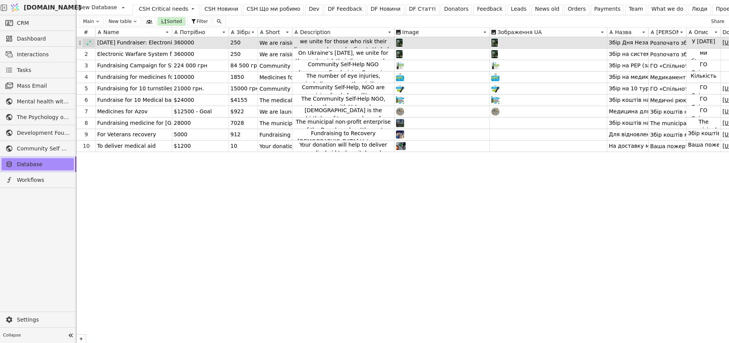
click at [86, 39] on div at bounding box center [89, 43] width 12 height 8
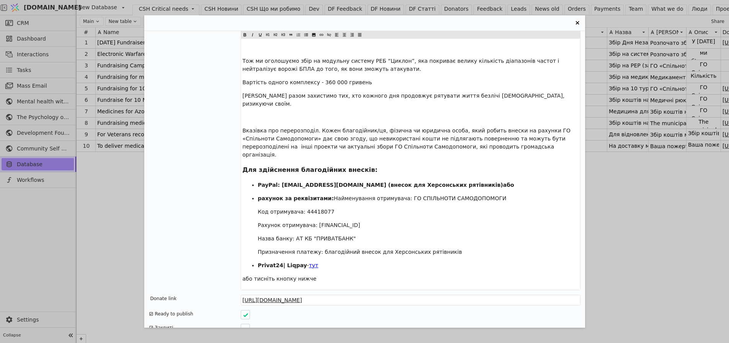
click at [246, 313] on icon "Entry Card" at bounding box center [245, 315] width 5 height 4
click at [288, 324] on div "Entry Card" at bounding box center [411, 328] width 340 height 9
click at [246, 310] on div "Entry Card" at bounding box center [245, 314] width 9 height 9
click at [115, 166] on div "Independence Day Fundraiser: Electronic Warfare System for the State Emergency …" at bounding box center [364, 171] width 729 height 343
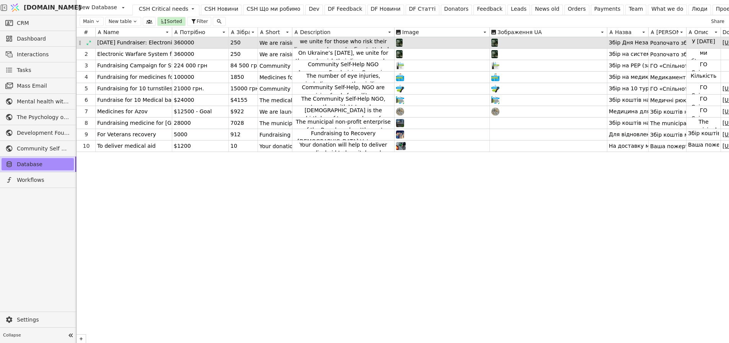
click at [241, 37] on div "250" at bounding box center [243, 42] width 29 height 11
click at [243, 37] on div "250" at bounding box center [243, 42] width 29 height 11
click at [243, 37] on input "250" at bounding box center [243, 42] width 29 height 11
type input "0"
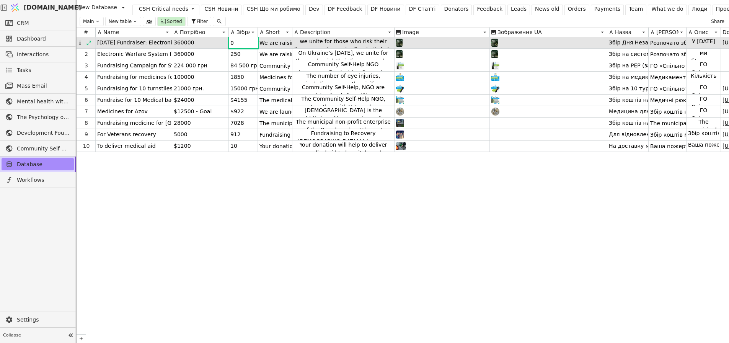
click at [211, 41] on div "360000" at bounding box center [200, 42] width 57 height 11
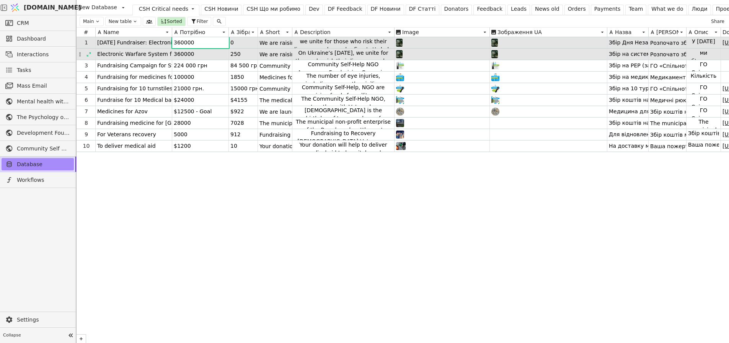
click at [206, 49] on div "360000" at bounding box center [200, 54] width 57 height 11
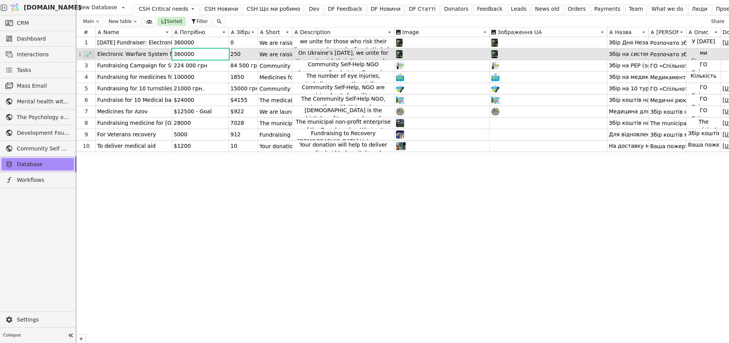
click at [86, 52] on icon at bounding box center [88, 54] width 5 height 5
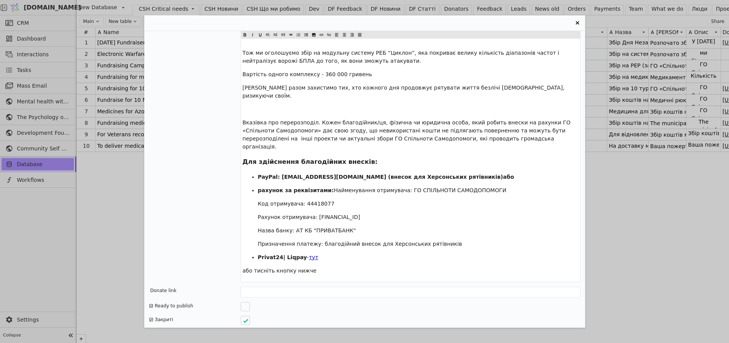
click at [247, 302] on div "Entry Card" at bounding box center [245, 306] width 9 height 9
click at [116, 197] on div "Electronic Warfare System for the State Emergency Service in Kherson Region Пот…" at bounding box center [364, 171] width 729 height 343
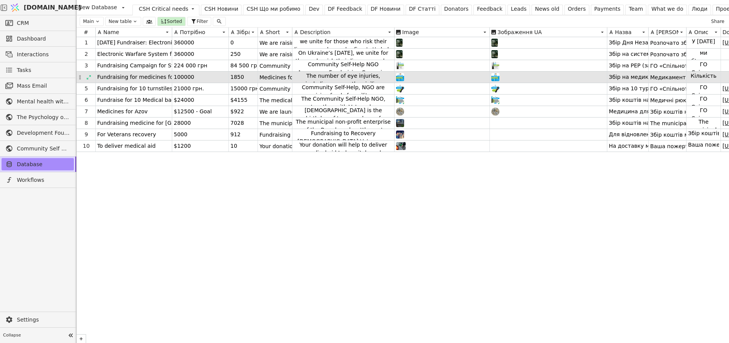
scroll to position [0, 0]
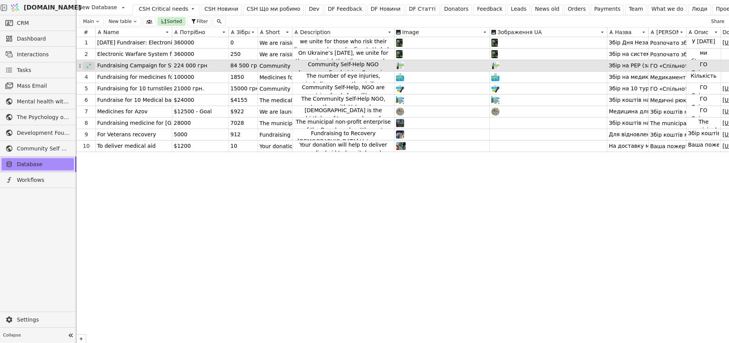
click at [86, 68] on div at bounding box center [89, 66] width 12 height 8
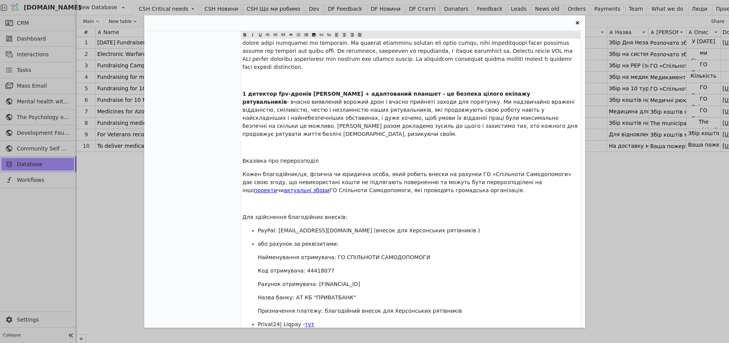
scroll to position [969, 0]
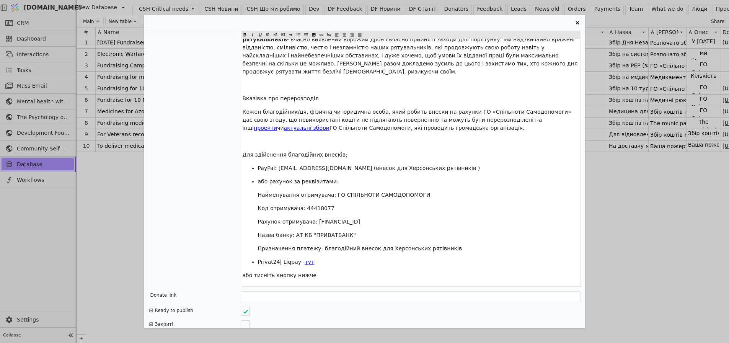
click at [246, 320] on div "Entry Card" at bounding box center [245, 324] width 9 height 9
click at [247, 323] on icon "Entry Card" at bounding box center [245, 325] width 5 height 4
drag, startPoint x: 117, startPoint y: 172, endPoint x: 241, endPoint y: 65, distance: 163.6
click at [117, 171] on div "Fundraising Campaign for State Emergency Service of Ukraine (DSNS) Rescuers in …" at bounding box center [364, 171] width 729 height 343
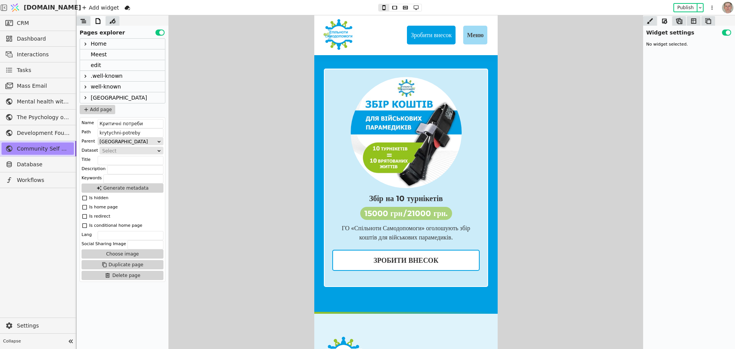
scroll to position [1147, 0]
click at [682, 2] on div "Add widget Publish" at bounding box center [399, 7] width 644 height 15
click at [683, 6] on button "Publish" at bounding box center [685, 8] width 23 height 8
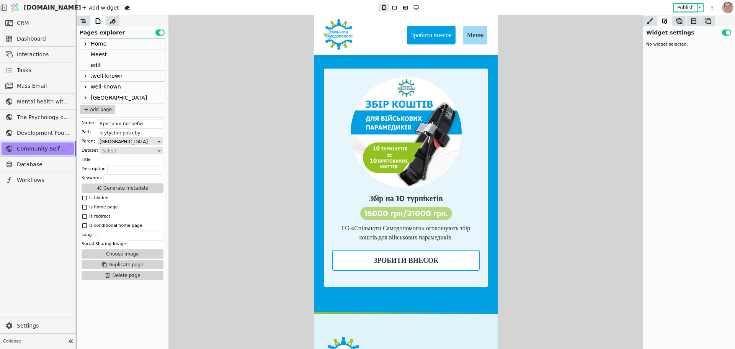
scroll to position [0, 0]
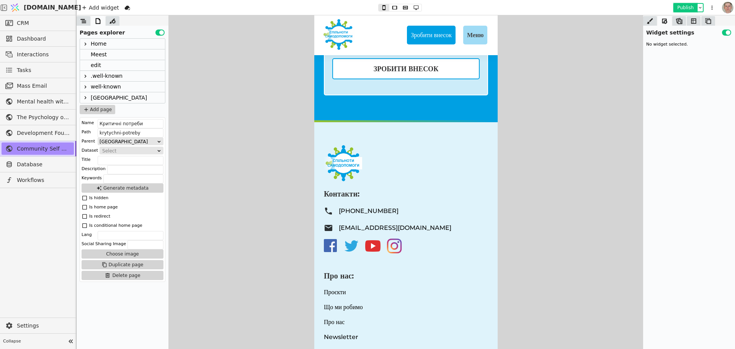
drag, startPoint x: 688, startPoint y: 5, endPoint x: 86, endPoint y: 13, distance: 602.3
click at [688, 5] on button "Publish" at bounding box center [685, 8] width 23 height 8
click at [86, 98] on icon at bounding box center [85, 98] width 6 height 6
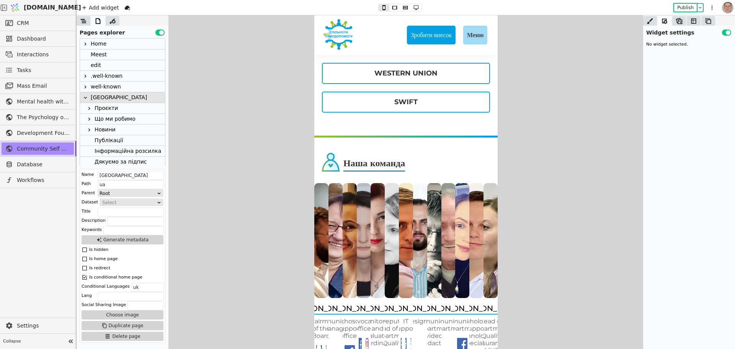
scroll to position [88, 0]
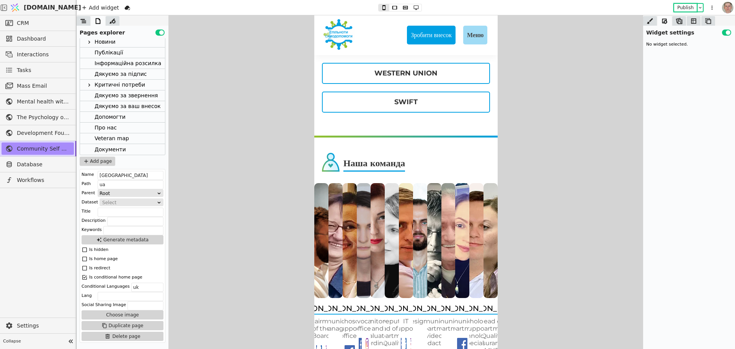
click at [128, 81] on div "Критичні потреби" at bounding box center [120, 85] width 51 height 10
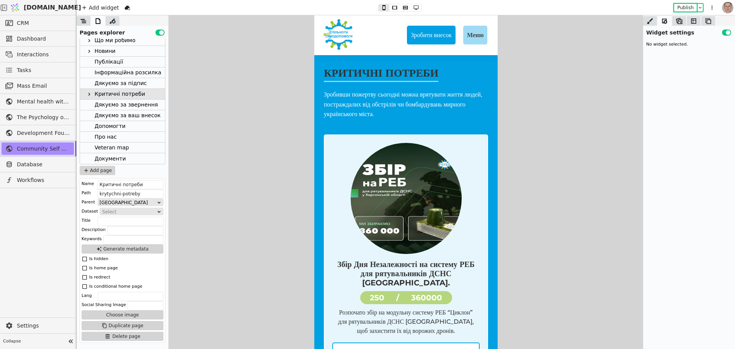
scroll to position [0, 0]
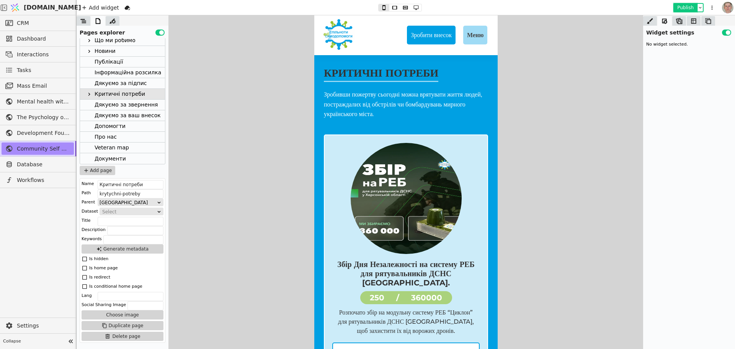
click at [685, 6] on button "Publish" at bounding box center [685, 8] width 23 height 8
click at [416, 8] on icon at bounding box center [415, 7] width 9 height 5
click at [407, 5] on icon at bounding box center [405, 7] width 9 height 5
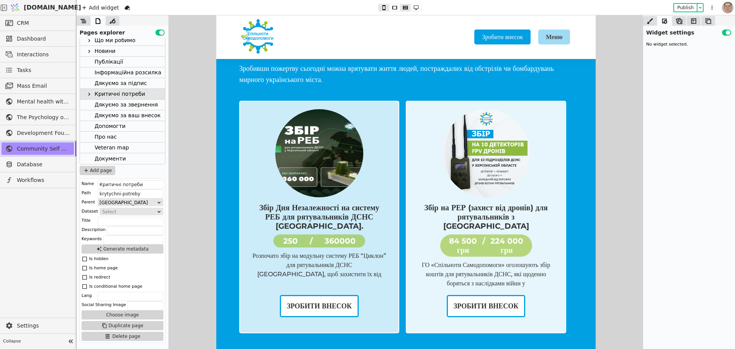
scroll to position [39, 0]
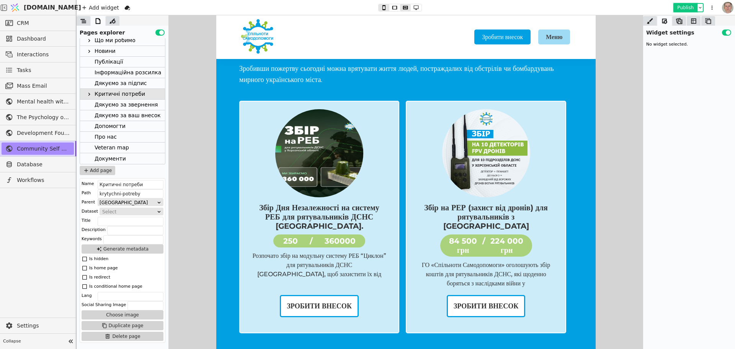
click at [688, 5] on button "Publish" at bounding box center [685, 8] width 23 height 8
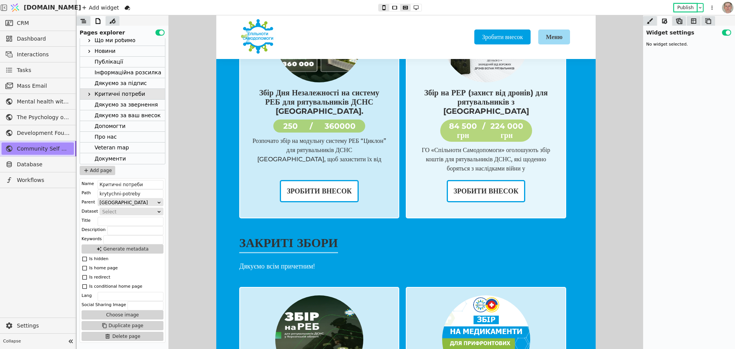
scroll to position [153, 0]
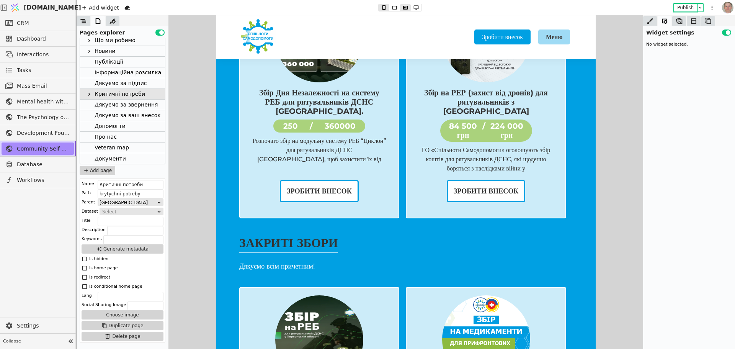
click at [90, 94] on icon at bounding box center [89, 94] width 6 height 6
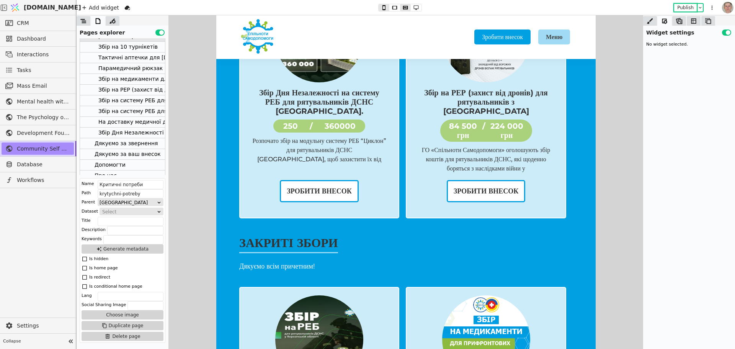
scroll to position [124, 0]
drag, startPoint x: 122, startPoint y: 142, endPoint x: 177, endPoint y: 127, distance: 56.6
click at [123, 142] on div "Збір Дня Незалежності на систему РЕБ для рятувальників ДСНС [GEOGRAPHIC_DATA]." at bounding box center [219, 144] width 242 height 10
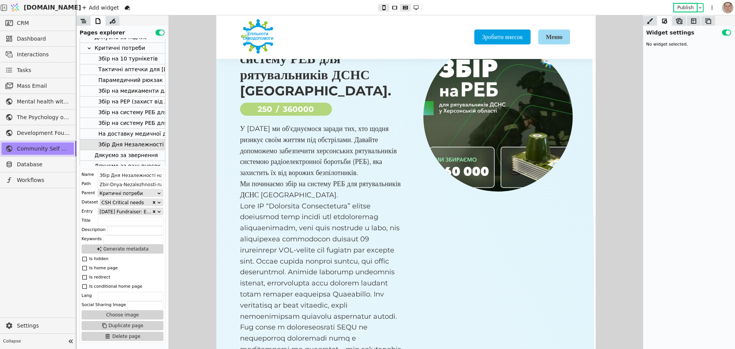
scroll to position [0, 0]
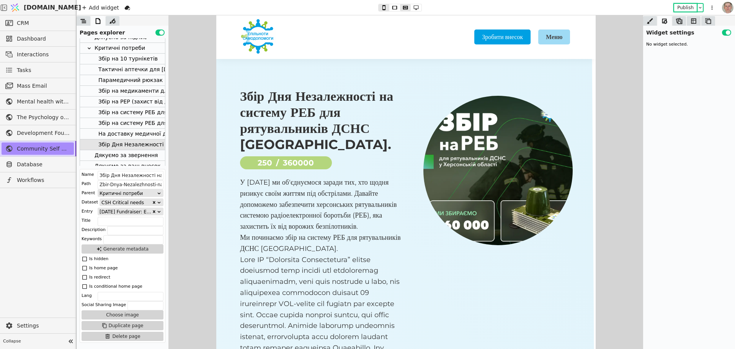
click at [140, 121] on div "Збір на систему РЕБ для рятувальників ДСНС [GEOGRAPHIC_DATA]." at bounding box center [192, 123] width 189 height 10
click at [142, 110] on div "Збір на систему РЕБ для рятувальників ДСНС [GEOGRAPHIC_DATA]." at bounding box center [192, 112] width 189 height 10
click at [140, 123] on div "Збір на систему РЕБ для рятувальників ДСНС [GEOGRAPHIC_DATA]." at bounding box center [192, 123] width 189 height 10
click at [141, 143] on div "Збір Дня Незалежності на систему РЕБ для рятувальників ДСНС [GEOGRAPHIC_DATA]." at bounding box center [219, 144] width 242 height 10
click at [142, 110] on div "Збір на систему РЕБ для рятувальників ДСНС [GEOGRAPHIC_DATA]." at bounding box center [192, 112] width 189 height 10
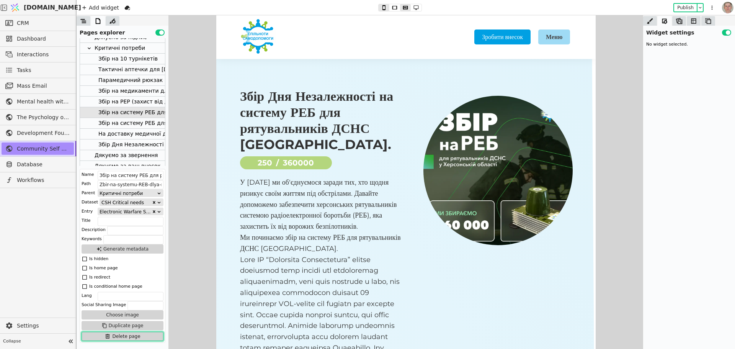
click at [140, 334] on button "Delete page" at bounding box center [122, 335] width 82 height 9
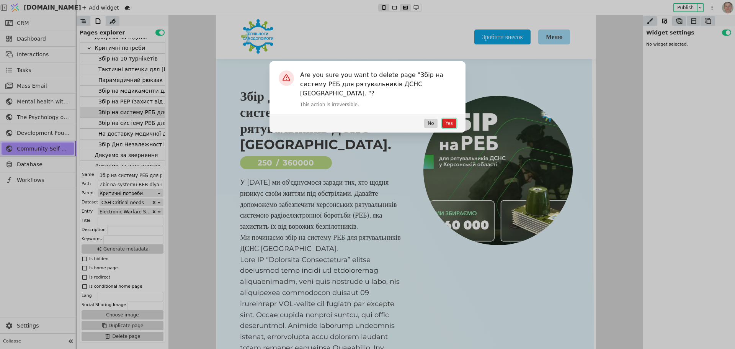
click at [452, 119] on button "Yes" at bounding box center [449, 123] width 14 height 9
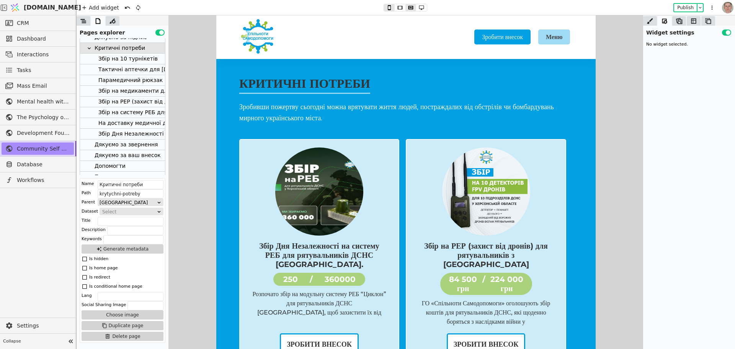
click at [141, 109] on div "Збір на систему РЕБ для рятувальників ДСНС [GEOGRAPHIC_DATA]." at bounding box center [192, 112] width 189 height 10
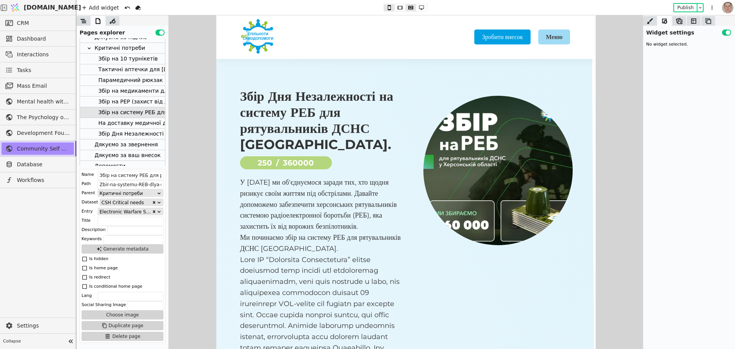
click at [150, 100] on div "Збір на РЕР (захист від дронів) для рятувальників з [GEOGRAPHIC_DATA]" at bounding box center [200, 101] width 204 height 10
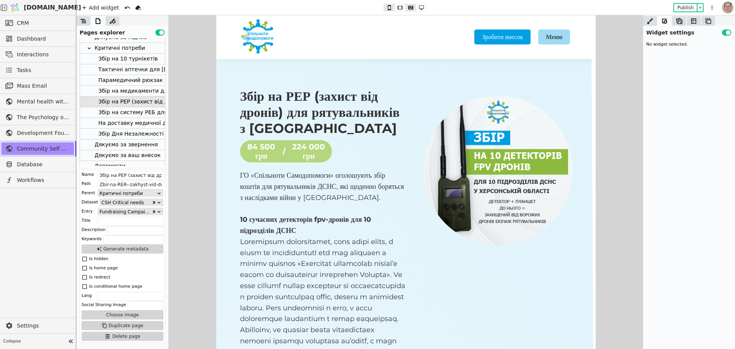
click at [150, 111] on div "Збір на систему РЕБ для рятувальників ДСНС [GEOGRAPHIC_DATA]." at bounding box center [192, 112] width 189 height 10
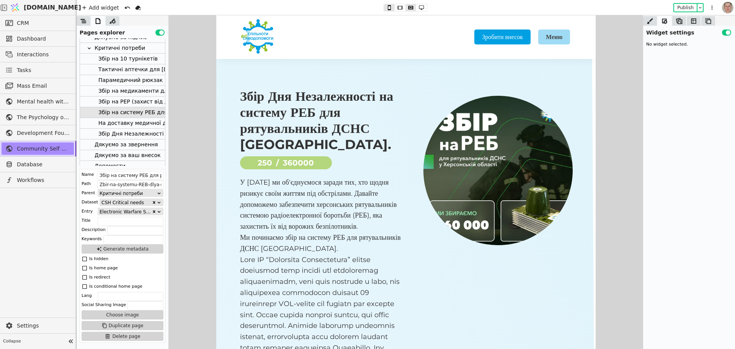
click at [140, 133] on div "Збір Дня Незалежності на систему РЕБ для рятувальників ДСНС [GEOGRAPHIC_DATA]." at bounding box center [219, 134] width 242 height 10
click at [142, 100] on div "Збір на РЕР (захист від дронів) для рятувальників з [GEOGRAPHIC_DATA]" at bounding box center [200, 101] width 204 height 10
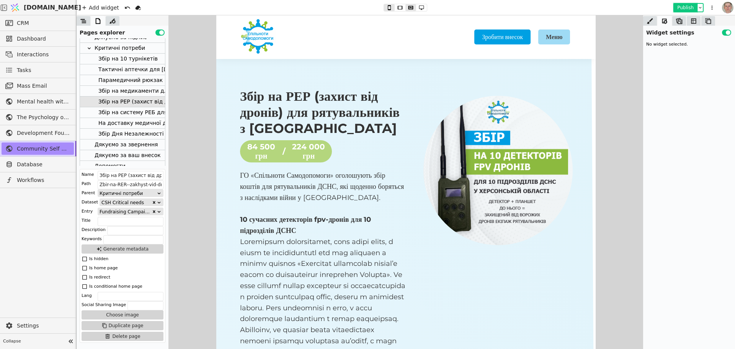
click at [686, 7] on button "Publish" at bounding box center [685, 8] width 23 height 8
click at [140, 112] on div "Збір на систему РЕБ для рятувальників ДСНС [GEOGRAPHIC_DATA]." at bounding box center [192, 112] width 189 height 10
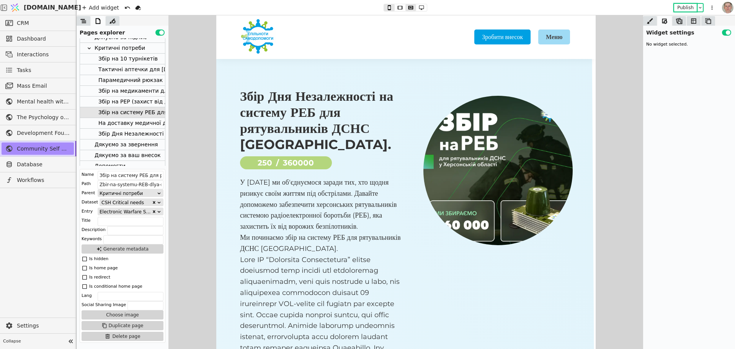
click at [141, 99] on div "Збір на РЕР (захист від дронів) для рятувальників з [GEOGRAPHIC_DATA]" at bounding box center [200, 101] width 204 height 10
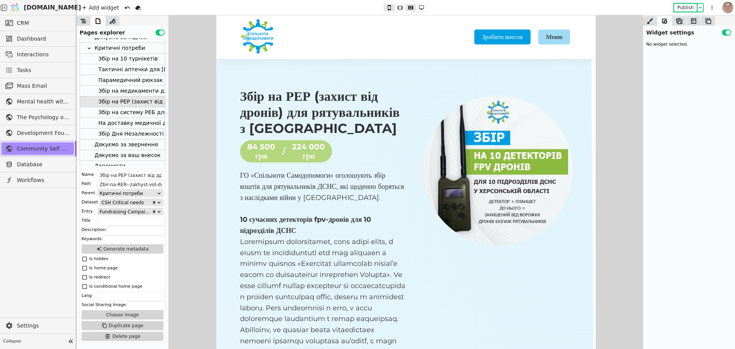
click at [142, 90] on div "Збір на медикаменти для прифронтових госпіталів" at bounding box center [171, 91] width 146 height 10
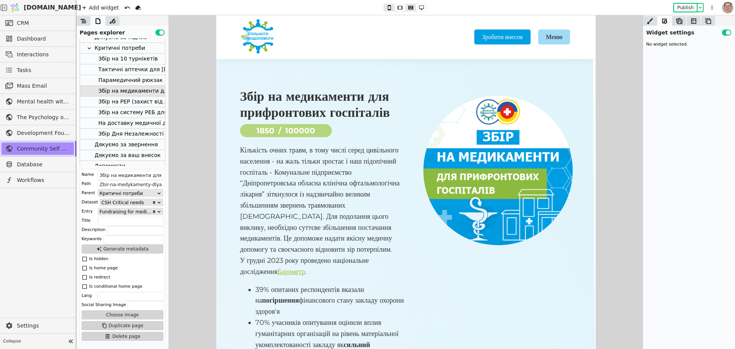
click at [137, 57] on div "Збір на 10 турнікетів" at bounding box center [127, 59] width 59 height 10
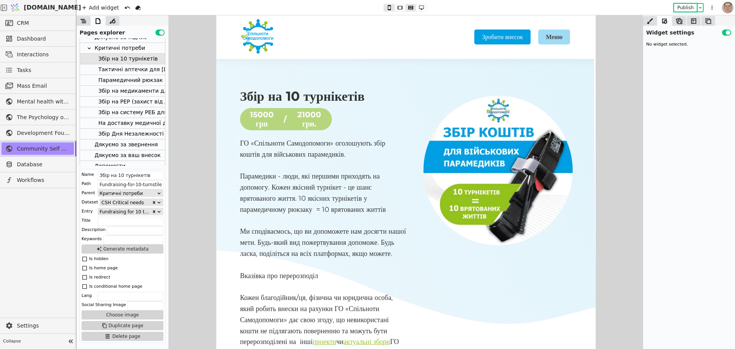
click at [140, 72] on div "Тактичні аптечки для [DEMOGRAPHIC_DATA]" at bounding box center [160, 69] width 124 height 10
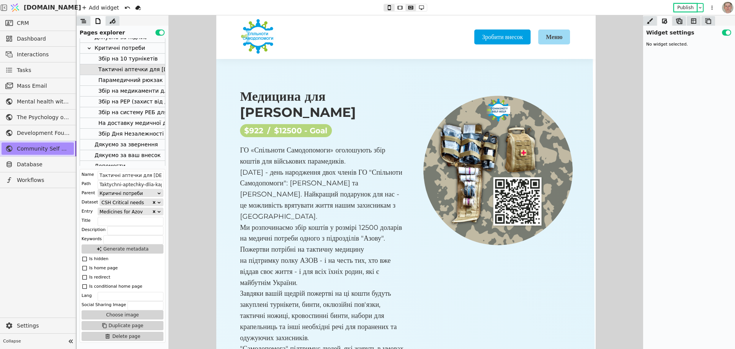
click at [140, 80] on div "Парамедичний рюкзак" at bounding box center [130, 80] width 64 height 10
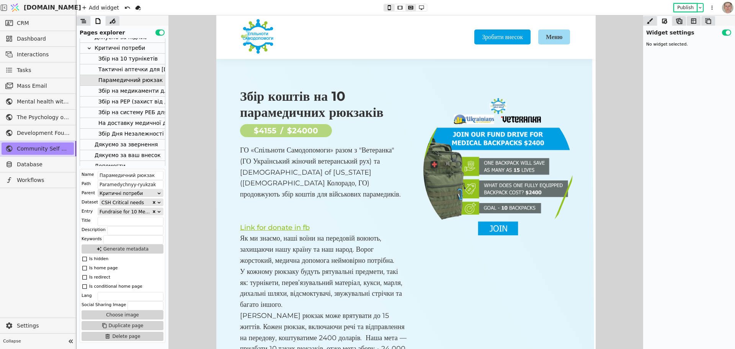
click at [137, 89] on div "Збір на медикаменти для прифронтових госпіталів" at bounding box center [171, 91] width 146 height 10
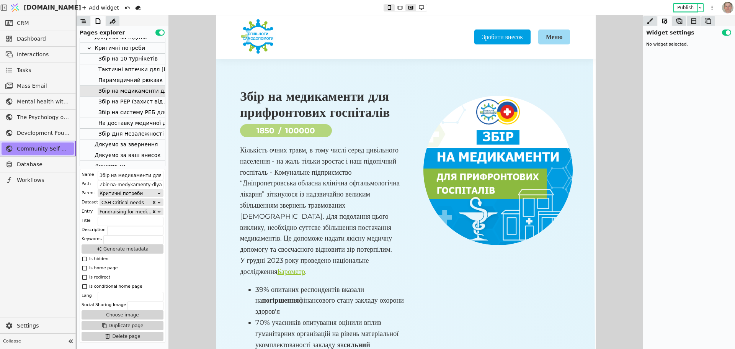
click at [138, 96] on div "Збір на РЕР (захист від дронів) для рятувальників з [GEOGRAPHIC_DATA]" at bounding box center [200, 101] width 204 height 10
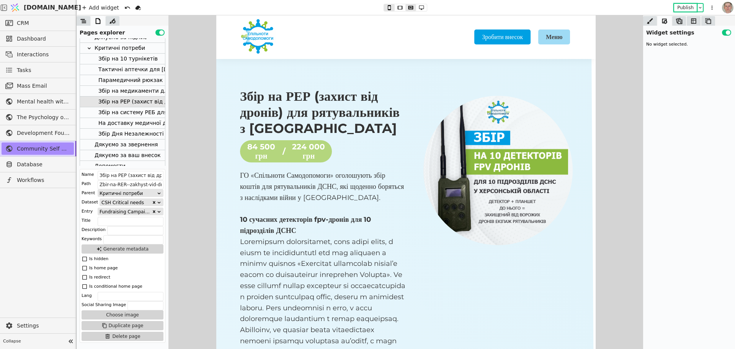
click at [140, 90] on div "Збір на медикаменти для прифронтових госпіталів" at bounding box center [171, 91] width 146 height 10
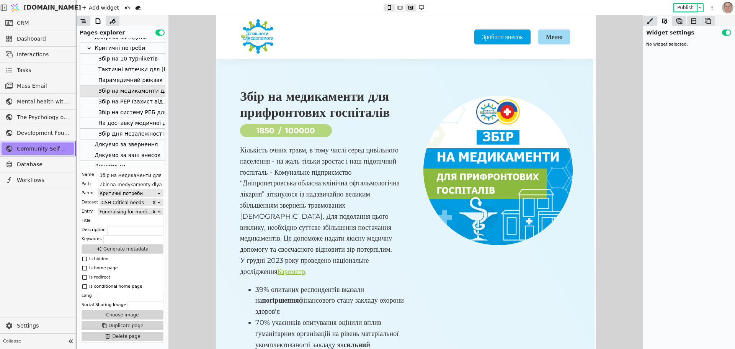
click at [140, 76] on div "Парамедичний рюкзак" at bounding box center [130, 80] width 64 height 10
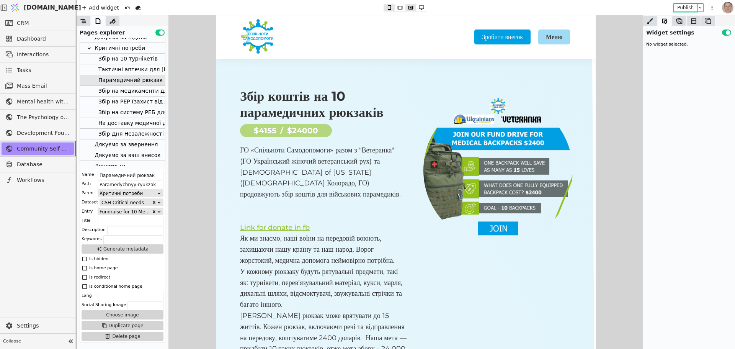
click at [140, 68] on div "Тактичні аптечки для [DEMOGRAPHIC_DATA]" at bounding box center [160, 69] width 124 height 10
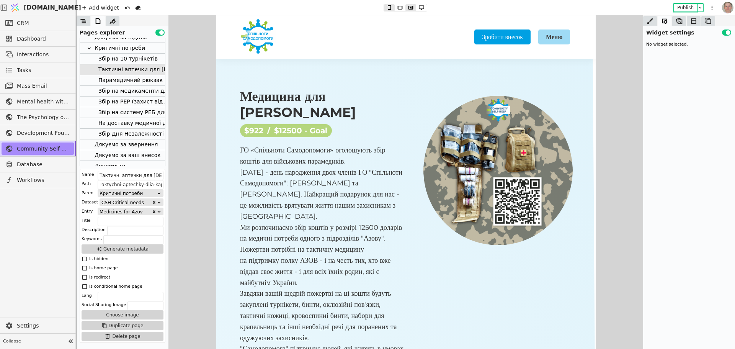
click at [142, 57] on div "Збір на 10 турнікетів" at bounding box center [127, 59] width 59 height 10
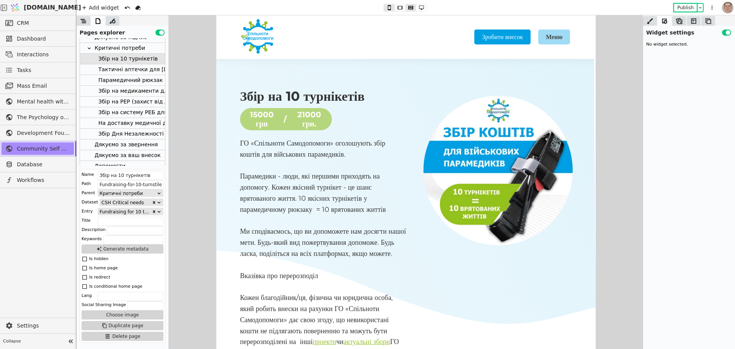
click at [140, 101] on div "Збір на РЕР (захист від дронів) для рятувальників з [GEOGRAPHIC_DATA]" at bounding box center [200, 101] width 204 height 10
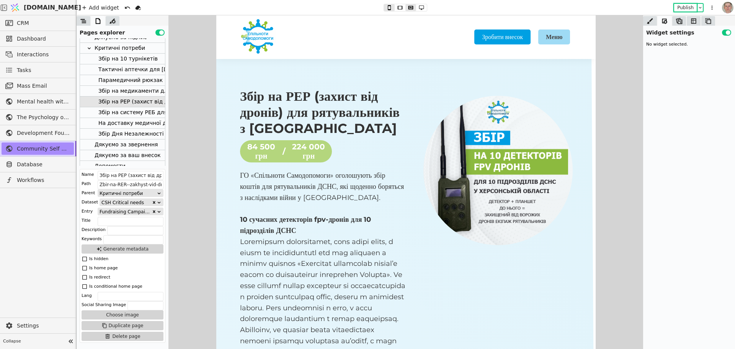
click at [140, 109] on div "Збір на систему РЕБ для рятувальників ДСНС [GEOGRAPHIC_DATA]." at bounding box center [192, 112] width 189 height 10
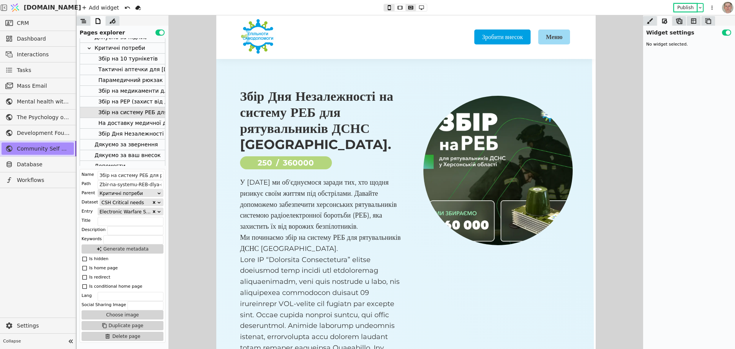
click at [141, 120] on div "На доставку медичної допомоги" at bounding box center [144, 123] width 92 height 10
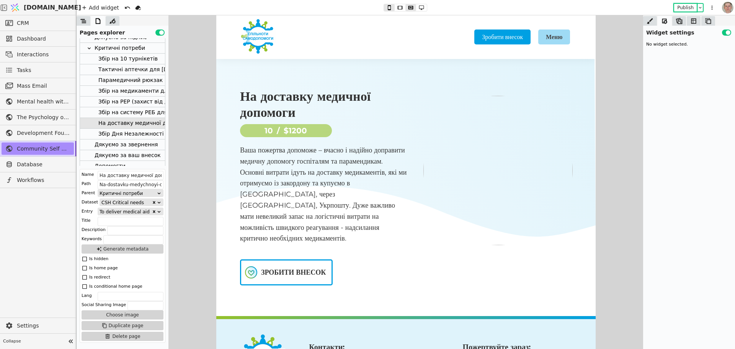
click at [137, 131] on div "Збір Дня Незалежності на систему РЕБ для рятувальників ДСНС [GEOGRAPHIC_DATA]." at bounding box center [219, 134] width 242 height 10
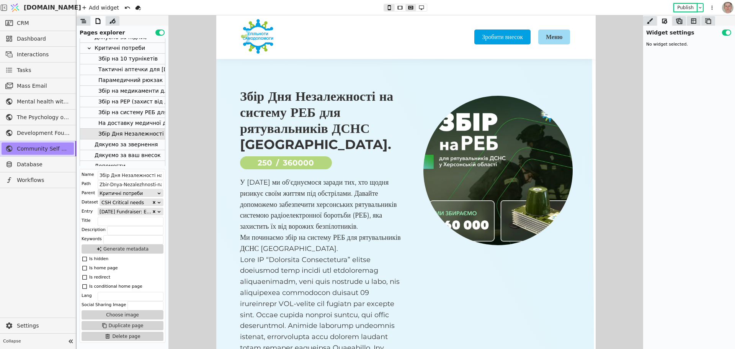
click at [136, 121] on div "На доставку медичної допомоги" at bounding box center [144, 123] width 92 height 10
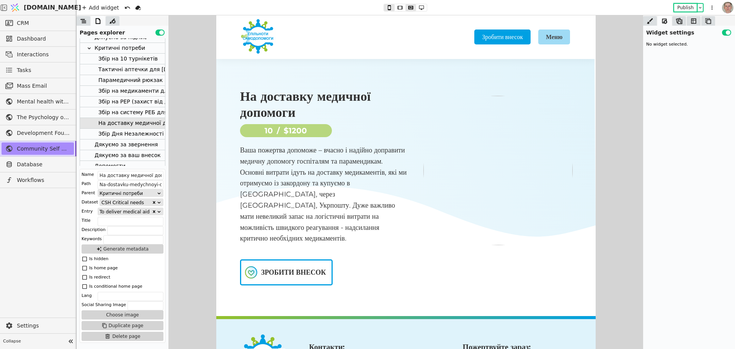
click at [135, 99] on div "Збір на РЕР (захист від дронів) для рятувальників з [GEOGRAPHIC_DATA]" at bounding box center [200, 101] width 204 height 10
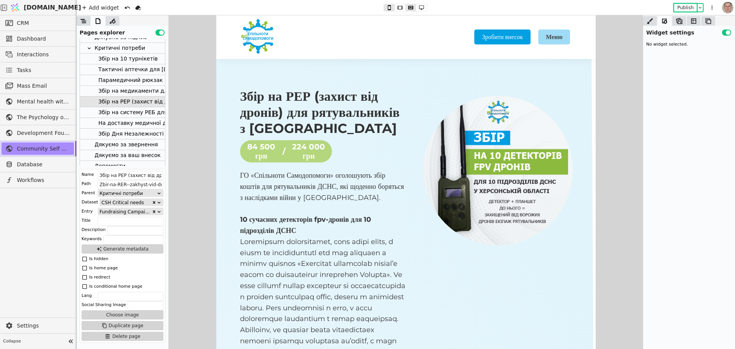
click at [135, 90] on div "Збір на медикаменти для прифронтових госпіталів" at bounding box center [171, 91] width 146 height 10
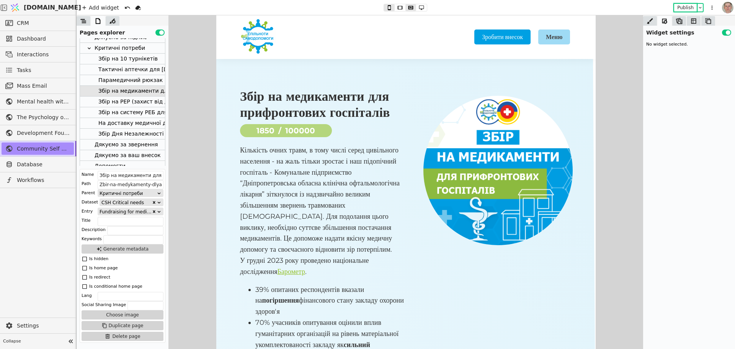
click at [130, 47] on div "Критичні потреби" at bounding box center [120, 48] width 51 height 10
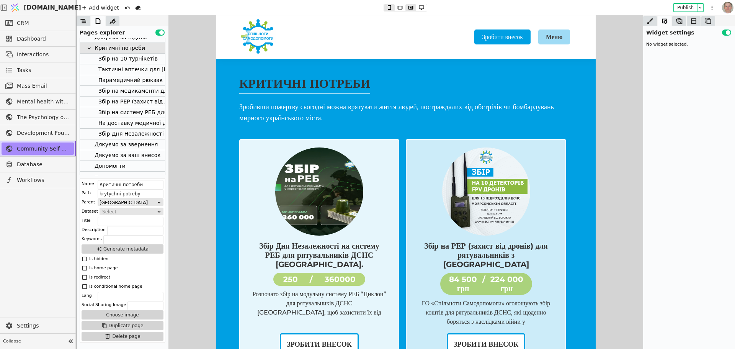
click at [302, 174] on img at bounding box center [319, 191] width 88 height 88
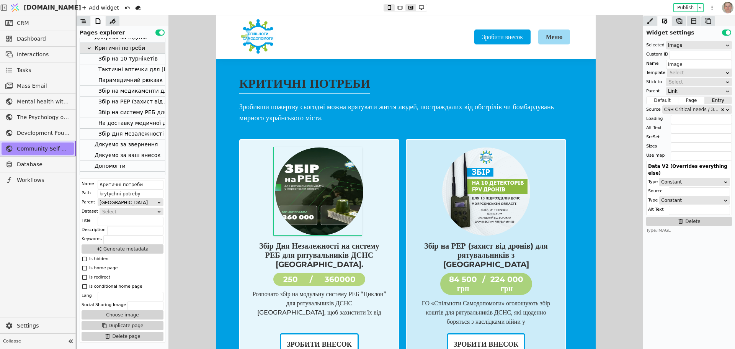
click at [383, 181] on link "Збір Дня Незалежності на систему РЕБ для рятувальників ДСНС Херсонської області…" at bounding box center [318, 235] width 143 height 176
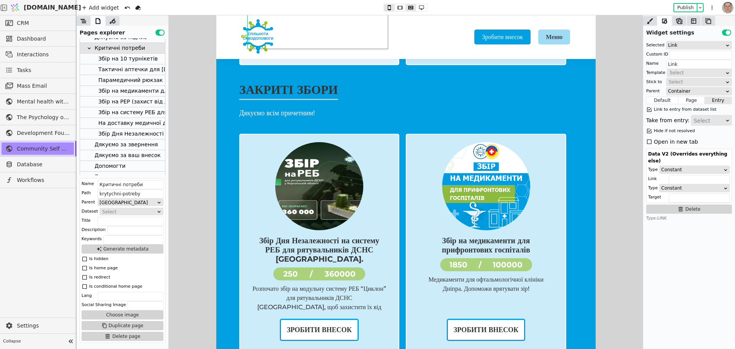
scroll to position [306, 0]
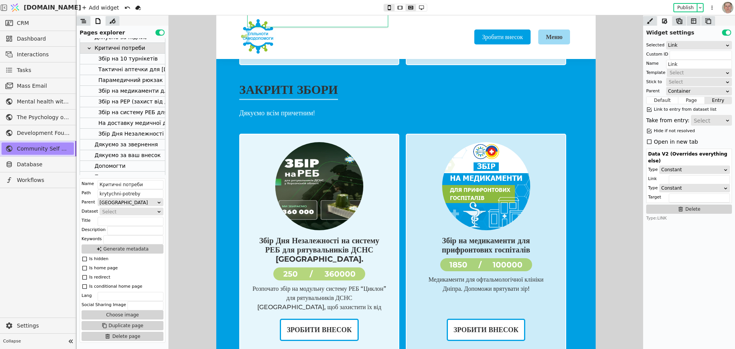
click at [264, 159] on link "Збір Дня Незалежності на систему РЕБ для рятувальників ДСНС Херсонської області…" at bounding box center [318, 230] width 143 height 176
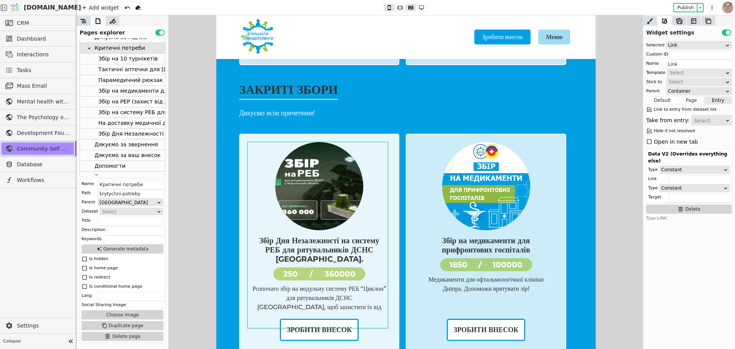
click at [243, 159] on div "Збір Дня Незалежності на систему РЕБ для рятувальників ДСНС Херсонської області…" at bounding box center [319, 245] width 160 height 223
type input "Container"
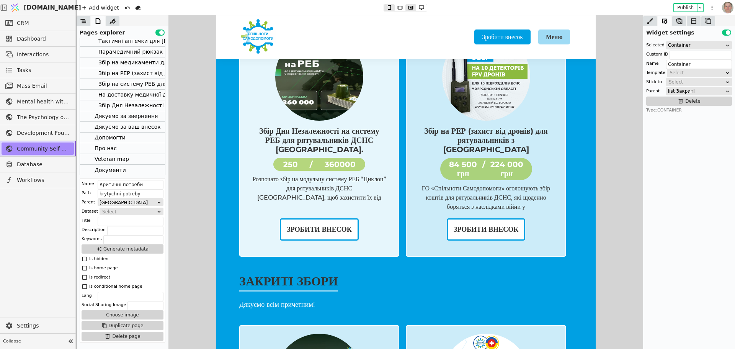
scroll to position [35, 0]
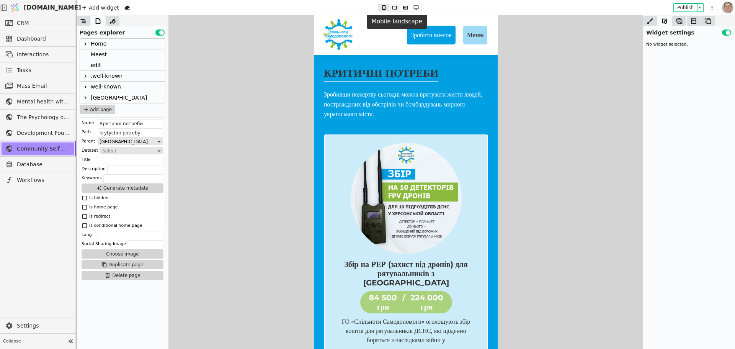
click at [396, 7] on icon at bounding box center [394, 7] width 9 height 5
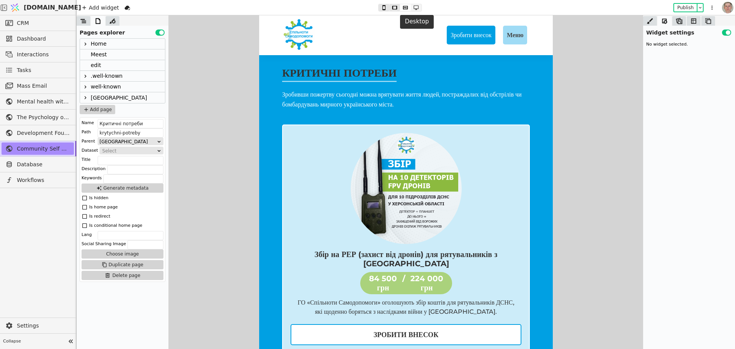
click at [417, 7] on icon at bounding box center [416, 7] width 5 height 5
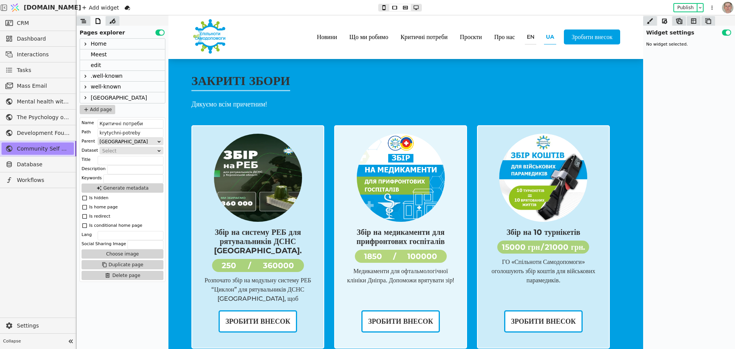
scroll to position [306, 0]
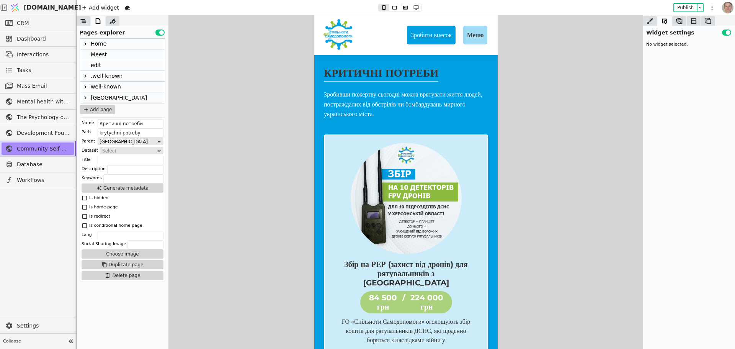
click at [85, 95] on icon at bounding box center [85, 98] width 6 height 6
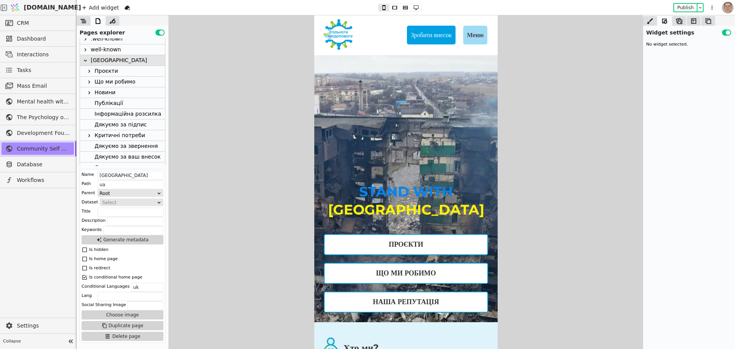
scroll to position [77, 0]
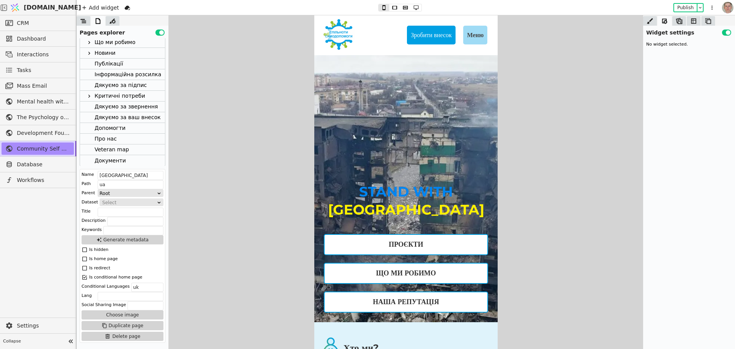
click at [105, 93] on div "Критичні потреби" at bounding box center [120, 96] width 51 height 10
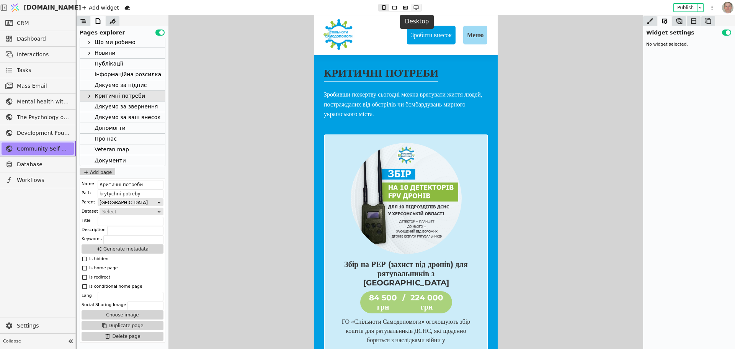
click at [414, 8] on icon at bounding box center [416, 7] width 5 height 5
click at [407, 4] on button at bounding box center [405, 7] width 11 height 7
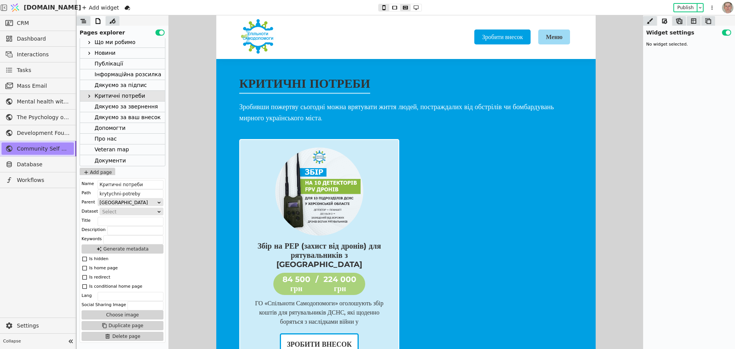
click at [88, 96] on icon at bounding box center [89, 96] width 6 height 6
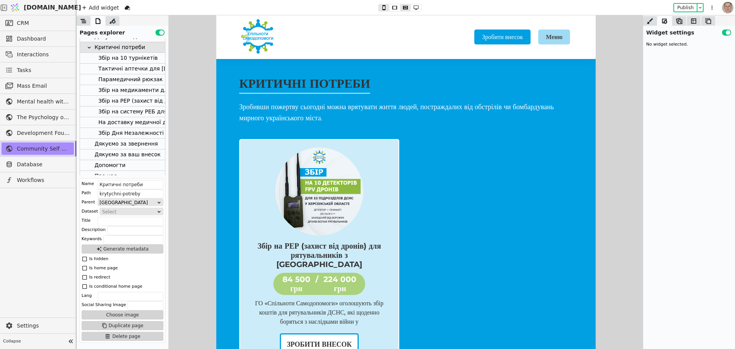
scroll to position [124, 0]
click at [134, 130] on div "Збір Дня Незалежності на систему РЕБ для рятувальників ДСНС [GEOGRAPHIC_DATA]." at bounding box center [219, 134] width 242 height 10
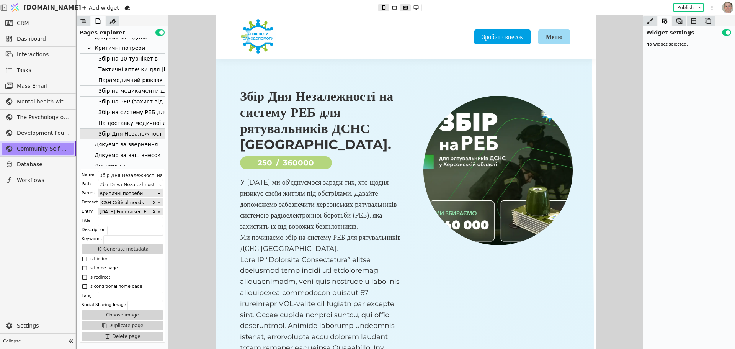
click at [143, 100] on div "Збір на РЕР (захист від дронів) для рятувальників з [GEOGRAPHIC_DATA]" at bounding box center [200, 101] width 204 height 10
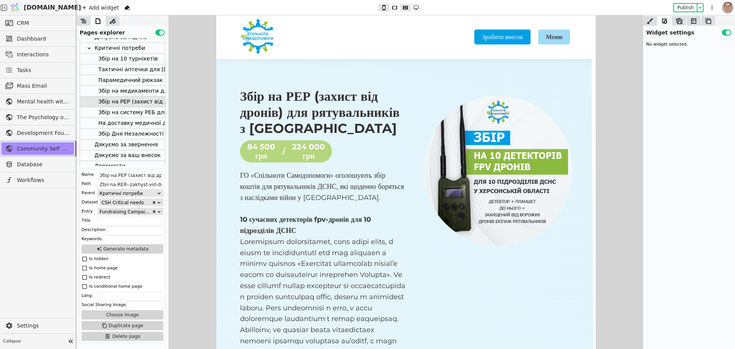
click at [147, 111] on div "Збір на систему РЕБ для рятувальників ДСНС [GEOGRAPHIC_DATA]." at bounding box center [192, 112] width 189 height 10
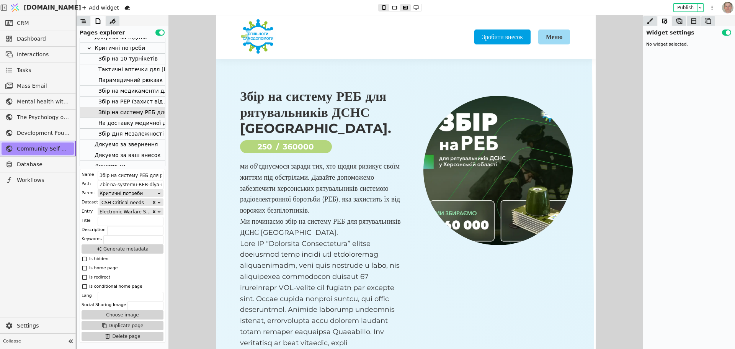
click at [139, 132] on div "Збір Дня Незалежності на систему РЕБ для рятувальників ДСНС [GEOGRAPHIC_DATA]." at bounding box center [219, 134] width 242 height 10
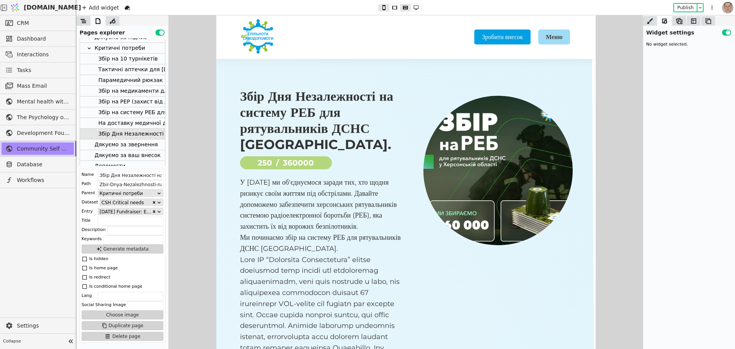
click at [145, 109] on div "Збір на систему РЕБ для рятувальників ДСНС [GEOGRAPHIC_DATA]." at bounding box center [192, 112] width 189 height 10
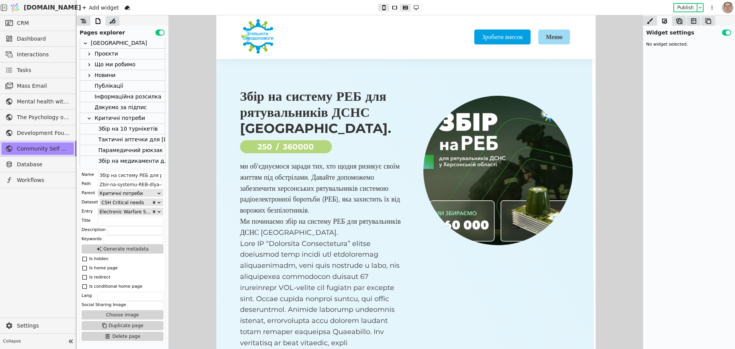
scroll to position [0, 0]
click at [85, 43] on icon at bounding box center [85, 44] width 6 height 6
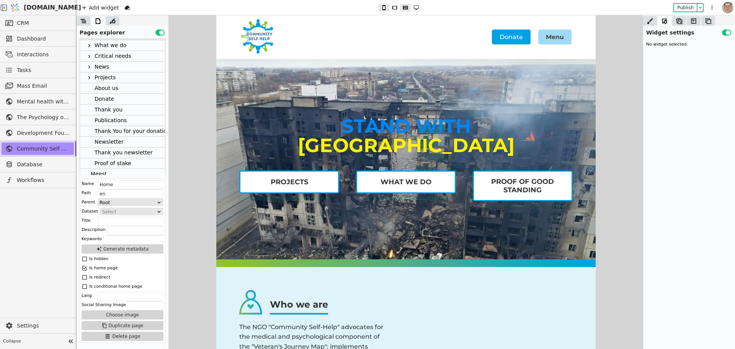
scroll to position [8, 0]
click at [127, 52] on div "Critical needs" at bounding box center [122, 57] width 85 height 11
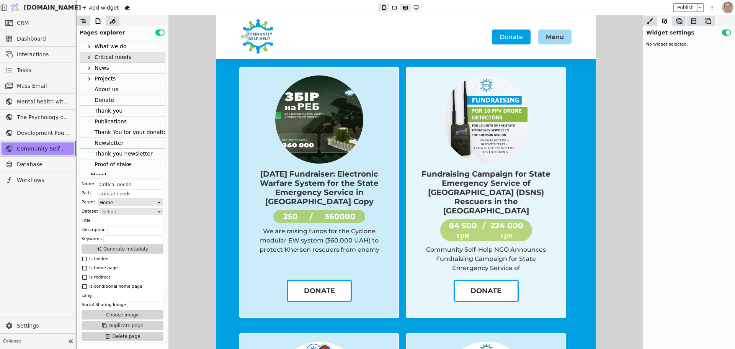
scroll to position [0, 0]
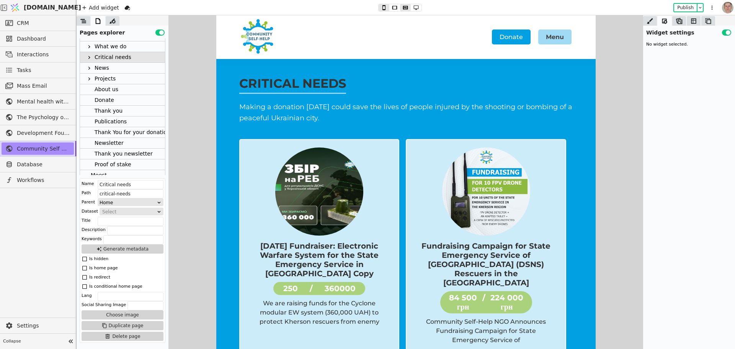
click at [88, 56] on icon at bounding box center [89, 57] width 6 height 6
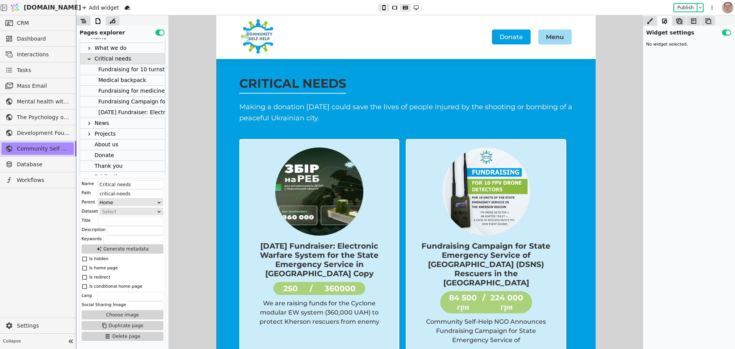
scroll to position [3, 0]
click at [142, 114] on div "[DATE] Fundraiser: Electronic Warfare System for the State Emergency Service in…" at bounding box center [243, 115] width 291 height 10
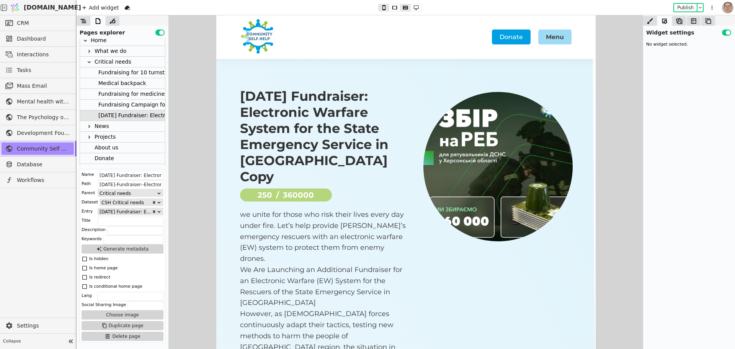
click at [143, 103] on div "Fundraising Campaign for State Emergency Service of [GEOGRAPHIC_DATA] (DSNS) Re…" at bounding box center [260, 104] width 325 height 10
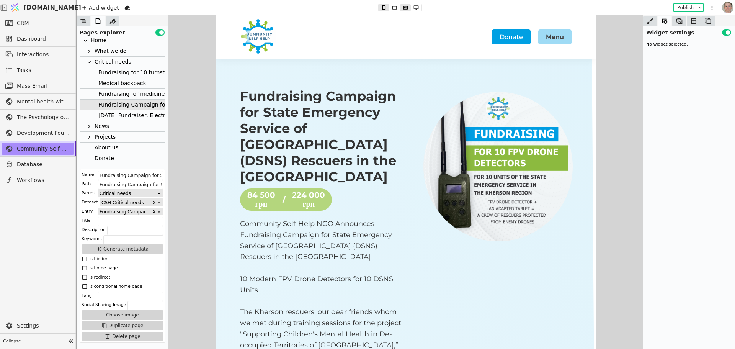
click at [145, 94] on div "Fundraising for medicines for the frontline hospitals" at bounding box center [167, 94] width 139 height 10
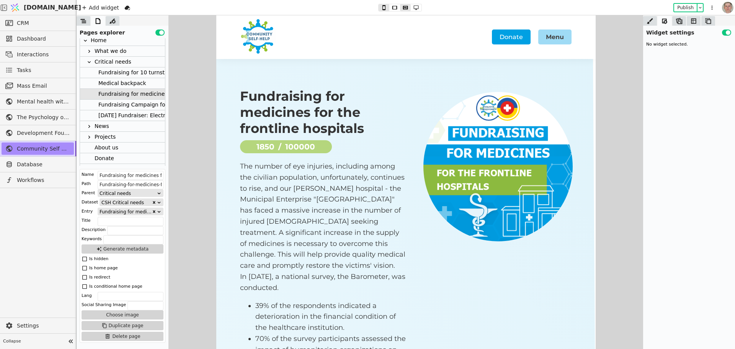
click at [145, 80] on div "Medical backpack" at bounding box center [122, 83] width 85 height 11
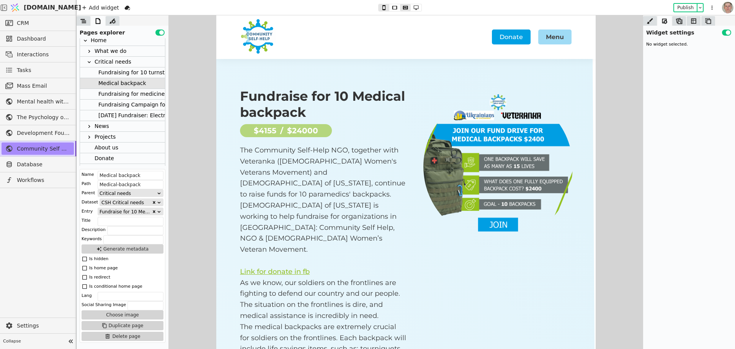
click at [149, 72] on div "Fundraising for 10 turnstiles" at bounding box center [135, 72] width 75 height 10
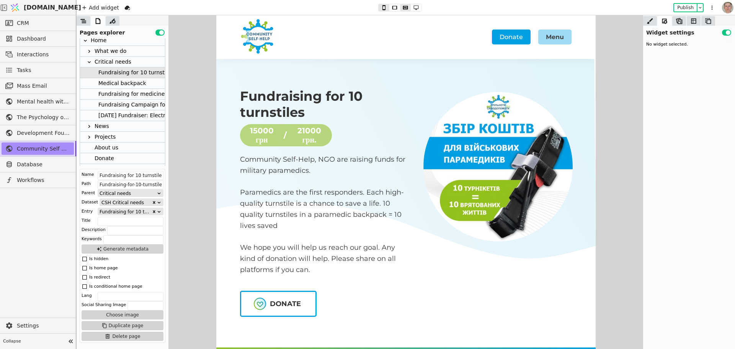
click at [145, 114] on div "[DATE] Fundraiser: Electronic Warfare System for the State Emergency Service in…" at bounding box center [243, 115] width 291 height 10
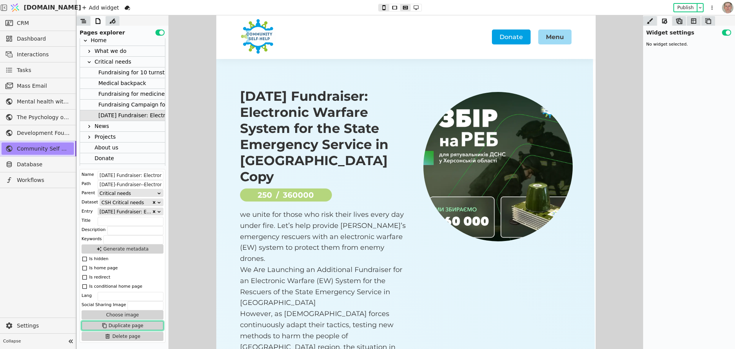
click at [135, 325] on button "Duplicate page" at bounding box center [122, 325] width 82 height 9
click at [145, 124] on div "Independence Day Fundraiser: Electronic Warfare System for the State Emergency …" at bounding box center [251, 126] width 306 height 10
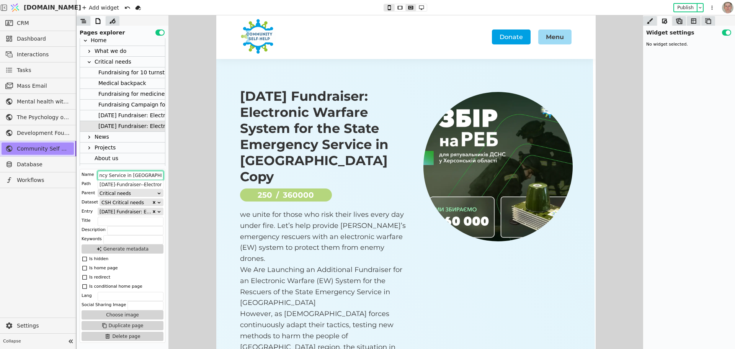
scroll to position [0, 180]
drag, startPoint x: 143, startPoint y: 174, endPoint x: 197, endPoint y: 174, distance: 54.7
click at [197, 174] on div "Widget settings Use setting No widget selected. Pages explorer Use setting Home…" at bounding box center [406, 181] width 658 height 333
click at [148, 173] on input "Independence Day Fundraiser: Electronic Warfare System for the State Emergency …" at bounding box center [131, 175] width 66 height 9
click at [145, 173] on input "Independence Day Fundraiser: Electronic Warfare System for the State Emergency …" at bounding box center [131, 175] width 66 height 9
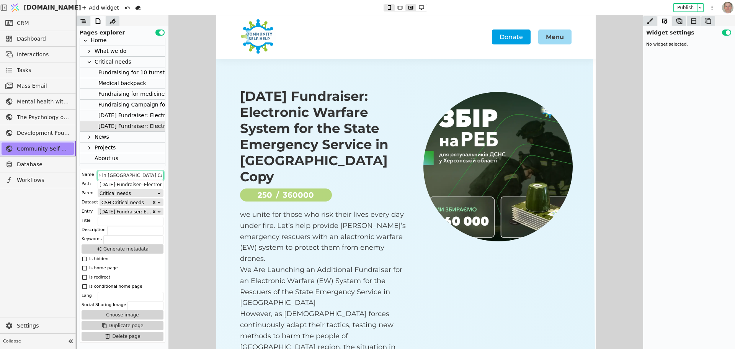
click at [141, 174] on input "Independence Day Fundraiser: Electronic Warfare System for the State Emergency …" at bounding box center [131, 175] width 66 height 9
click at [134, 175] on input "Independence Day Fundraiser: Electronic Warfare System for the State Emergency …" at bounding box center [131, 175] width 66 height 9
click at [139, 184] on input "Independence-Day-Fundraiser--Electronic-Warfare-System-for-the-State-Emergency-…" at bounding box center [131, 184] width 66 height 9
click at [140, 174] on input "Independence Day Fundraiser: Electronic Warfare System for the State Emergency …" at bounding box center [131, 175] width 66 height 9
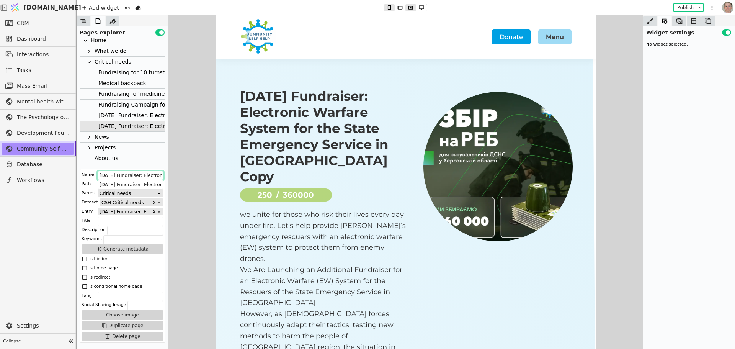
scroll to position [0, 180]
drag, startPoint x: 148, startPoint y: 175, endPoint x: 188, endPoint y: 178, distance: 40.3
click at [188, 178] on div "Widget settings Use setting No widget selected. Pages explorer Use setting Home…" at bounding box center [406, 181] width 658 height 333
click at [148, 174] on input "Independence Day Fundraiser: Electronic Warfare System for the State Emergency …" at bounding box center [131, 175] width 66 height 9
drag, startPoint x: 139, startPoint y: 173, endPoint x: 181, endPoint y: 176, distance: 42.6
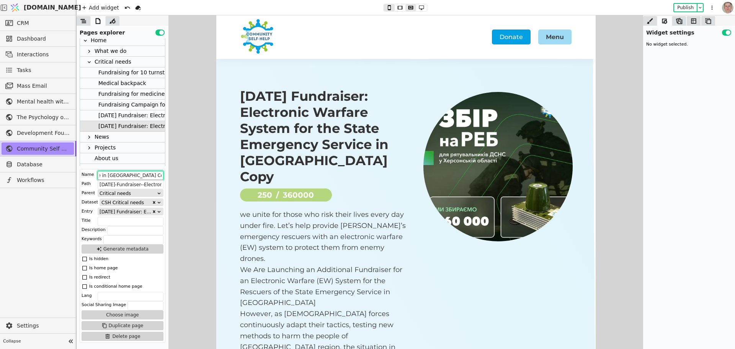
click at [179, 176] on div "Widget settings Use setting No widget selected. Pages explorer Use setting Home…" at bounding box center [406, 181] width 658 height 333
drag, startPoint x: 106, startPoint y: 174, endPoint x: 98, endPoint y: 177, distance: 7.6
click at [81, 176] on div "Name Independence Day Fundraiser: Electronic Warfare System for the State Emerg…" at bounding box center [123, 256] width 86 height 174
click at [118, 175] on input "Independence Day Fundraiser: Electronic Warfare System for the State Emergency …" at bounding box center [131, 175] width 66 height 9
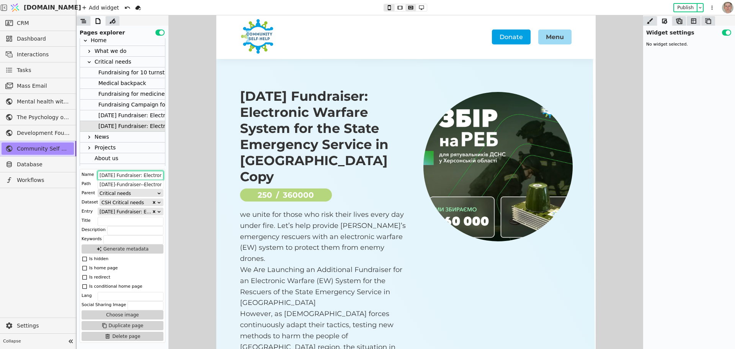
click at [138, 174] on input "Independence Day Fundraiser: Electronic Warfare System for the State Emergency …" at bounding box center [131, 175] width 66 height 9
click at [137, 174] on input "Independence Day Fundraiser: Electronic Warfare System for the State Emergency …" at bounding box center [131, 175] width 66 height 9
click at [138, 176] on input "Independence Day Fundraiser: Electronic Warfare System for the State Emergency …" at bounding box center [131, 175] width 66 height 9
click at [132, 171] on input "Independence Day Fundraiser: Electronic Warfare System for the State Emergency …" at bounding box center [131, 175] width 66 height 9
drag, startPoint x: 138, startPoint y: 175, endPoint x: 74, endPoint y: 173, distance: 63.6
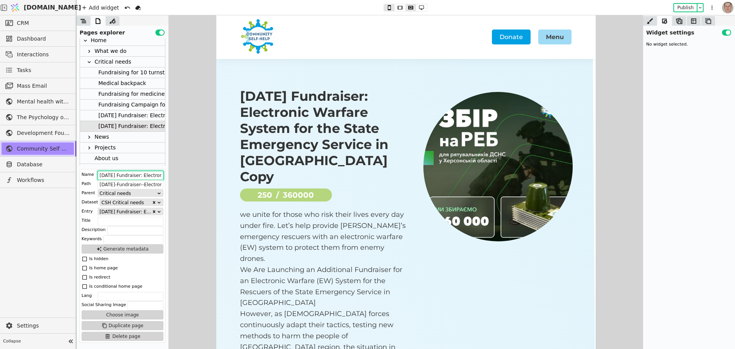
click at [74, 173] on div "CRM Dashboard Interactions Tasks Mass Email Mental health without prejudice pro…" at bounding box center [367, 181] width 735 height 333
type input "Fundraiser: Electronic Warfare System for the State Emergency Service in Kherso…"
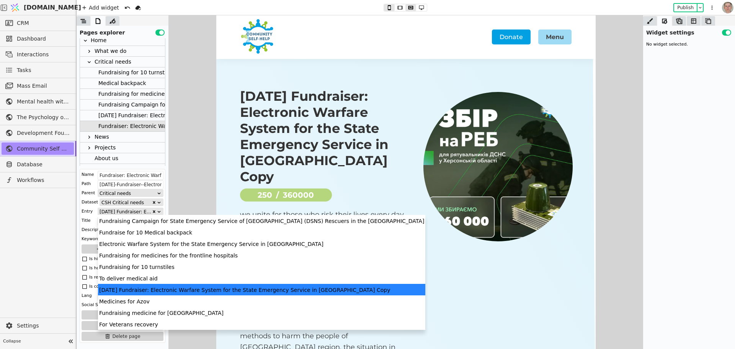
drag, startPoint x: 124, startPoint y: 212, endPoint x: 128, endPoint y: 211, distance: 3.9
click at [124, 212] on div "[DATE] Fundraiser: Electronic Warfare System for the State Emergency Service in…" at bounding box center [125, 211] width 52 height 7
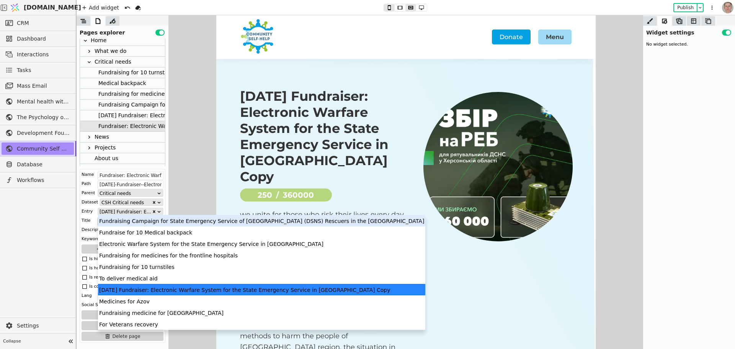
click at [141, 220] on div "Fundraising Campaign for State Emergency Service of [GEOGRAPHIC_DATA] (DSNS) Re…" at bounding box center [261, 220] width 327 height 11
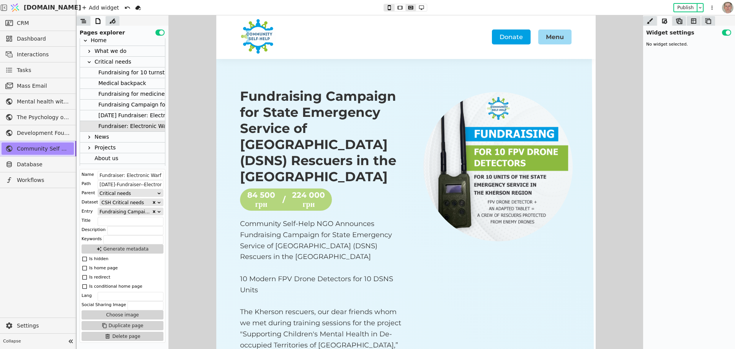
click at [130, 211] on div "Fundraising Campaign for State Emergency Service of [GEOGRAPHIC_DATA] (DSNS) Re…" at bounding box center [125, 211] width 52 height 7
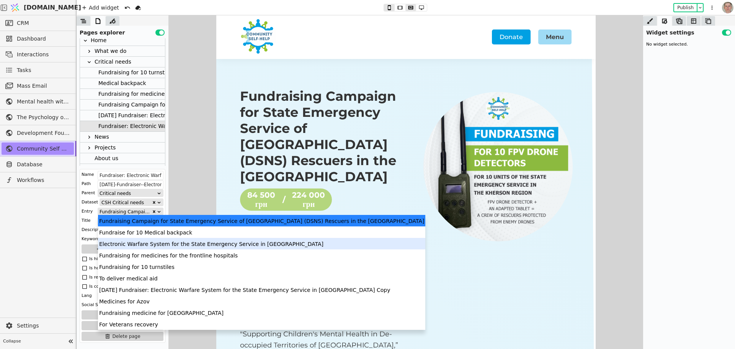
drag, startPoint x: 196, startPoint y: 256, endPoint x: 197, endPoint y: 246, distance: 10.0
click at [197, 246] on div "Fundraising Campaign for State Emergency Service of Ukraine (DSNS) Rescuers in …" at bounding box center [261, 272] width 327 height 115
click at [197, 244] on div "Electronic Warfare System for the State Emergency Service in [GEOGRAPHIC_DATA]" at bounding box center [261, 243] width 327 height 11
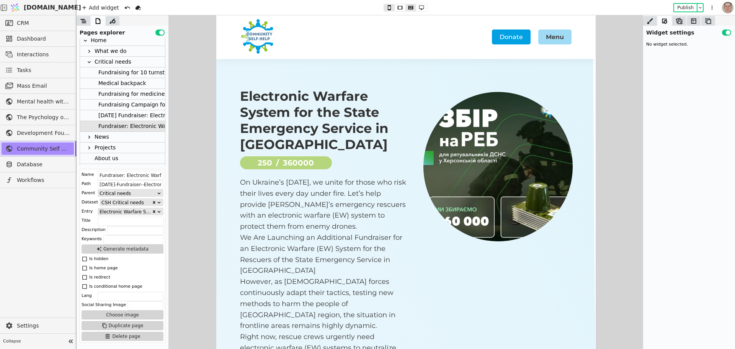
click at [121, 60] on div "Critical needs" at bounding box center [113, 62] width 37 height 10
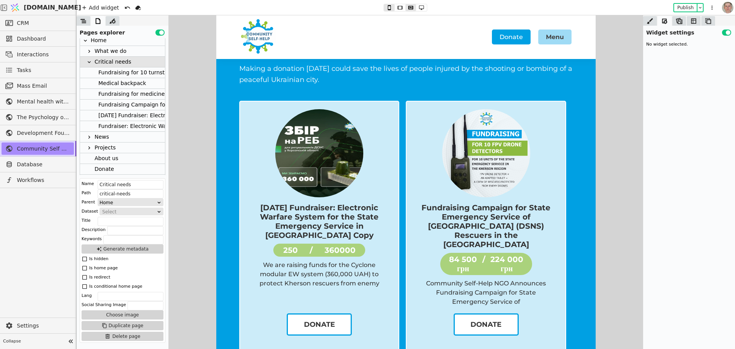
scroll to position [38, 0]
click at [685, 6] on button "Publish" at bounding box center [685, 8] width 23 height 8
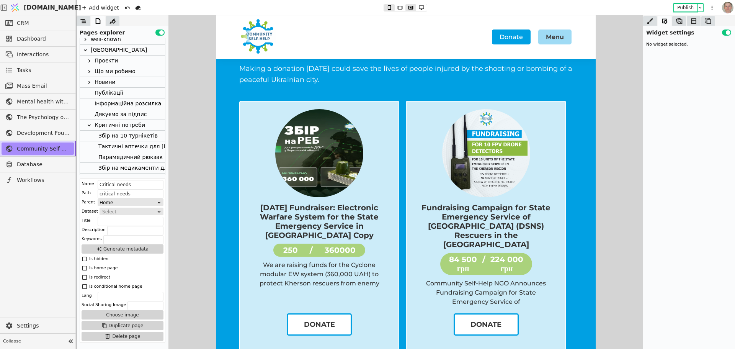
scroll to position [310, 0]
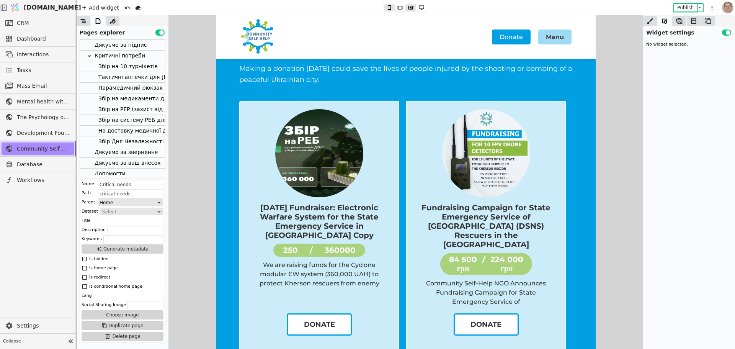
click at [125, 54] on div "Критичні потреби" at bounding box center [120, 56] width 51 height 10
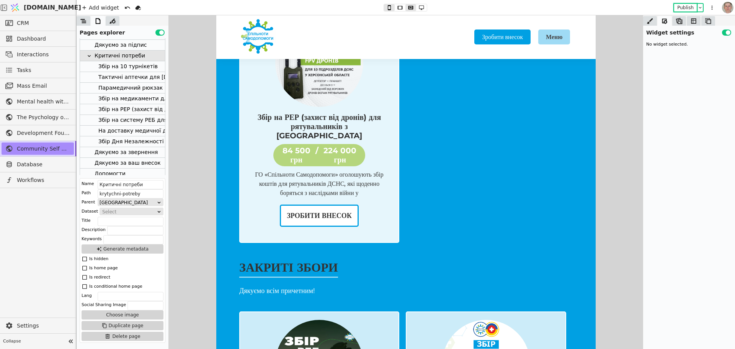
scroll to position [191, 0]
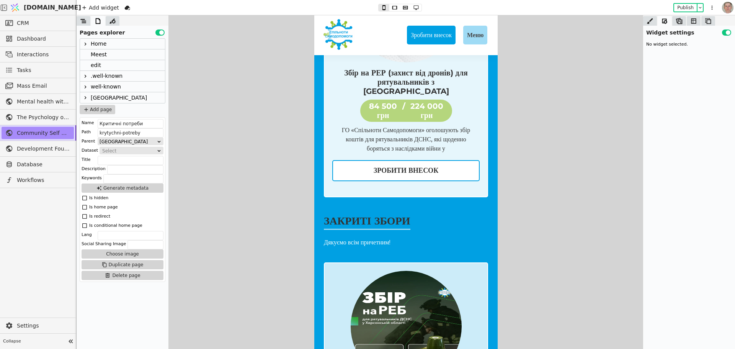
scroll to position [191, 0]
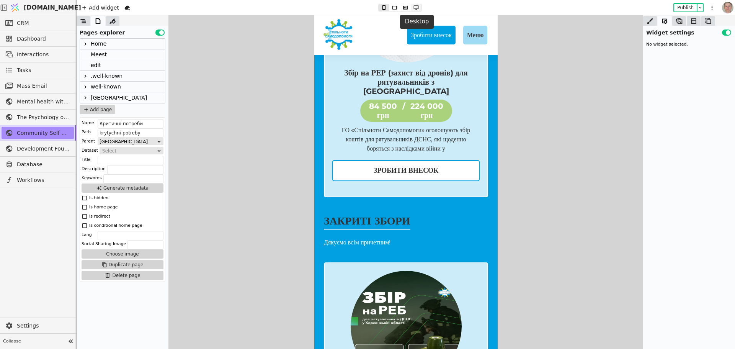
click at [418, 7] on icon at bounding box center [415, 7] width 9 height 5
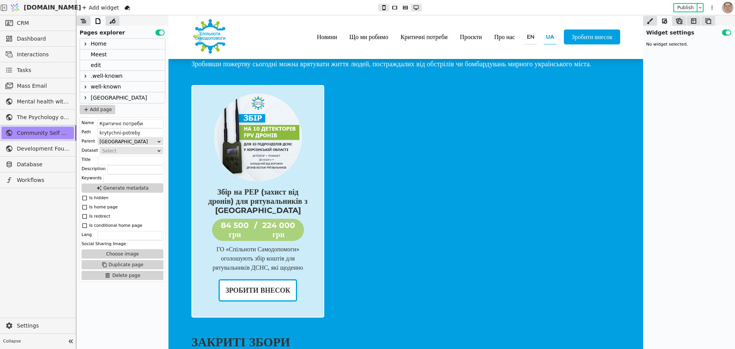
scroll to position [38, 0]
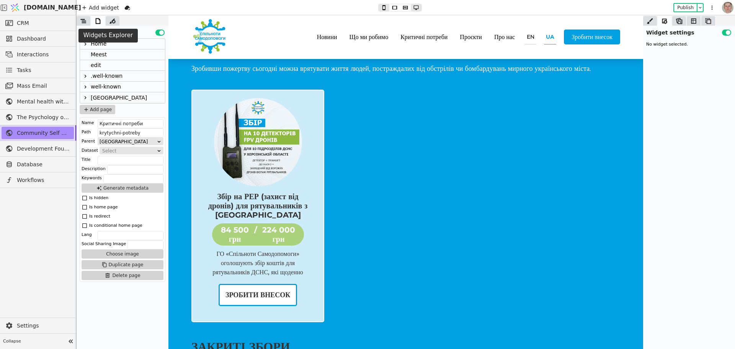
click at [84, 20] on icon at bounding box center [84, 21] width 8 height 8
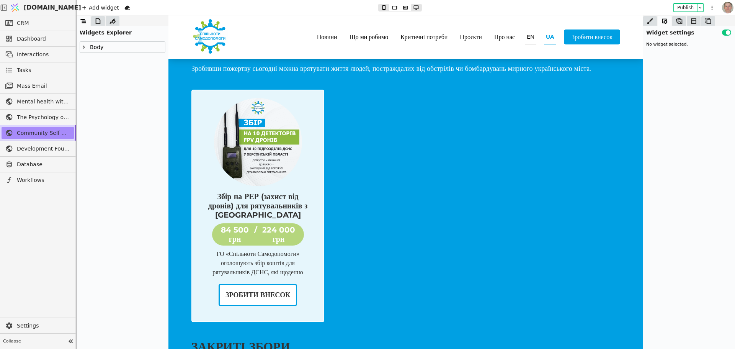
click at [274, 101] on div "Збір на РЕР (захист від дронів) для рятувальників з [GEOGRAPHIC_DATA] 84 500 гр…" at bounding box center [257, 206] width 133 height 232
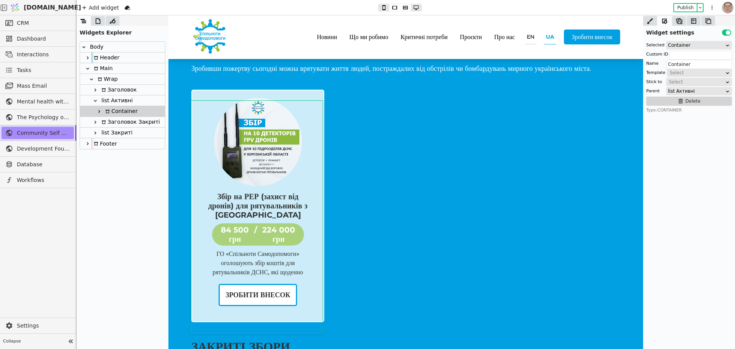
click at [130, 99] on div "list Активні" at bounding box center [122, 100] width 85 height 11
type input "list Активні"
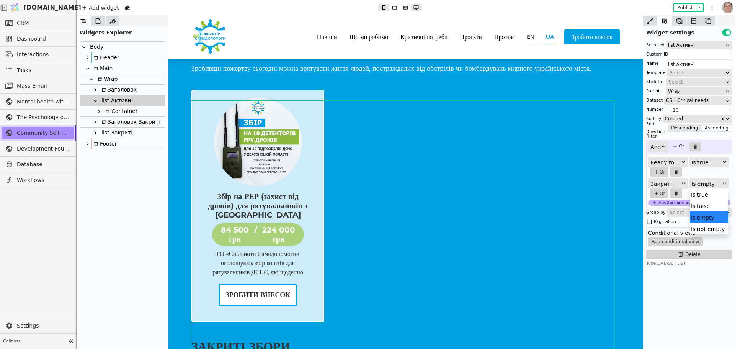
click at [704, 187] on div "Is empty" at bounding box center [706, 183] width 31 height 11
click at [707, 204] on div "Is false" at bounding box center [708, 205] width 39 height 11
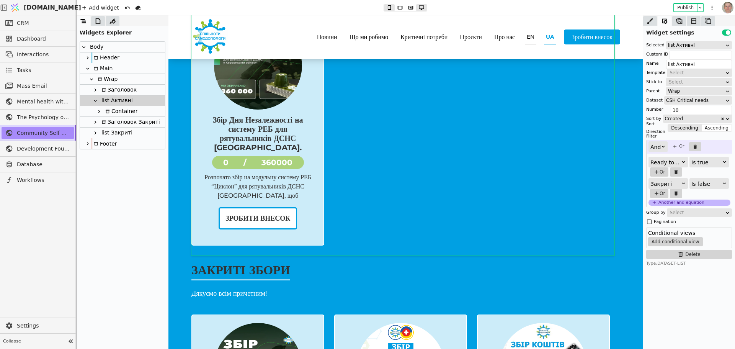
scroll to position [115, 0]
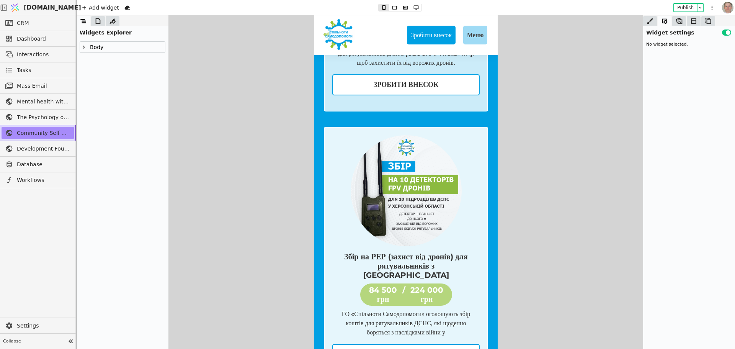
scroll to position [268, 0]
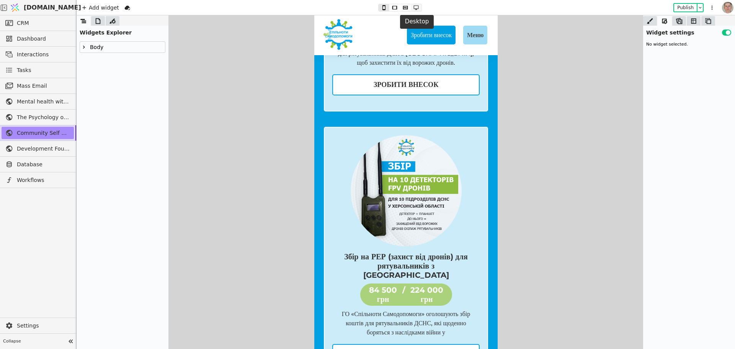
click at [415, 6] on icon at bounding box center [415, 7] width 9 height 5
click at [406, 6] on icon at bounding box center [405, 7] width 5 height 3
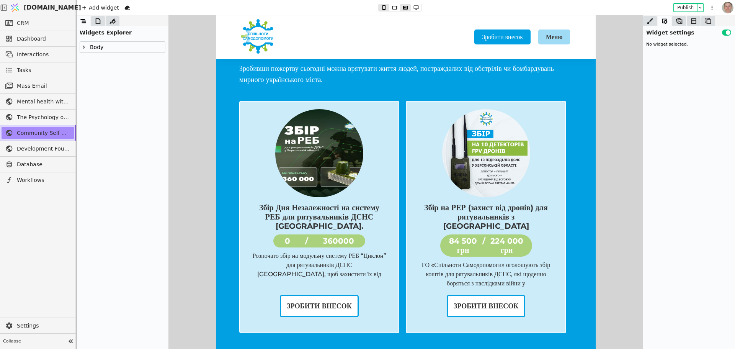
scroll to position [39, 0]
click at [685, 7] on button "Publish" at bounding box center [685, 8] width 23 height 8
click at [97, 21] on icon at bounding box center [98, 21] width 8 height 8
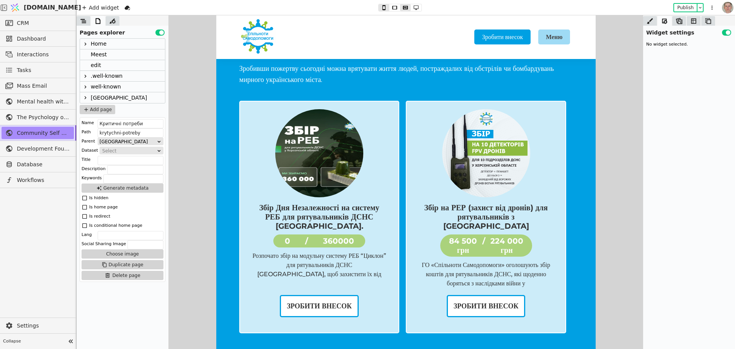
click at [84, 42] on icon at bounding box center [85, 44] width 6 height 6
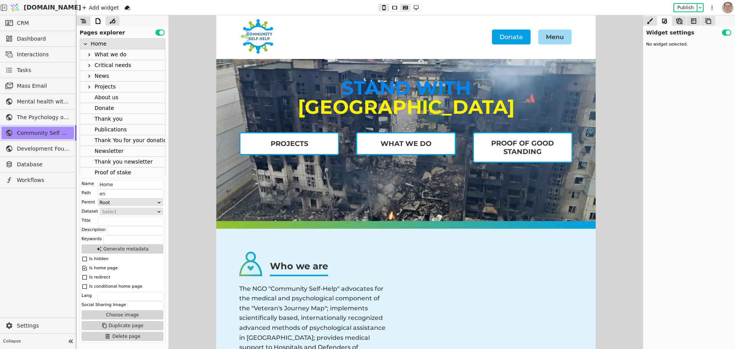
click at [119, 63] on div "Critical needs" at bounding box center [113, 65] width 37 height 10
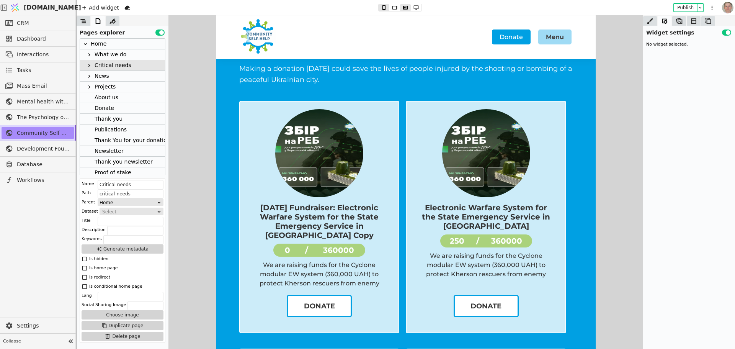
click at [83, 20] on icon at bounding box center [84, 21] width 8 height 8
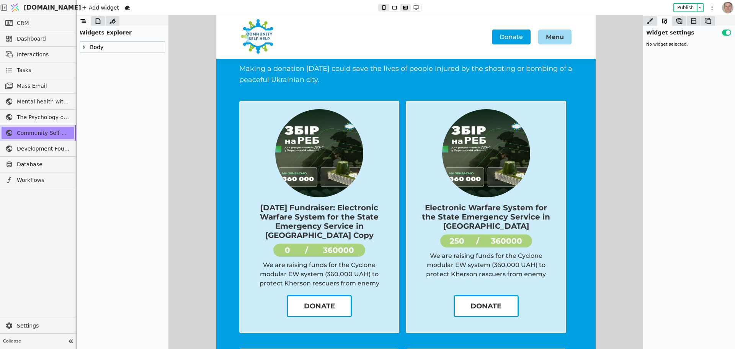
click at [86, 45] on icon at bounding box center [84, 47] width 6 height 6
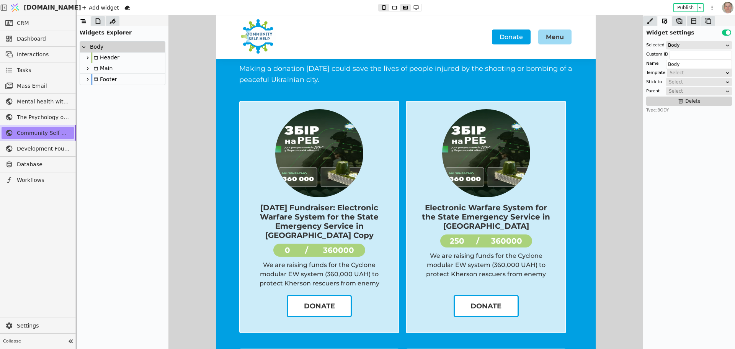
click at [89, 69] on icon at bounding box center [88, 68] width 6 height 6
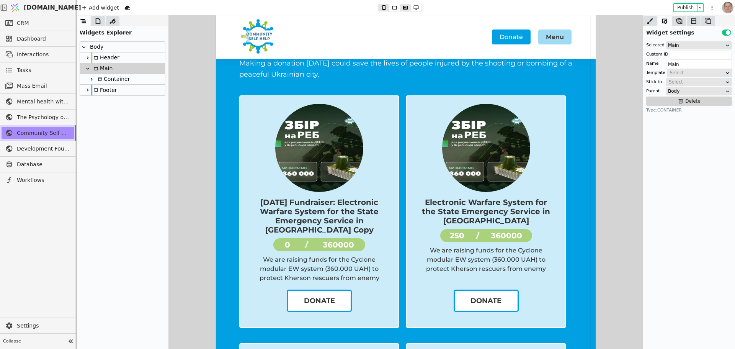
scroll to position [44, 0]
click at [90, 77] on icon at bounding box center [91, 79] width 6 height 6
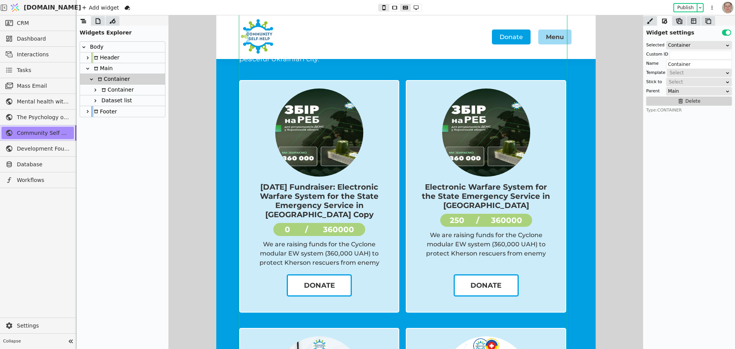
click at [114, 99] on div "Dataset list" at bounding box center [115, 100] width 33 height 10
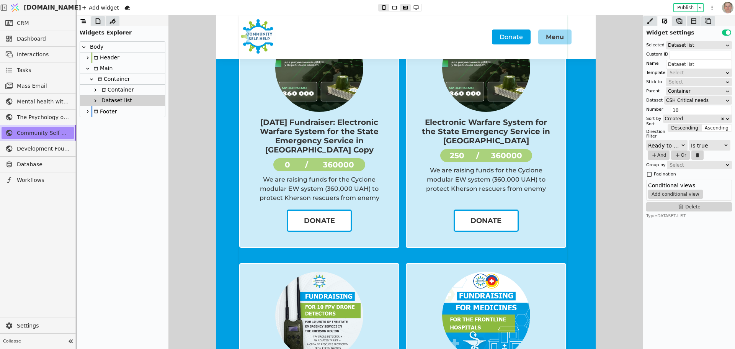
scroll to position [124, 0]
click at [95, 100] on icon at bounding box center [95, 101] width 6 height 6
click at [96, 86] on div at bounding box center [95, 89] width 8 height 9
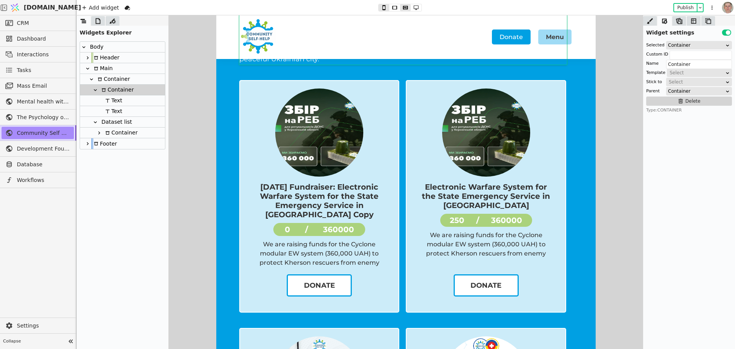
scroll to position [59, 0]
click at [134, 78] on div "Container" at bounding box center [122, 79] width 85 height 11
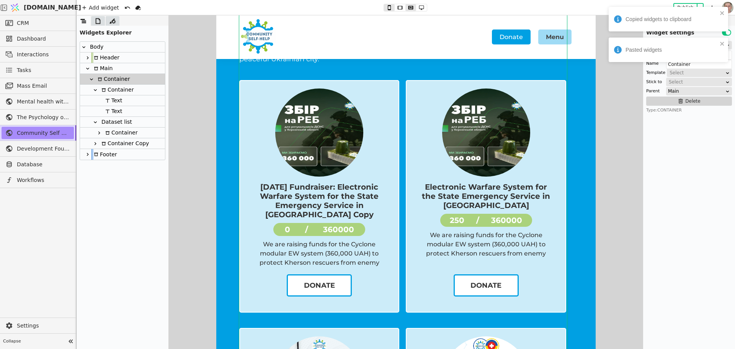
click at [134, 120] on div "Dataset list" at bounding box center [122, 122] width 85 height 11
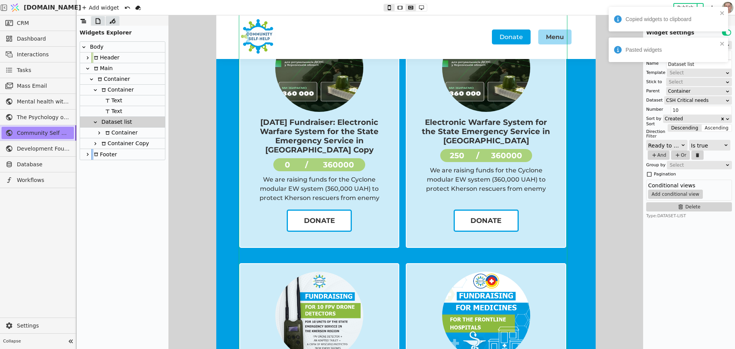
scroll to position [124, 0]
click at [138, 77] on div "Container" at bounding box center [122, 79] width 85 height 11
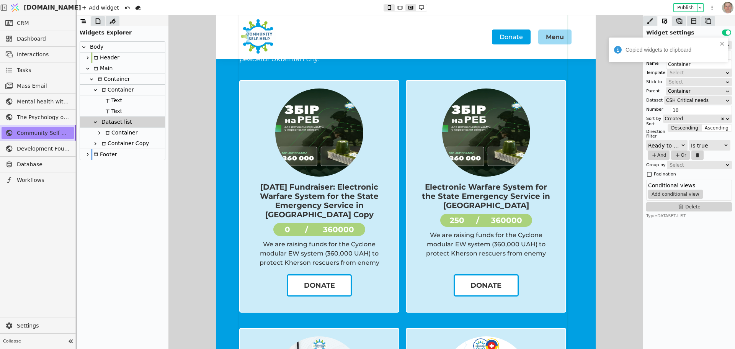
scroll to position [59, 0]
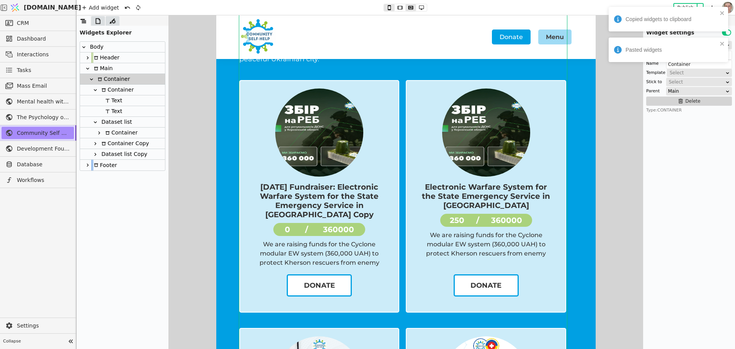
click at [97, 143] on icon at bounding box center [95, 143] width 6 height 6
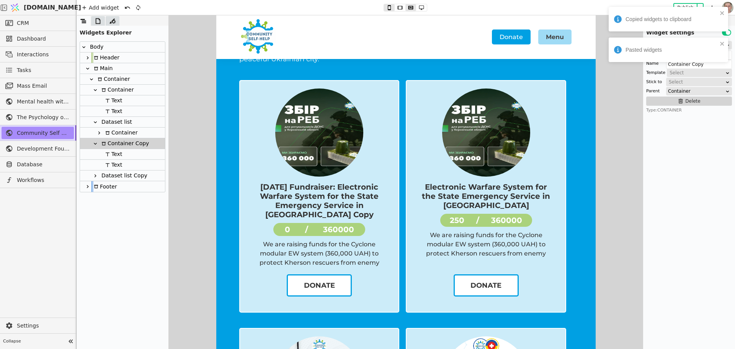
scroll to position [849, 0]
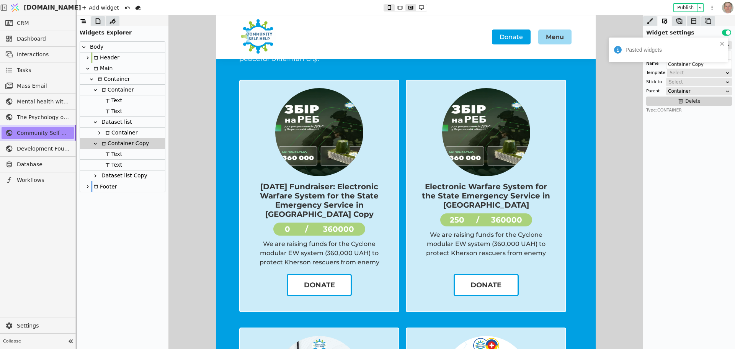
click at [95, 174] on icon at bounding box center [95, 176] width 6 height 6
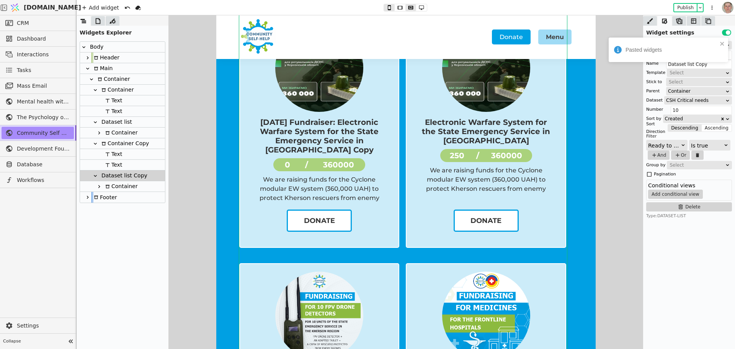
scroll to position [913, 0]
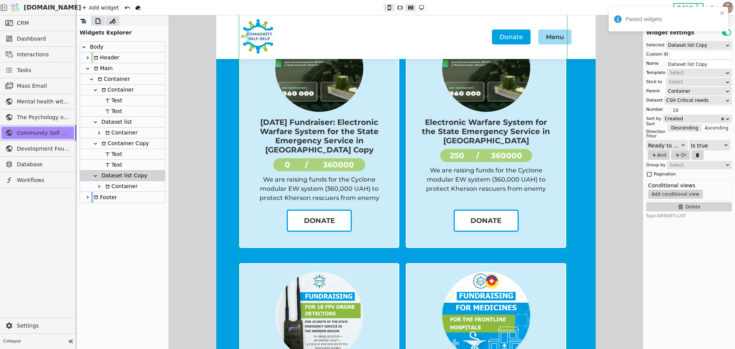
drag, startPoint x: 129, startPoint y: 153, endPoint x: 139, endPoint y: 153, distance: 10.3
click at [129, 152] on div "Text" at bounding box center [122, 154] width 85 height 11
type input "Text"
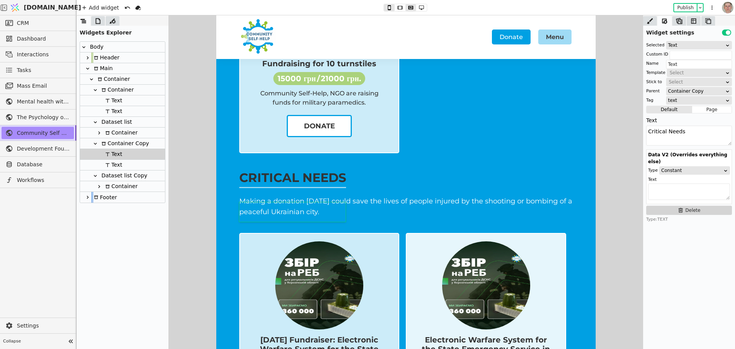
scroll to position [696, 0]
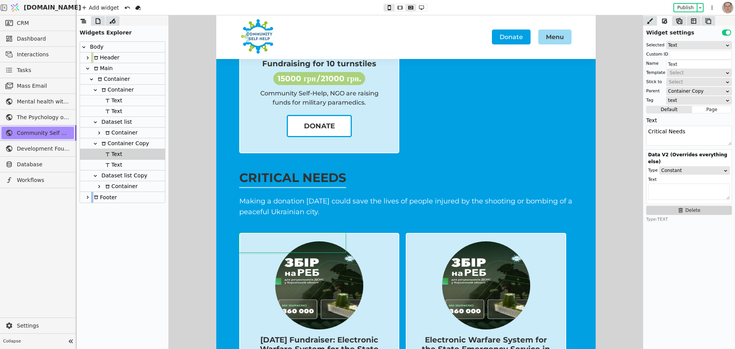
drag, startPoint x: 901, startPoint y: 147, endPoint x: 818, endPoint y: 152, distance: 82.8
type textarea "С"
type textarea "Closed"
click at [314, 200] on div "Making a donation [DATE] could save the lives of people injured by the shooting…" at bounding box center [405, 207] width 333 height 22
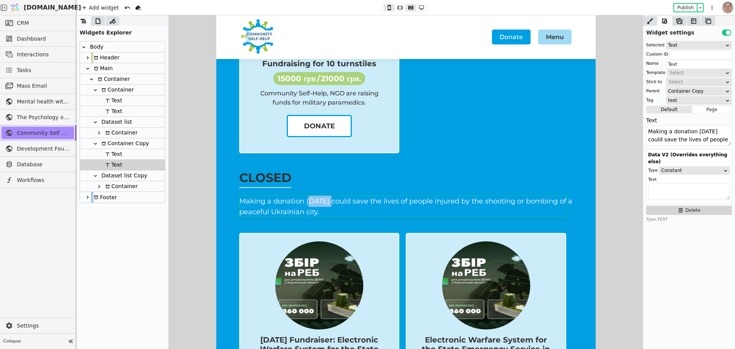
click at [314, 200] on div "Making a donation [DATE] could save the lives of people injured by the shooting…" at bounding box center [405, 207] width 333 height 22
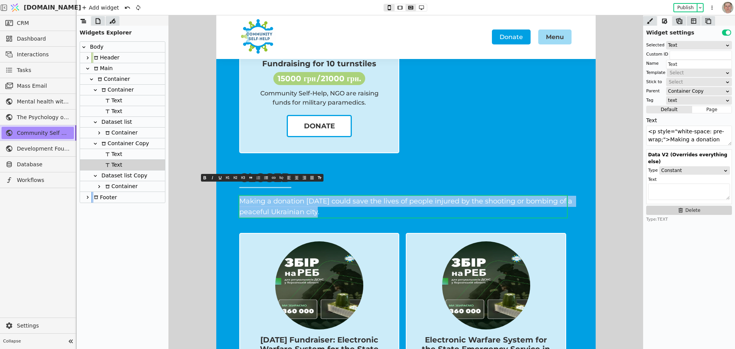
click at [314, 200] on span "Making a donation [DATE] could save the lives of people injured by the shooting…" at bounding box center [406, 207] width 335 height 20
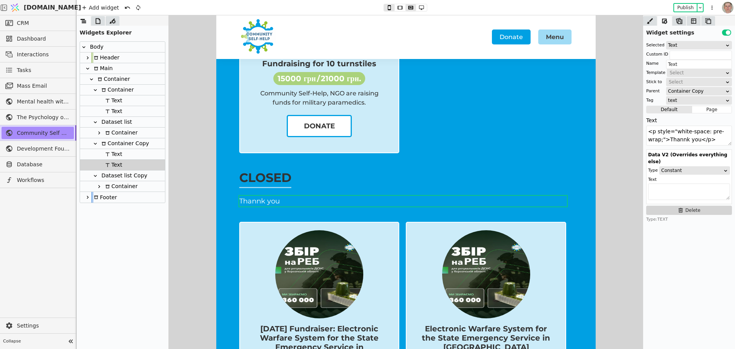
type textarea "<p style="white-space: pre-wrap;">Thank you</p>"
click at [125, 176] on div "Dataset list Copy" at bounding box center [123, 175] width 48 height 10
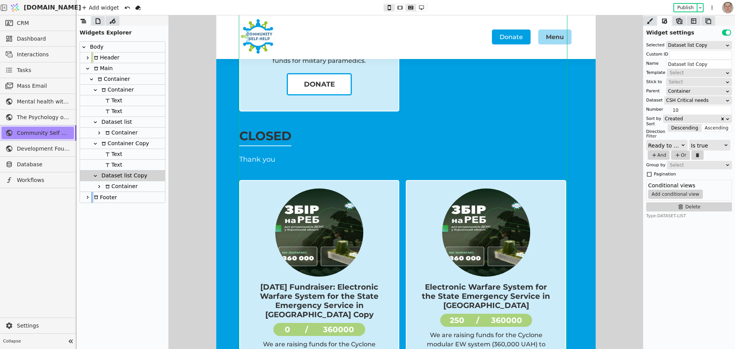
scroll to position [787, 0]
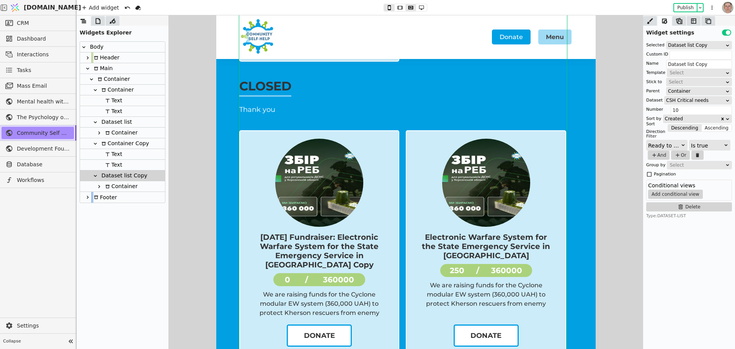
click at [678, 146] on div "Ready to publish" at bounding box center [664, 145] width 33 height 11
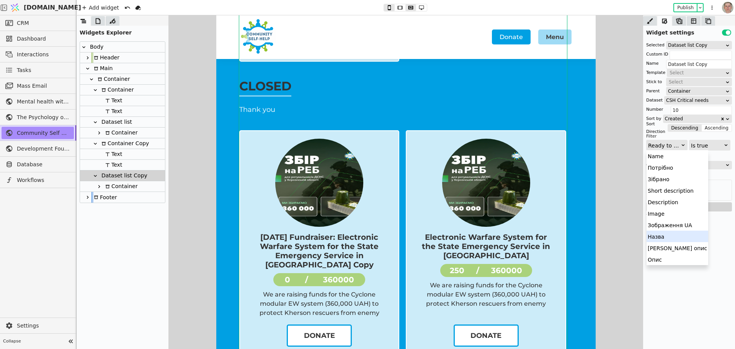
scroll to position [46, 0]
drag, startPoint x: 670, startPoint y: 259, endPoint x: 670, endPoint y: 247, distance: 11.5
click at [670, 247] on div "Name Потрібно Зібрано Short description Description Image Зображення UA Назва К…" at bounding box center [677, 207] width 62 height 115
drag, startPoint x: 670, startPoint y: 247, endPoint x: 678, endPoint y: 239, distance: 10.6
click at [670, 246] on div "Закриті" at bounding box center [677, 247] width 62 height 11
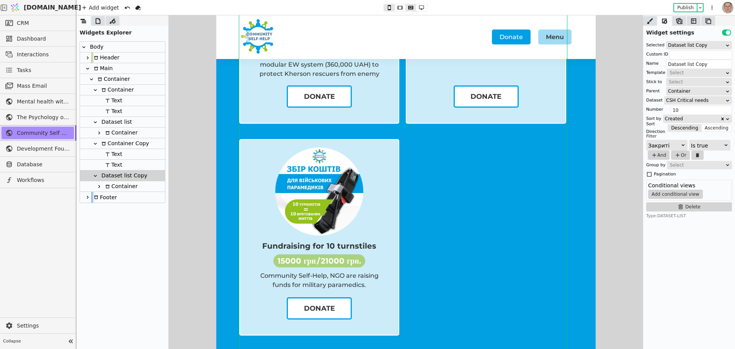
scroll to position [0, 0]
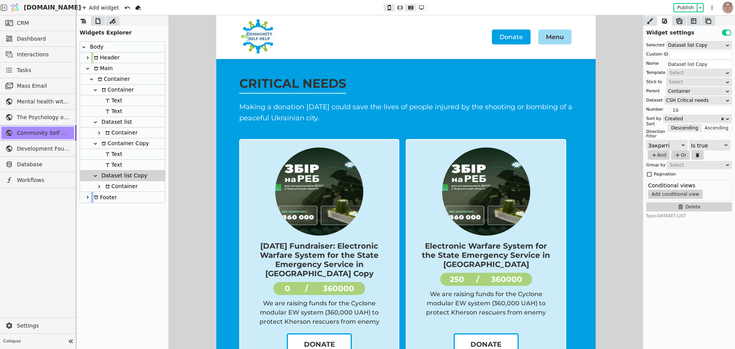
click at [124, 120] on div "Dataset list" at bounding box center [115, 122] width 33 height 10
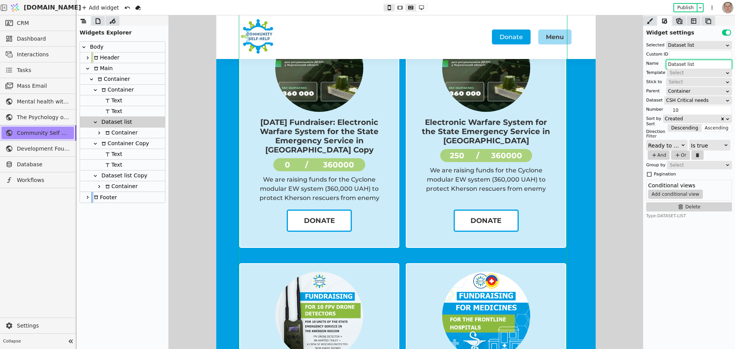
drag, startPoint x: 681, startPoint y: 62, endPoint x: 618, endPoint y: 62, distance: 63.1
click at [618, 62] on div "Widget settings Use setting Selected Dataset list Custom ID Name Dataset list T…" at bounding box center [406, 181] width 658 height 333
type input "list Active"
click at [660, 154] on button "And" at bounding box center [658, 154] width 22 height 9
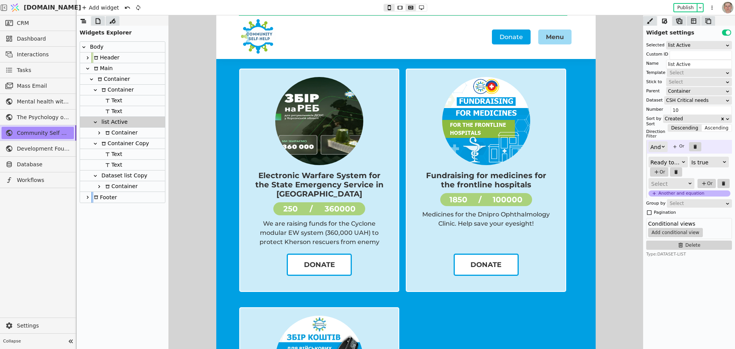
click at [674, 181] on div "Select" at bounding box center [669, 183] width 36 height 11
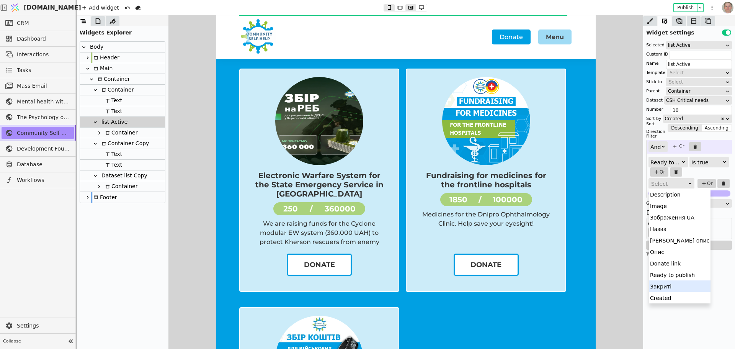
click at [680, 284] on div "Закриті" at bounding box center [680, 285] width 62 height 11
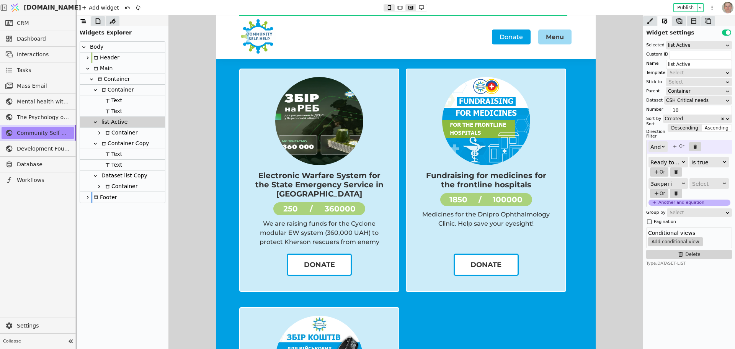
click at [706, 179] on div "Select" at bounding box center [706, 183] width 29 height 11
click at [708, 205] on div "Is false" at bounding box center [708, 205] width 39 height 11
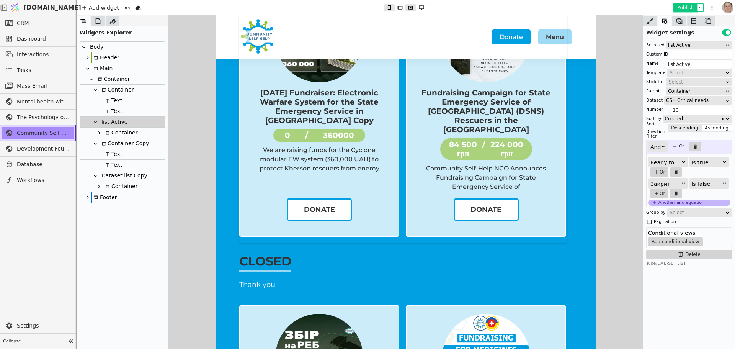
click at [683, 5] on button "Publish" at bounding box center [685, 8] width 23 height 8
